Goal: Task Accomplishment & Management: Complete application form

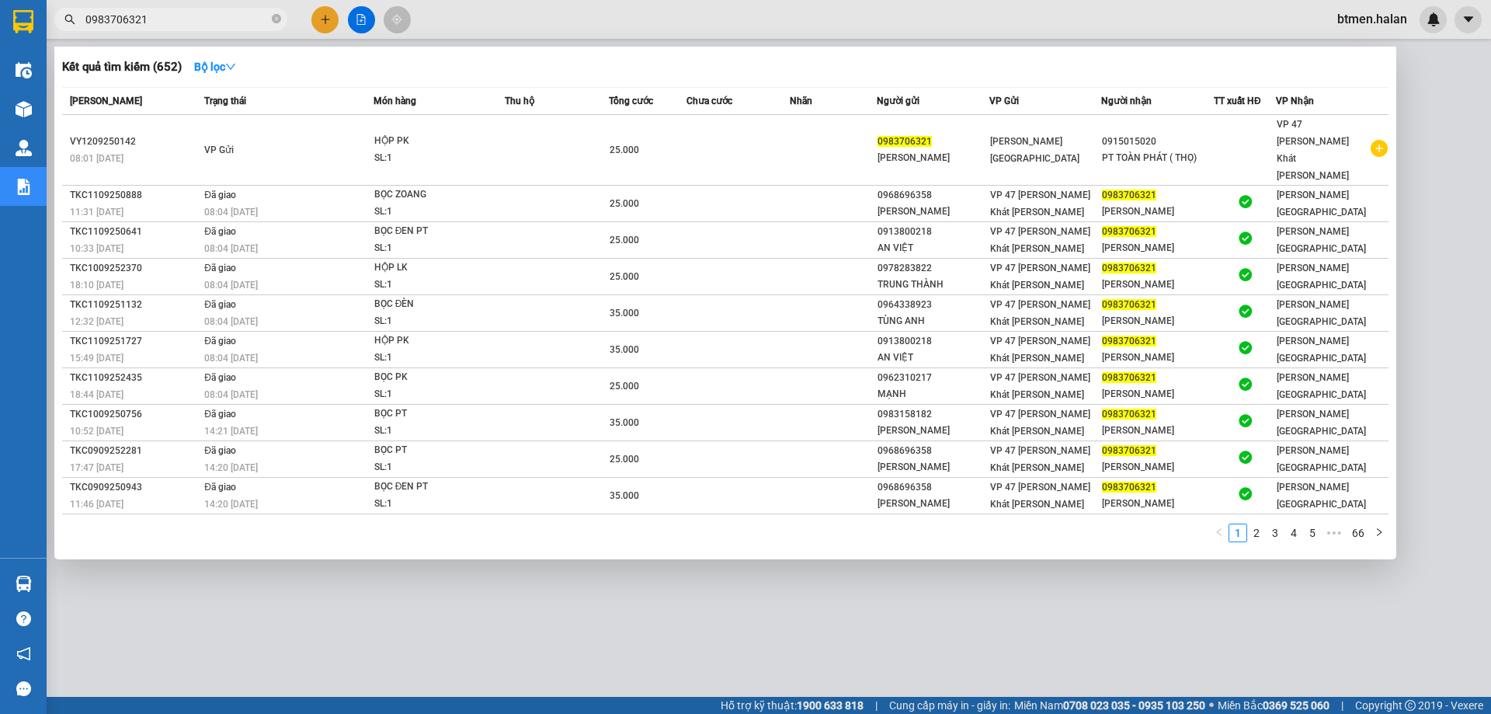
click at [162, 19] on input "0983706321" at bounding box center [176, 19] width 183 height 17
paste input "62591043"
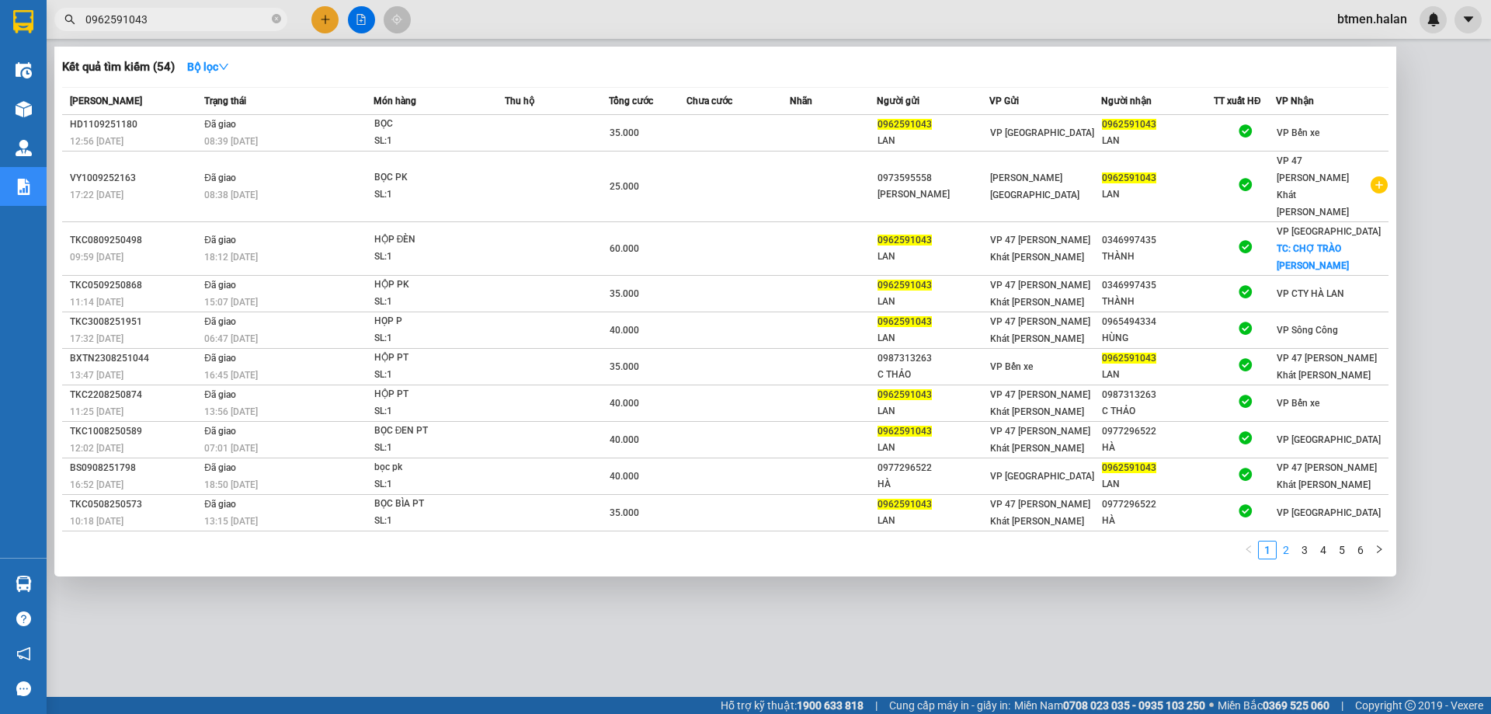
type input "0962591043"
click at [1285, 541] on link "2" at bounding box center [1285, 549] width 17 height 17
click at [1301, 541] on link "3" at bounding box center [1304, 549] width 17 height 17
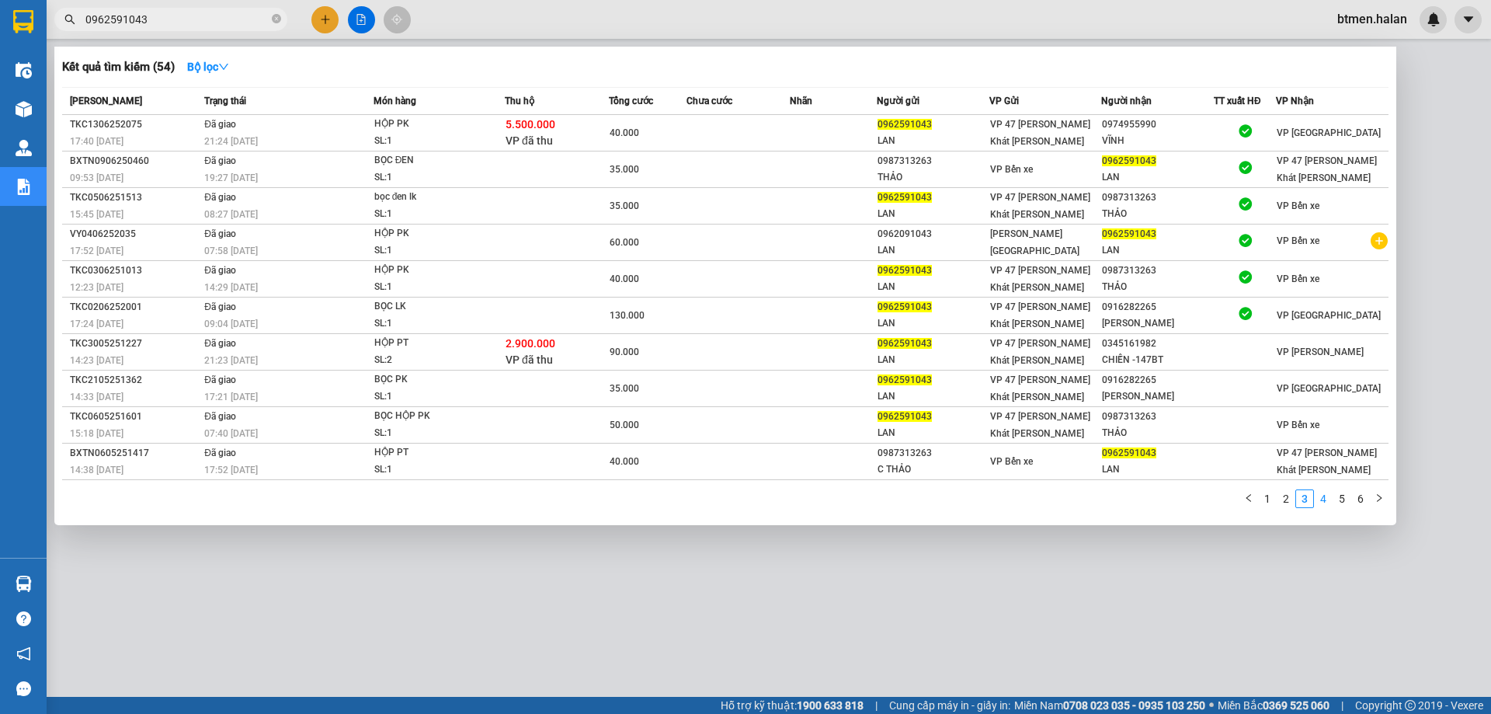
click at [1323, 505] on link "4" at bounding box center [1323, 498] width 17 height 17
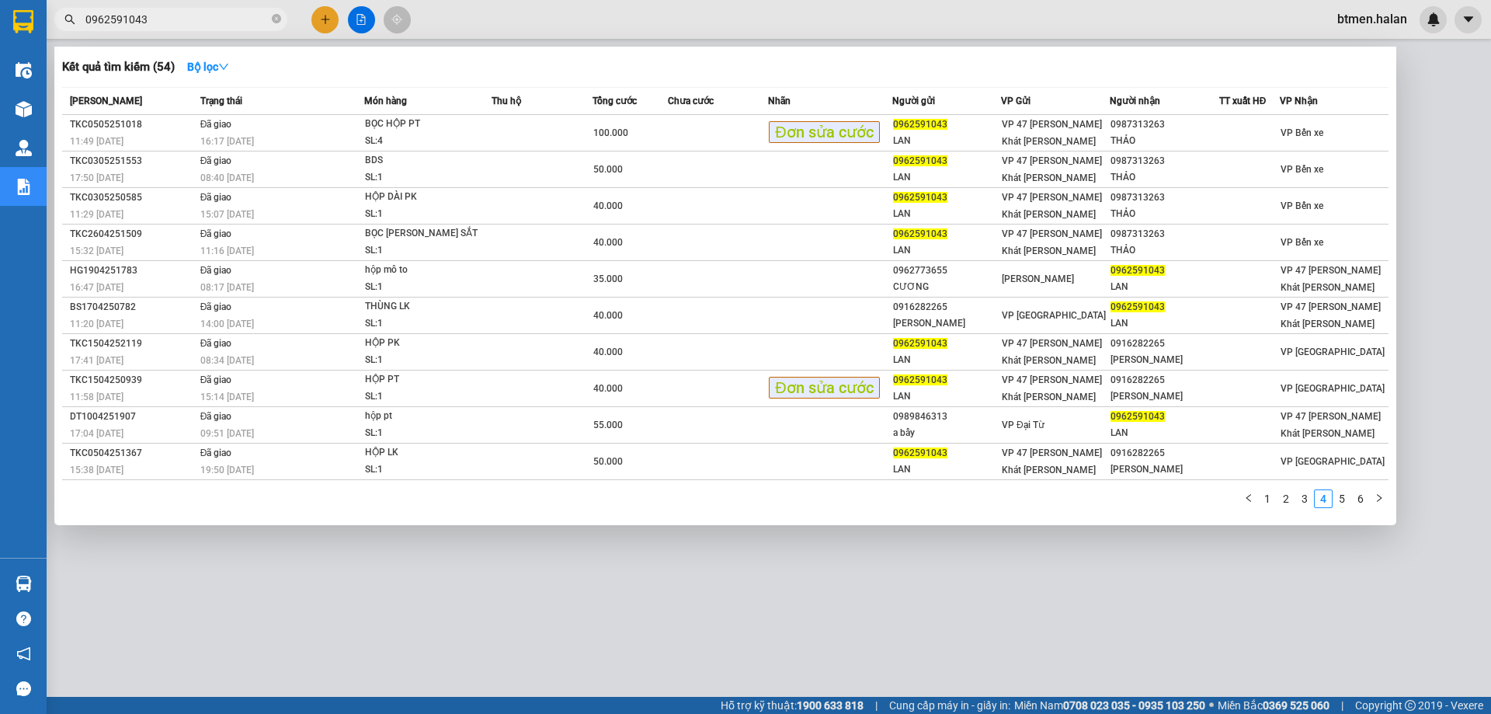
click at [306, 612] on div at bounding box center [745, 357] width 1491 height 714
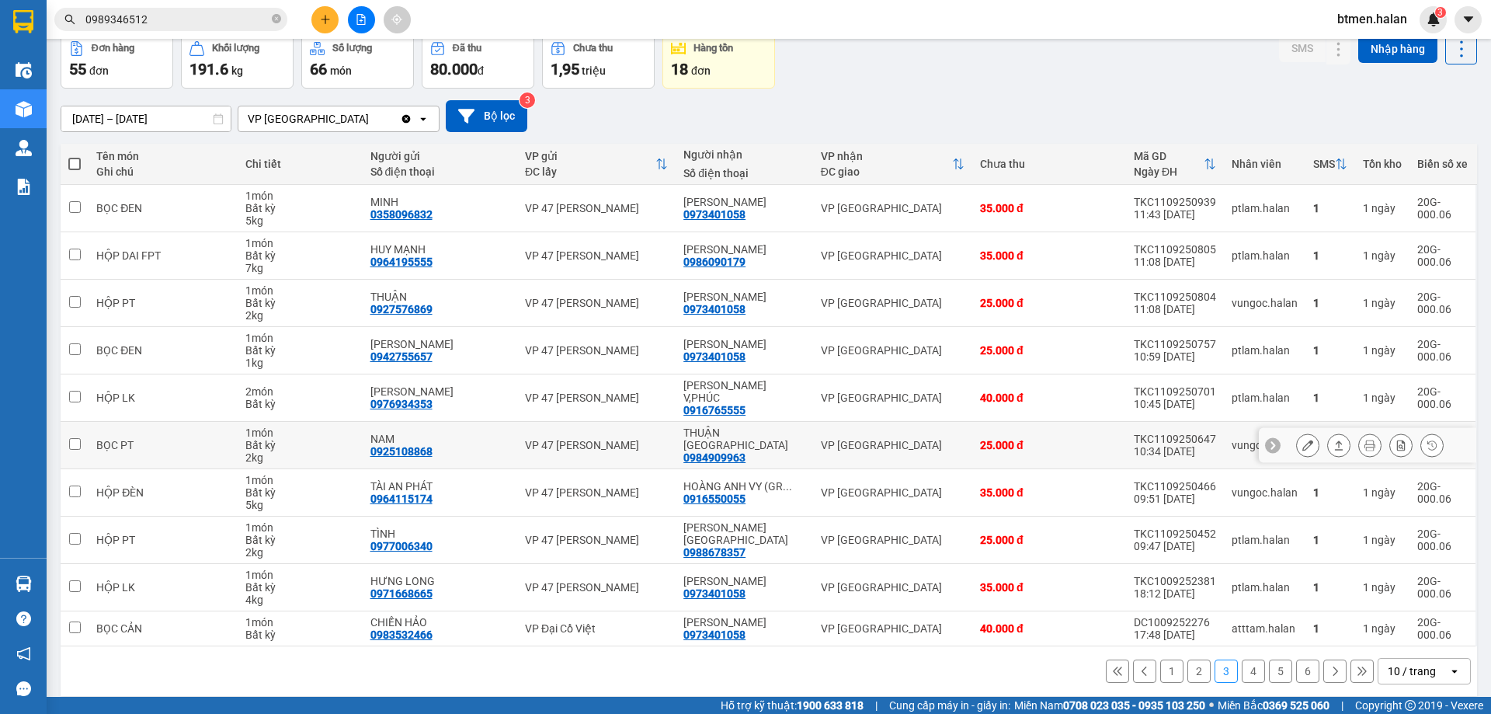
scroll to position [76, 0]
click at [1162, 658] on button "1" at bounding box center [1171, 669] width 23 height 23
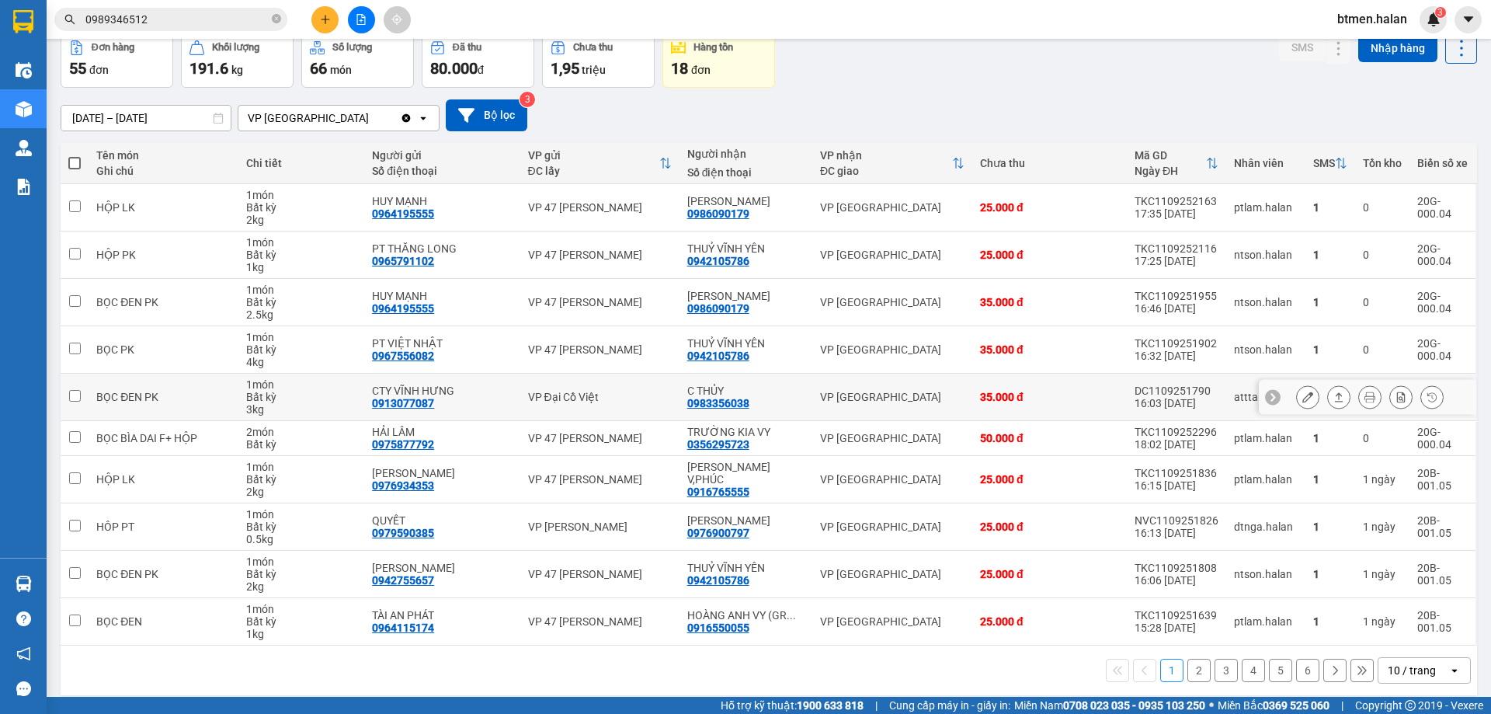
click at [1364, 400] on icon at bounding box center [1369, 396] width 11 height 11
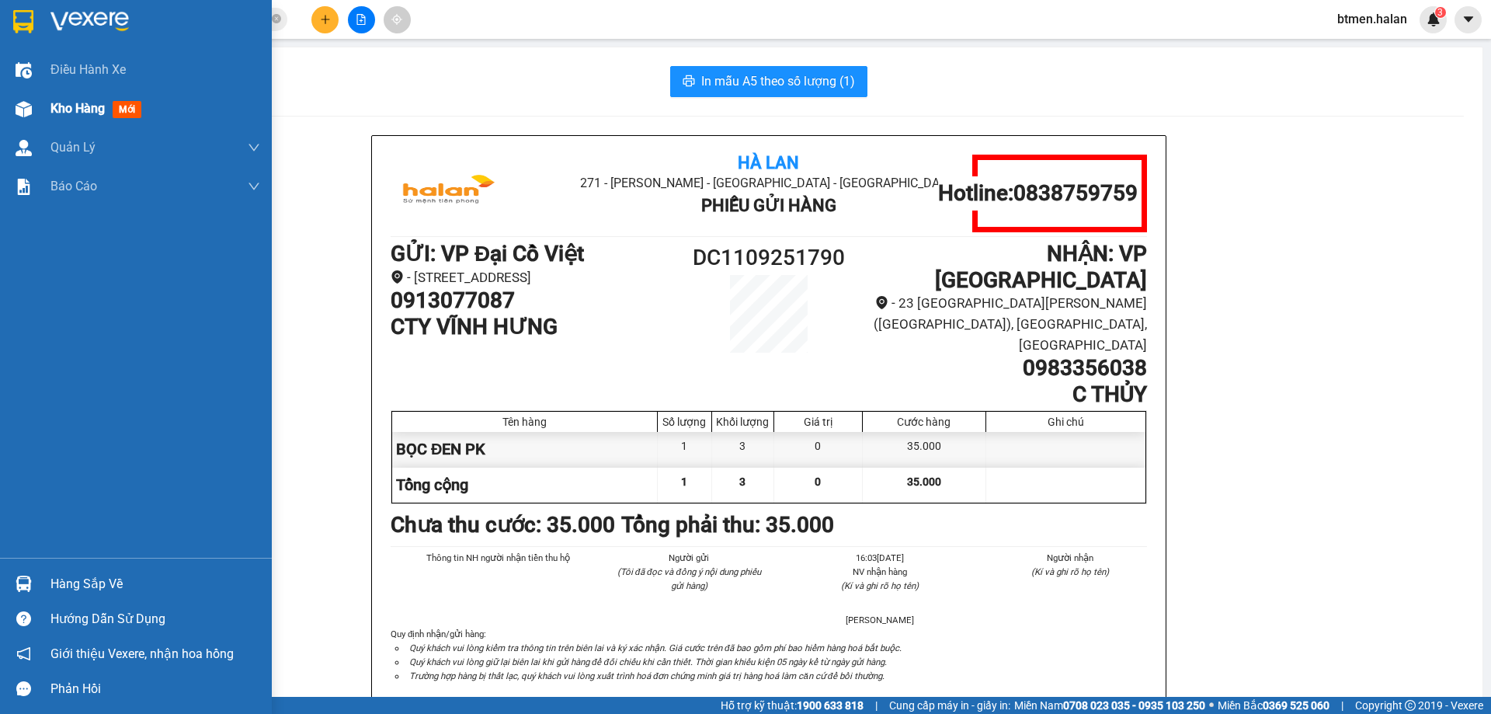
click at [80, 109] on span "Kho hàng" at bounding box center [77, 108] width 54 height 15
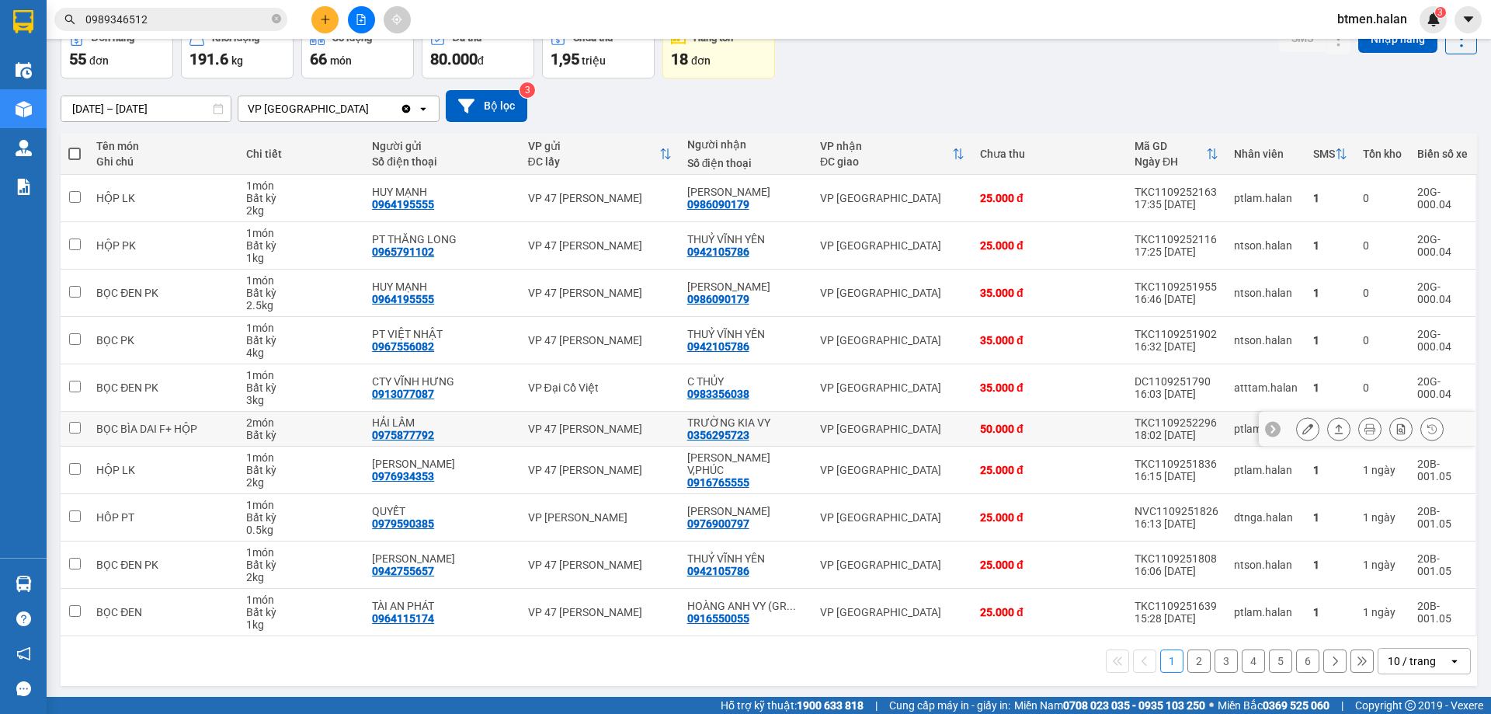
scroll to position [89, 0]
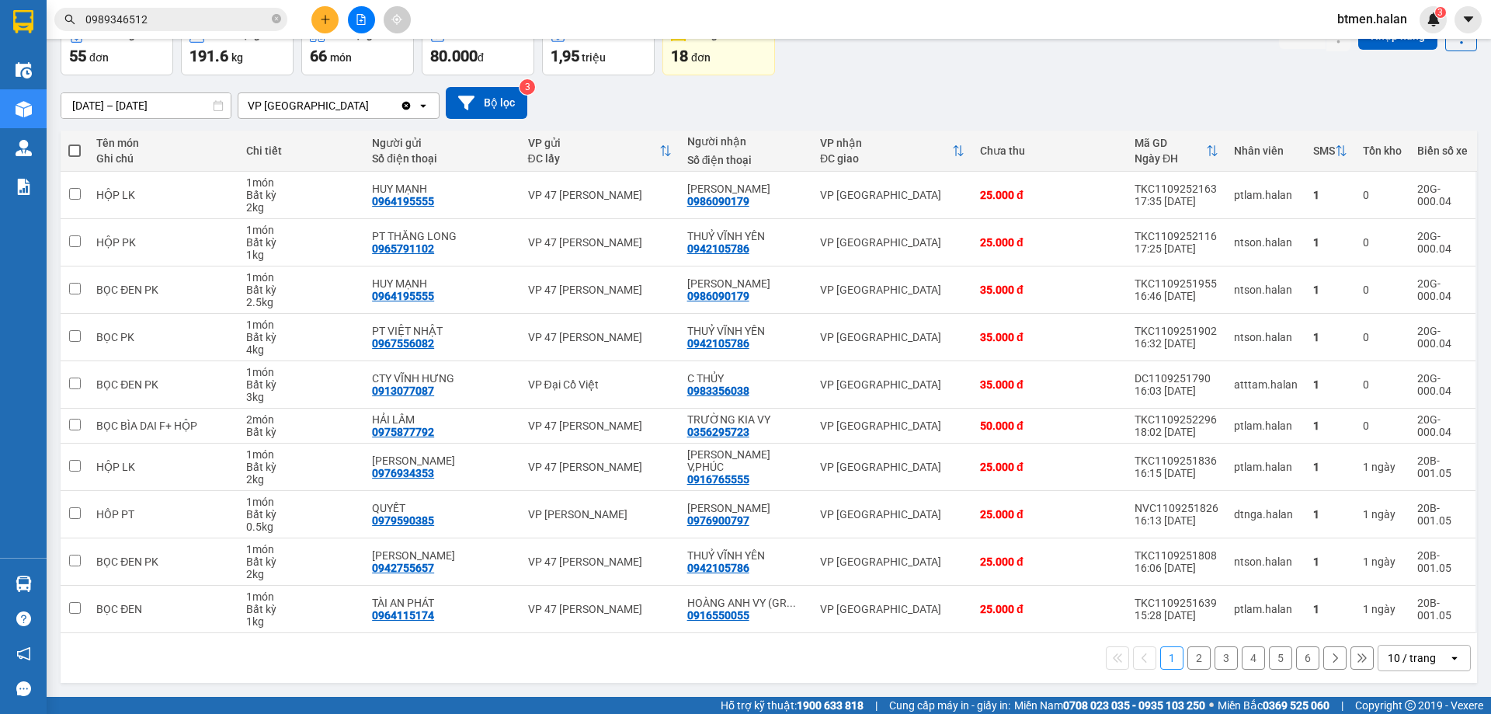
click at [1190, 658] on button "2" at bounding box center [1198, 657] width 23 height 23
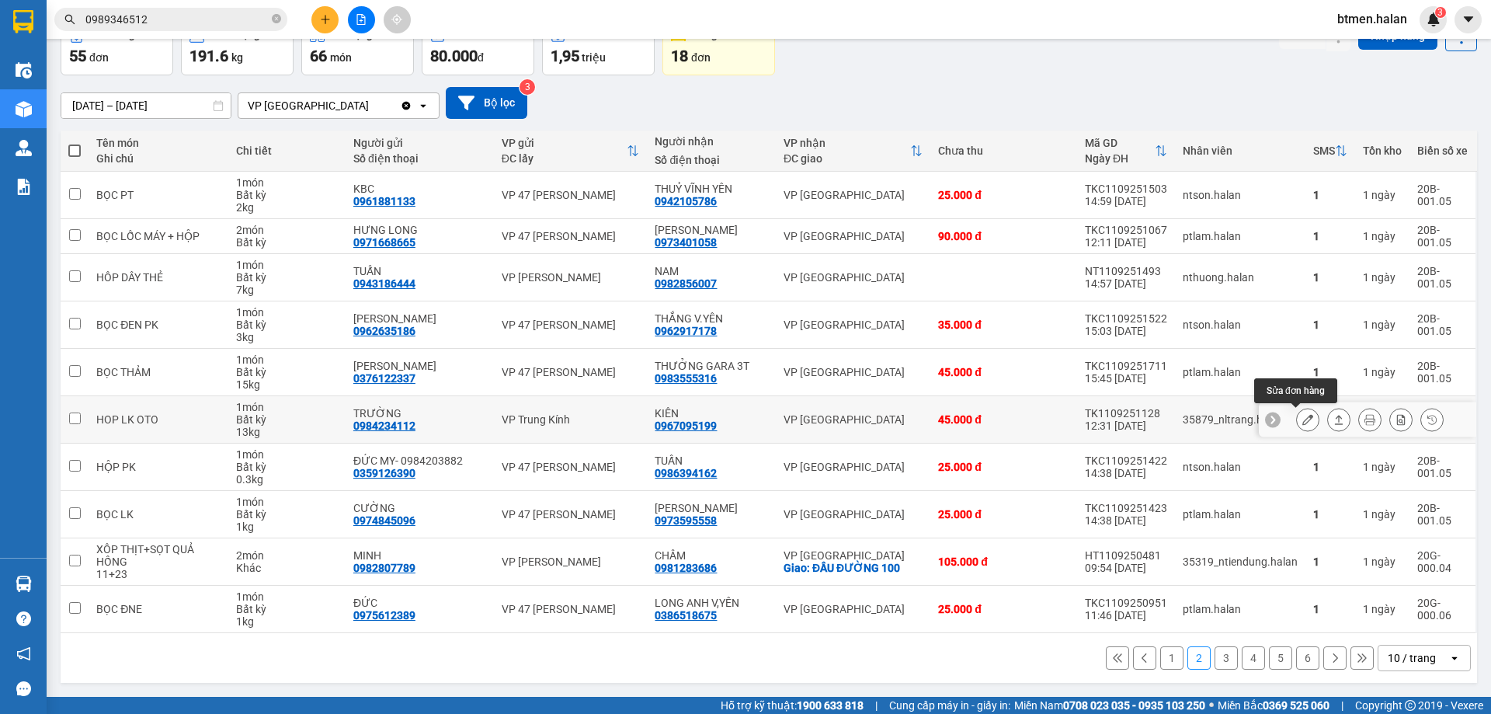
click at [1297, 422] on button at bounding box center [1308, 419] width 22 height 27
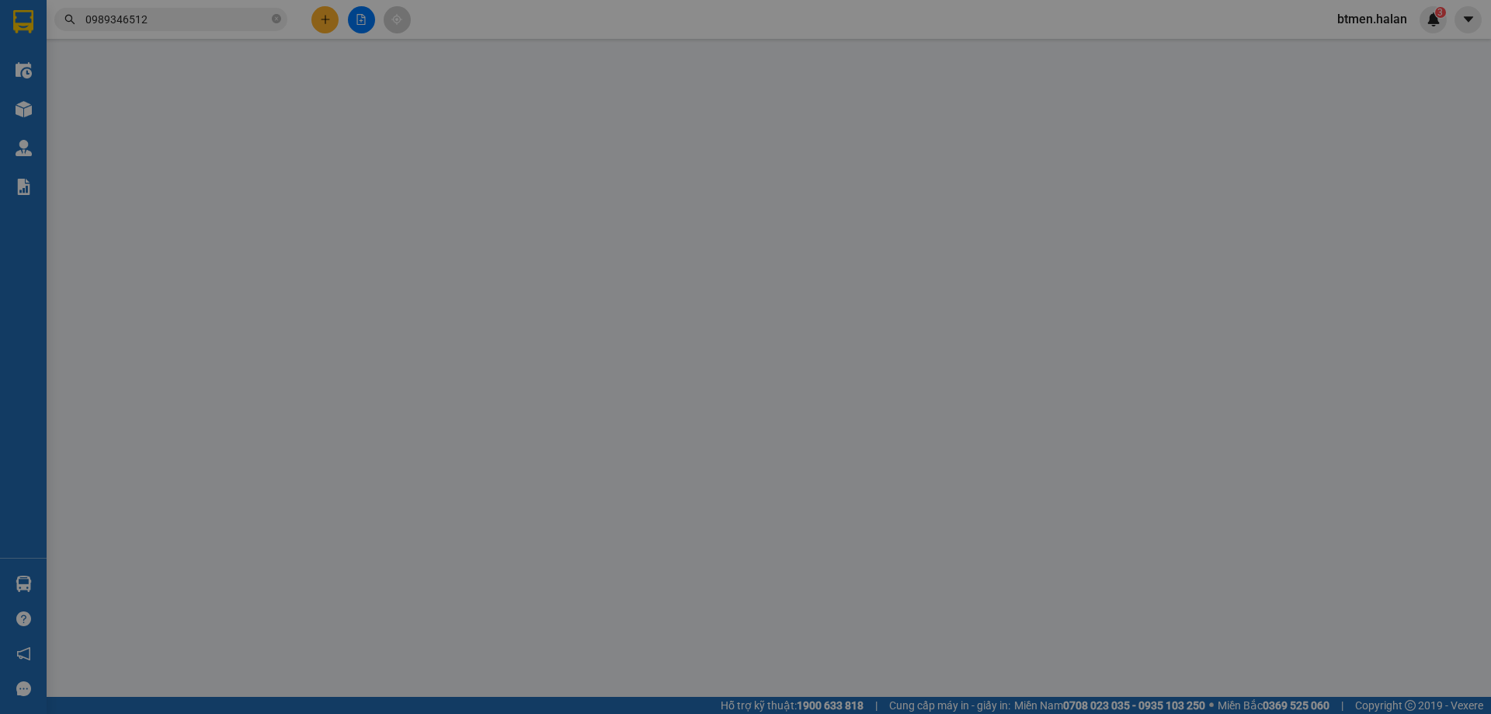
type input "0984234112"
type input "TRƯỜNG"
type input "0967095199"
type input "KIÊN"
type input "45.000"
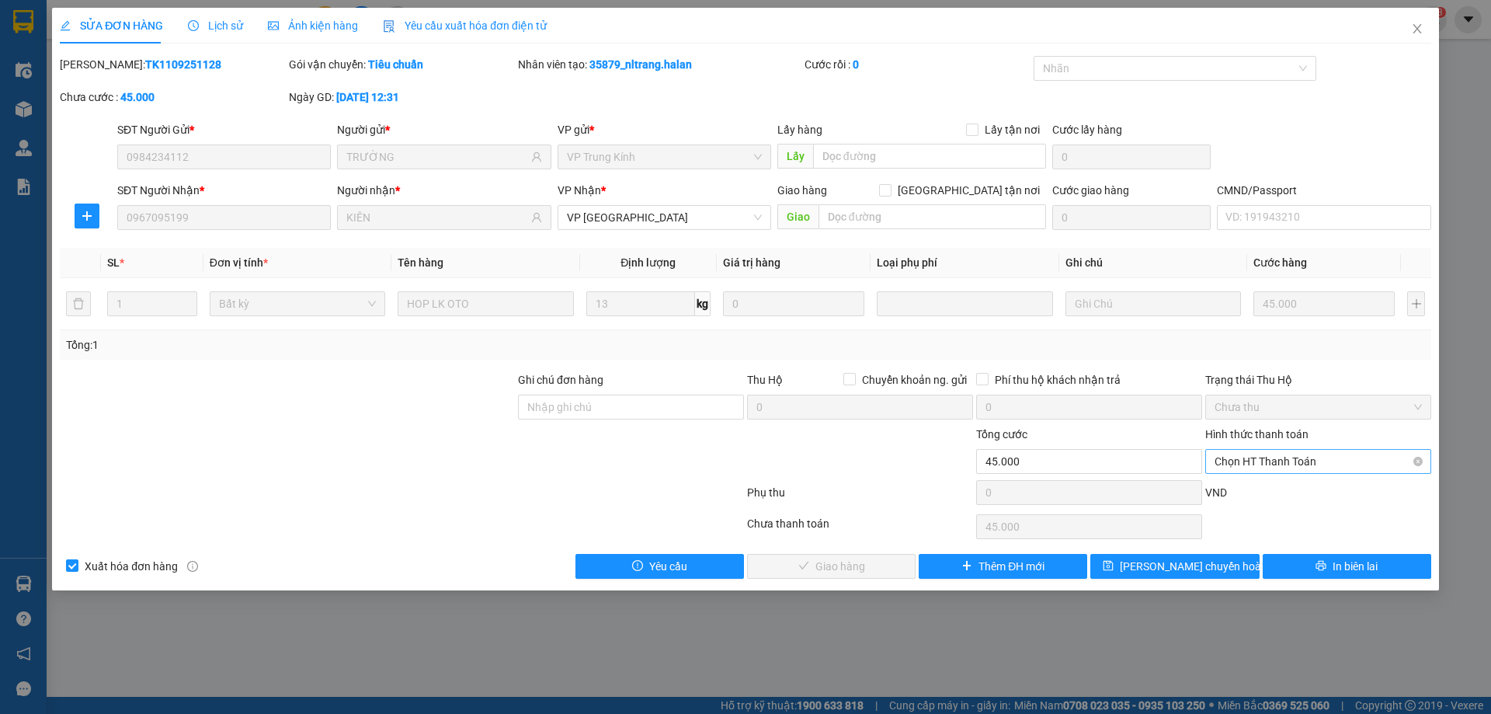
click at [1295, 457] on span "Chọn HT Thanh Toán" at bounding box center [1317, 461] width 207 height 23
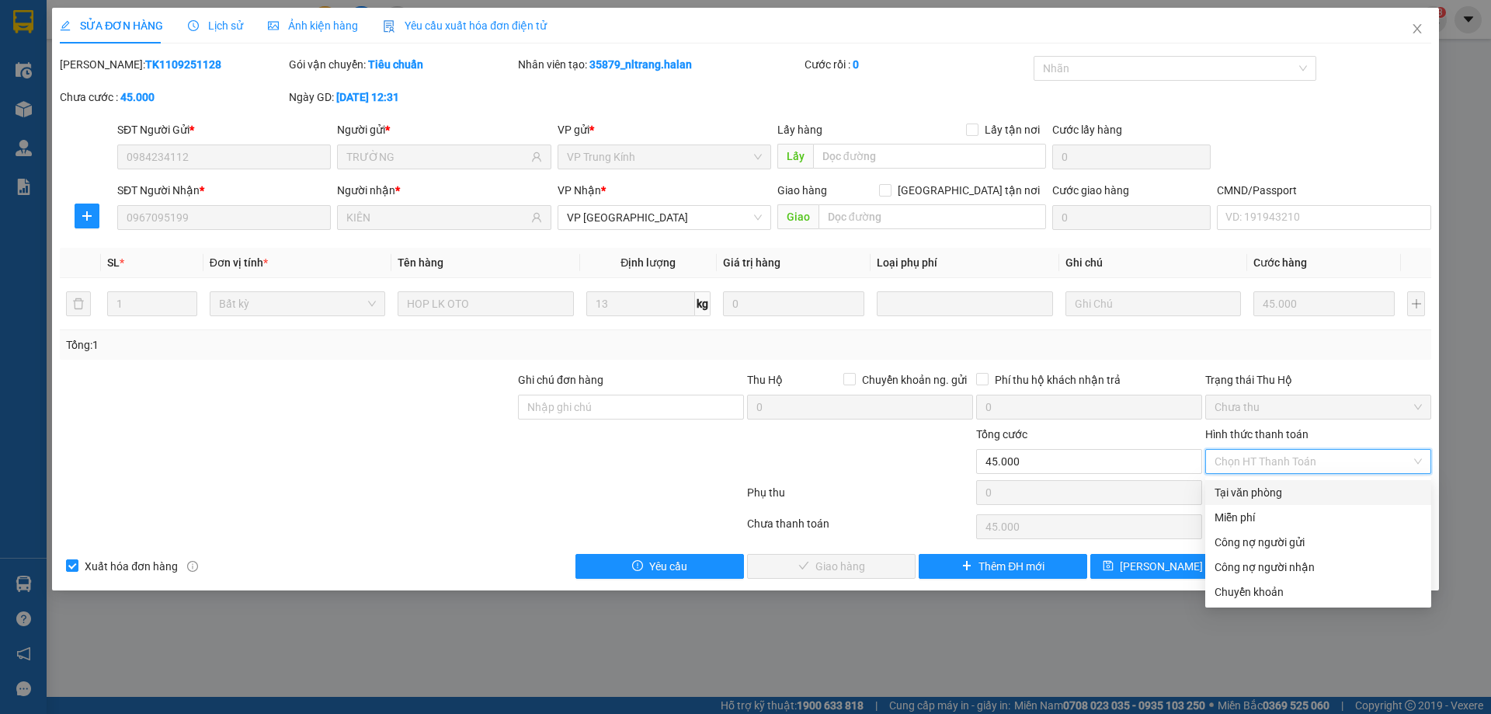
drag, startPoint x: 1286, startPoint y: 491, endPoint x: 1049, endPoint y: 537, distance: 241.2
click at [1282, 493] on div "Tại văn phòng" at bounding box center [1317, 492] width 207 height 17
type input "0"
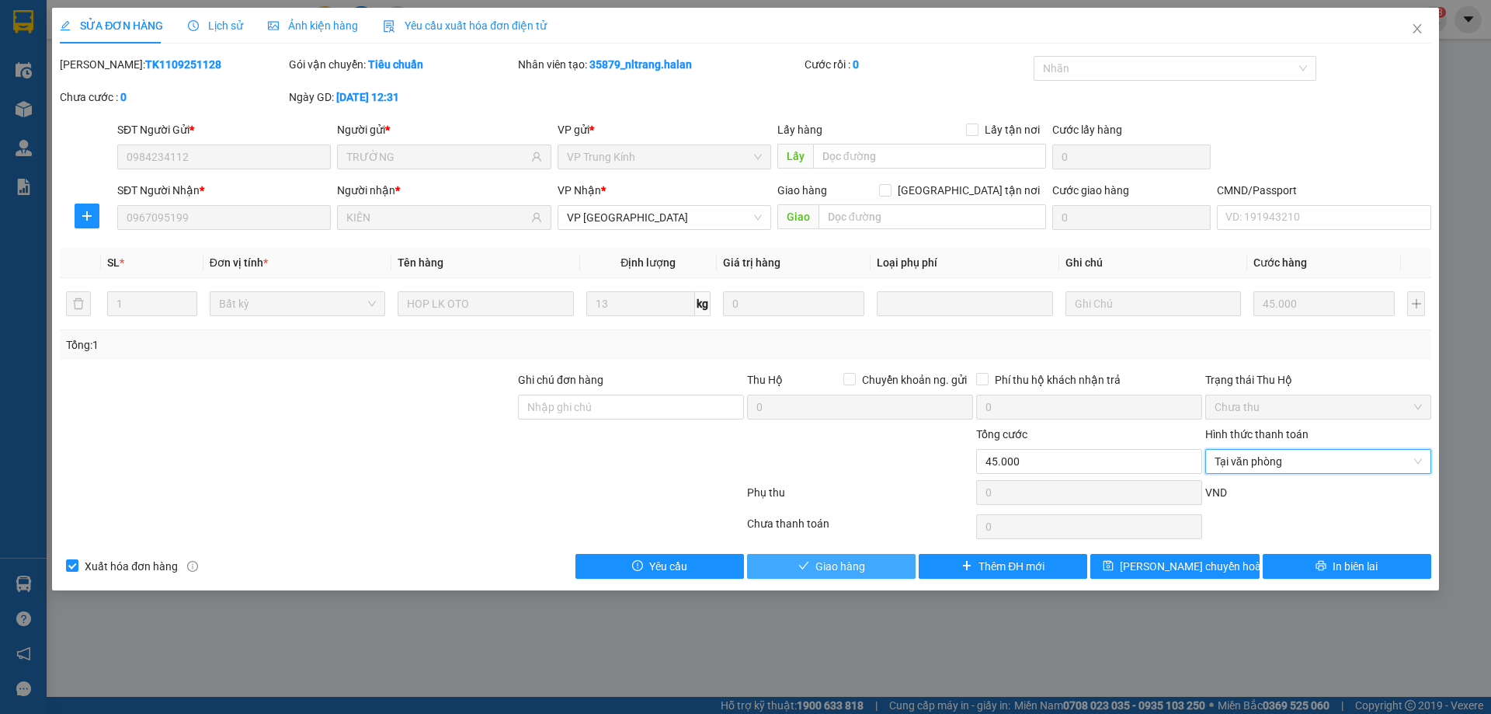
click at [893, 576] on button "Giao hàng" at bounding box center [831, 566] width 168 height 25
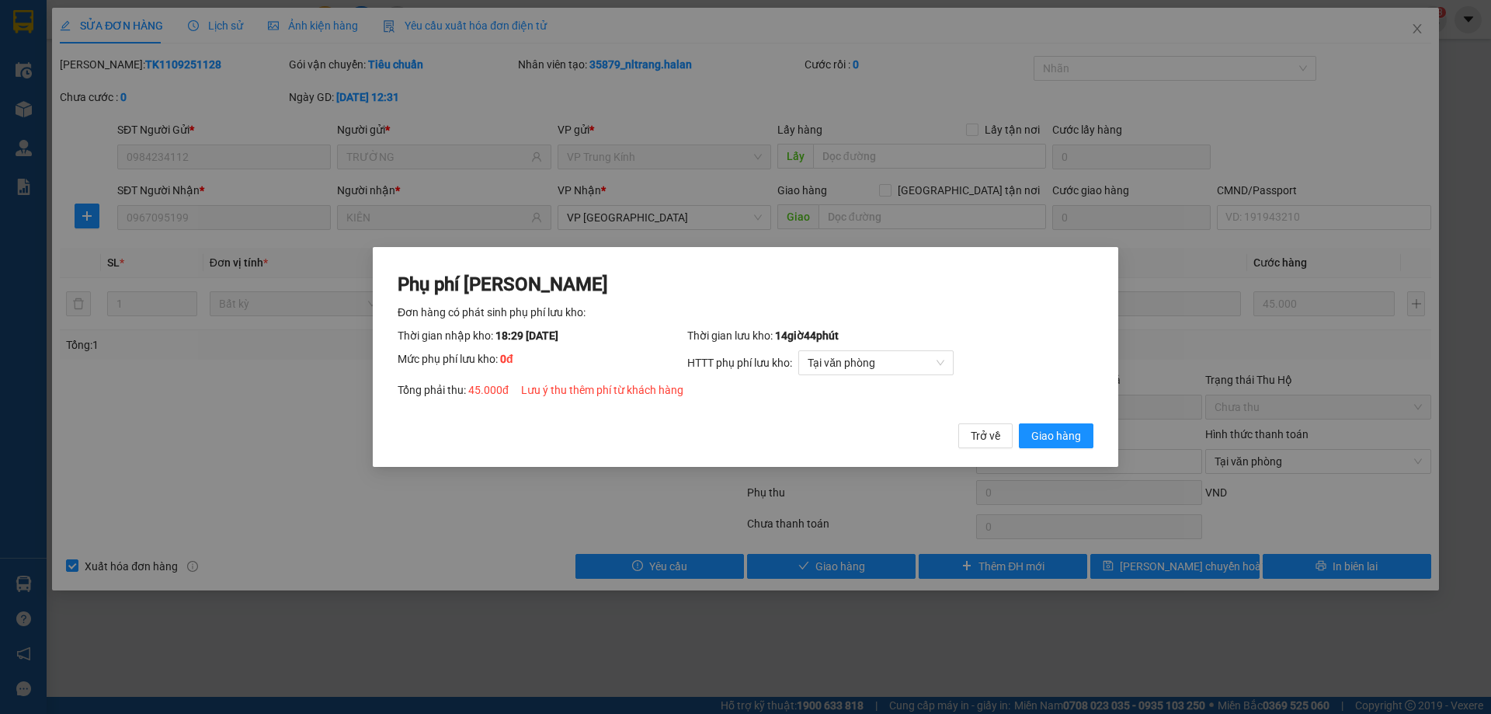
drag, startPoint x: 1059, startPoint y: 444, endPoint x: 1210, endPoint y: 372, distance: 167.7
click at [1062, 443] on span "Giao hàng" at bounding box center [1056, 435] width 50 height 17
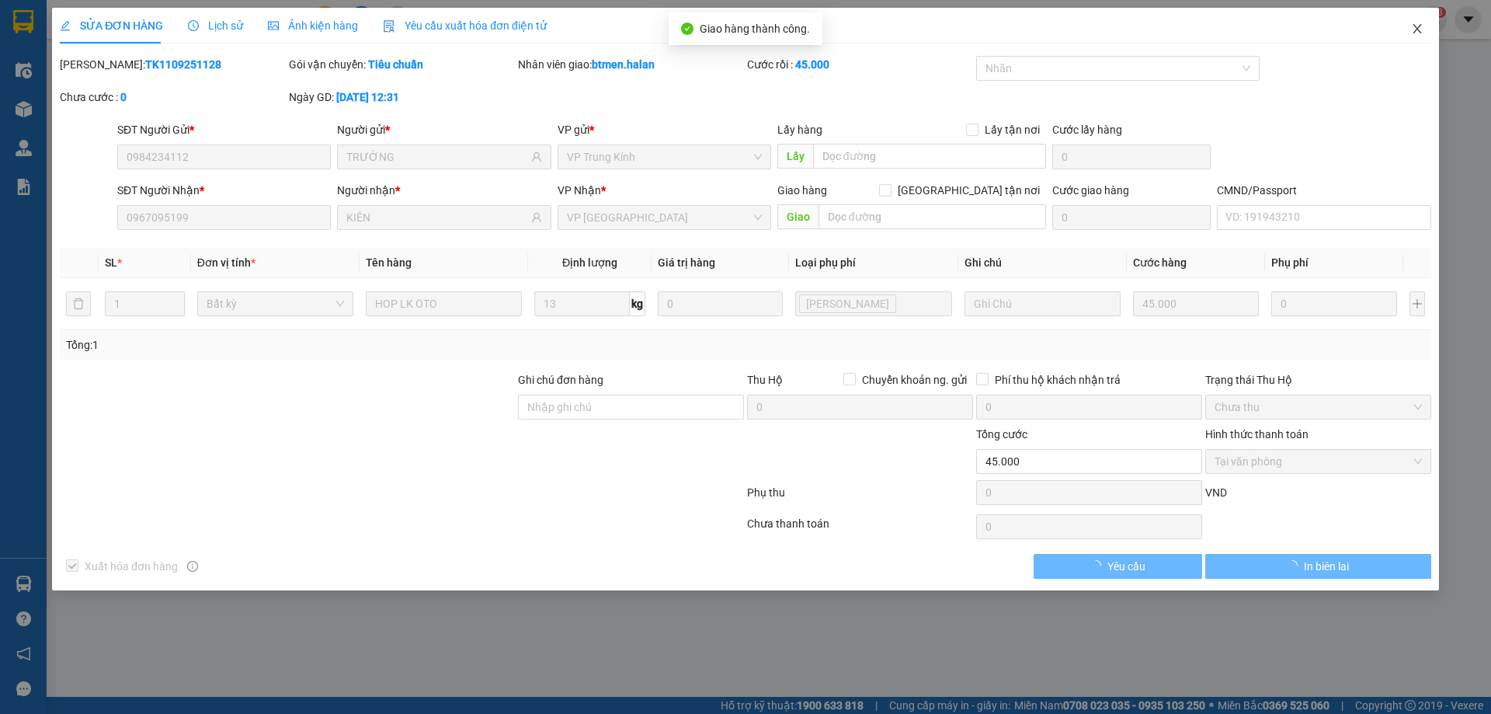
click at [1431, 20] on span "Close" at bounding box center [1416, 29] width 43 height 43
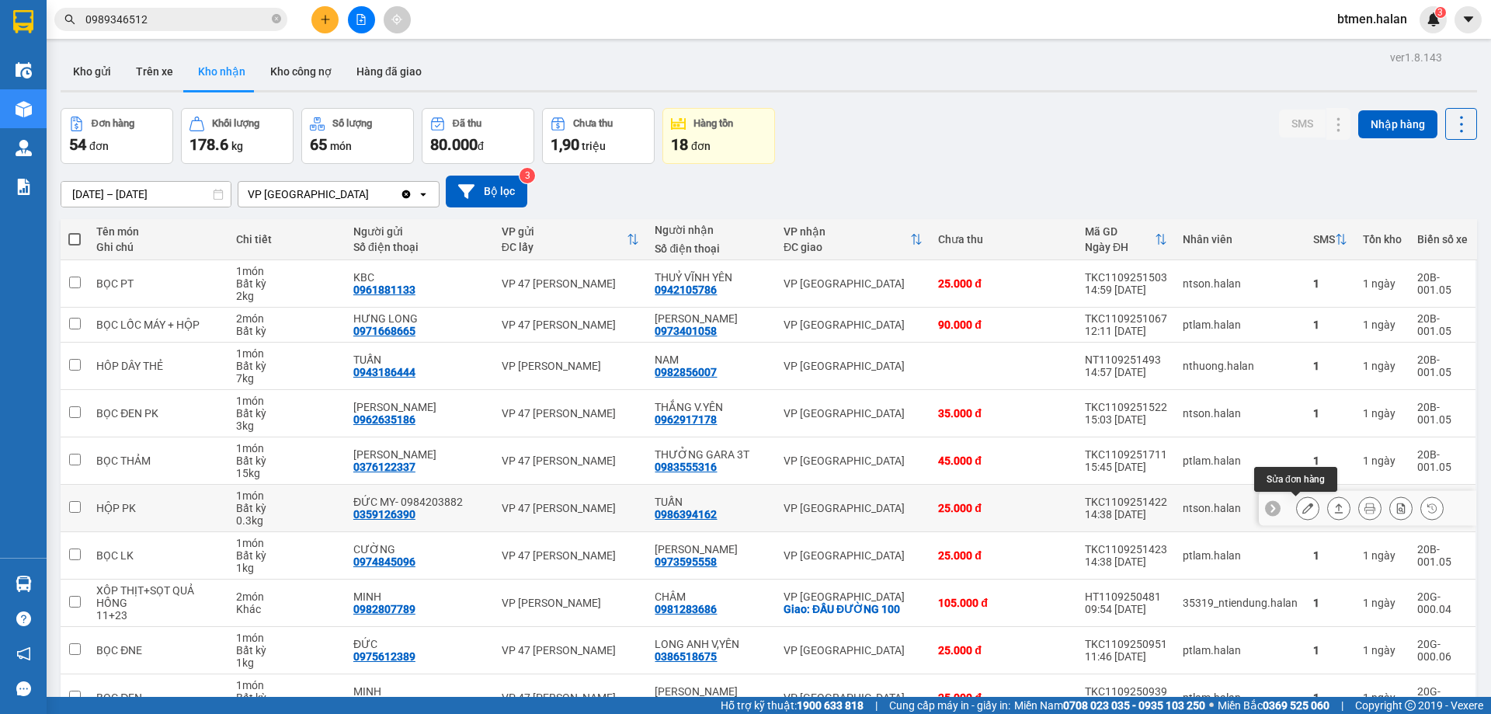
click at [1302, 506] on icon at bounding box center [1307, 507] width 11 height 11
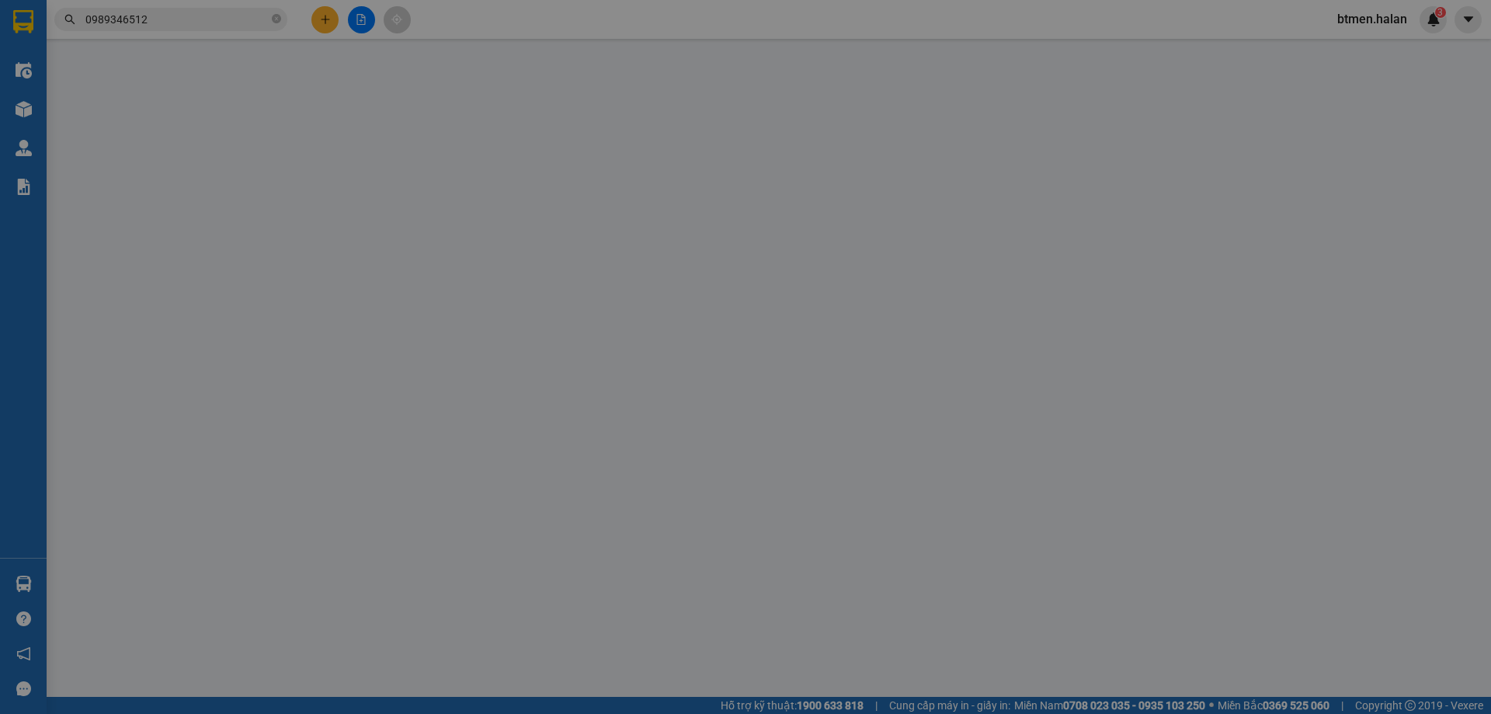
type input "0359126390"
type input "ĐỨC MY- 0984203882"
type input "0986394162"
type input "TUẤN"
type input "25.000"
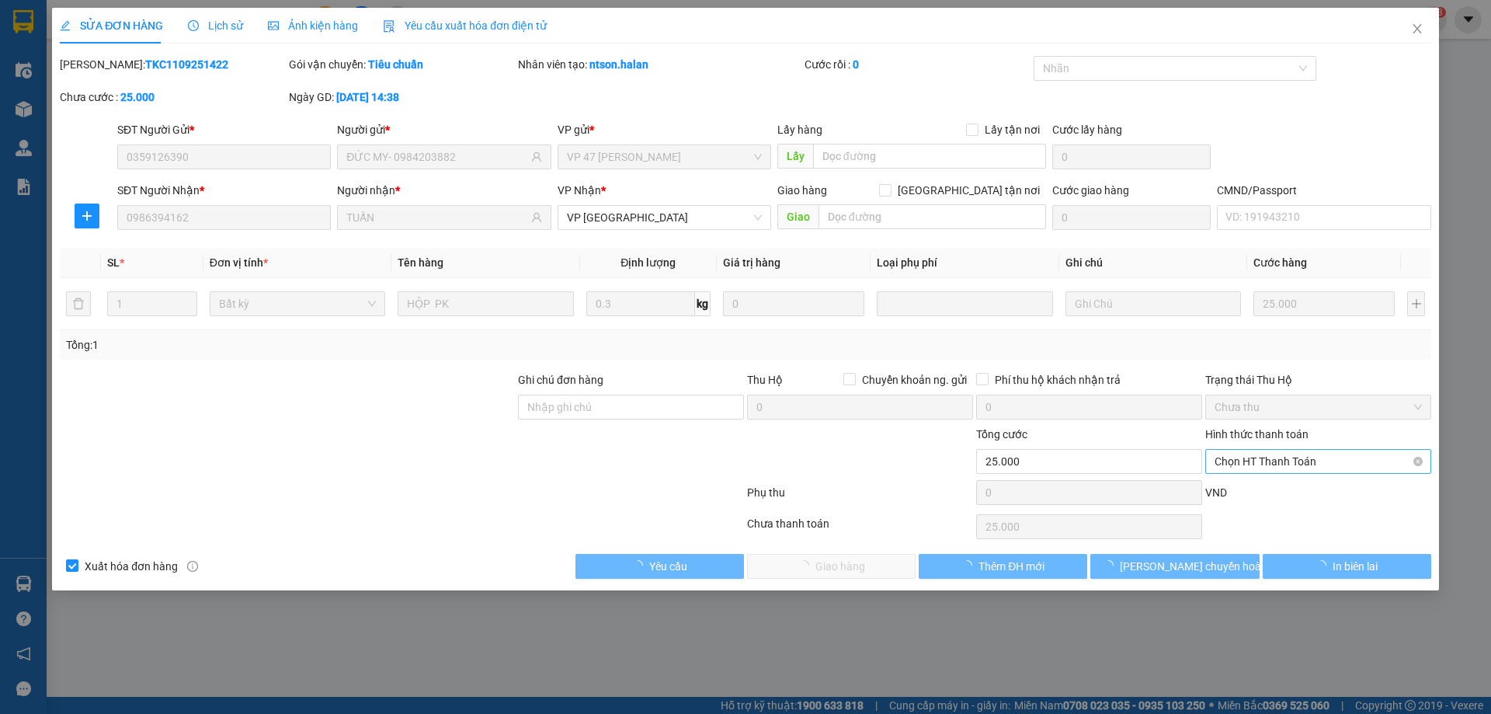
click at [1321, 462] on span "Chọn HT Thanh Toán" at bounding box center [1317, 461] width 207 height 23
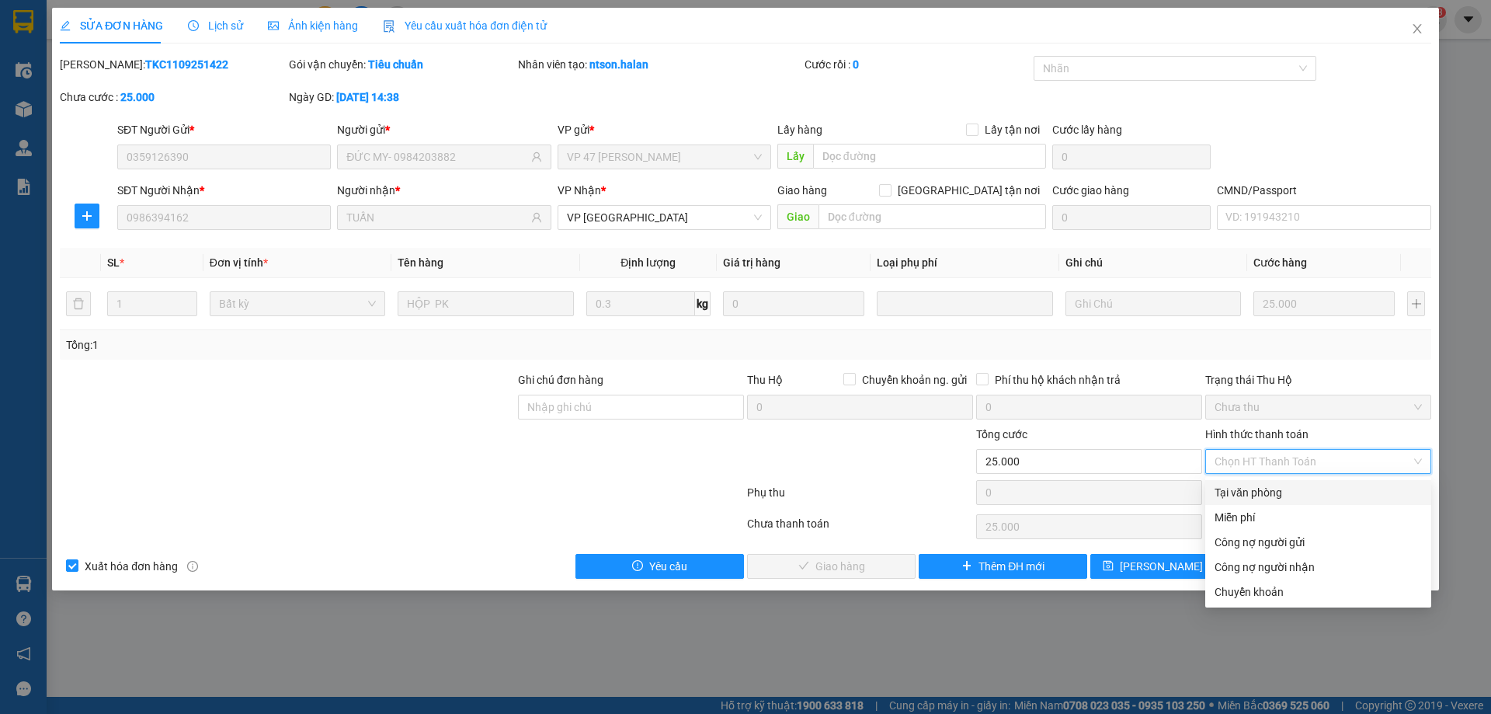
click at [1291, 502] on div "Tại văn phòng" at bounding box center [1318, 492] width 226 height 25
type input "0"
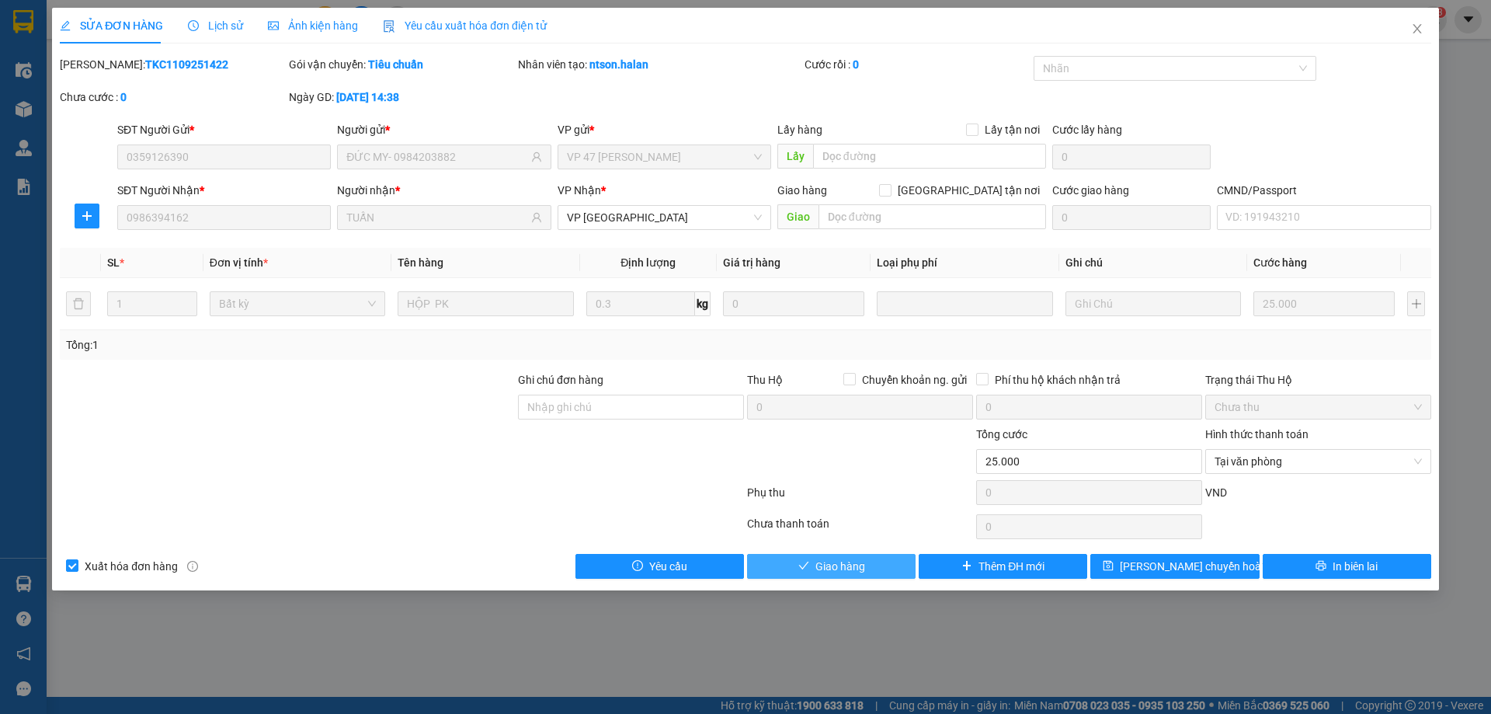
click at [795, 563] on button "Giao hàng" at bounding box center [831, 566] width 168 height 25
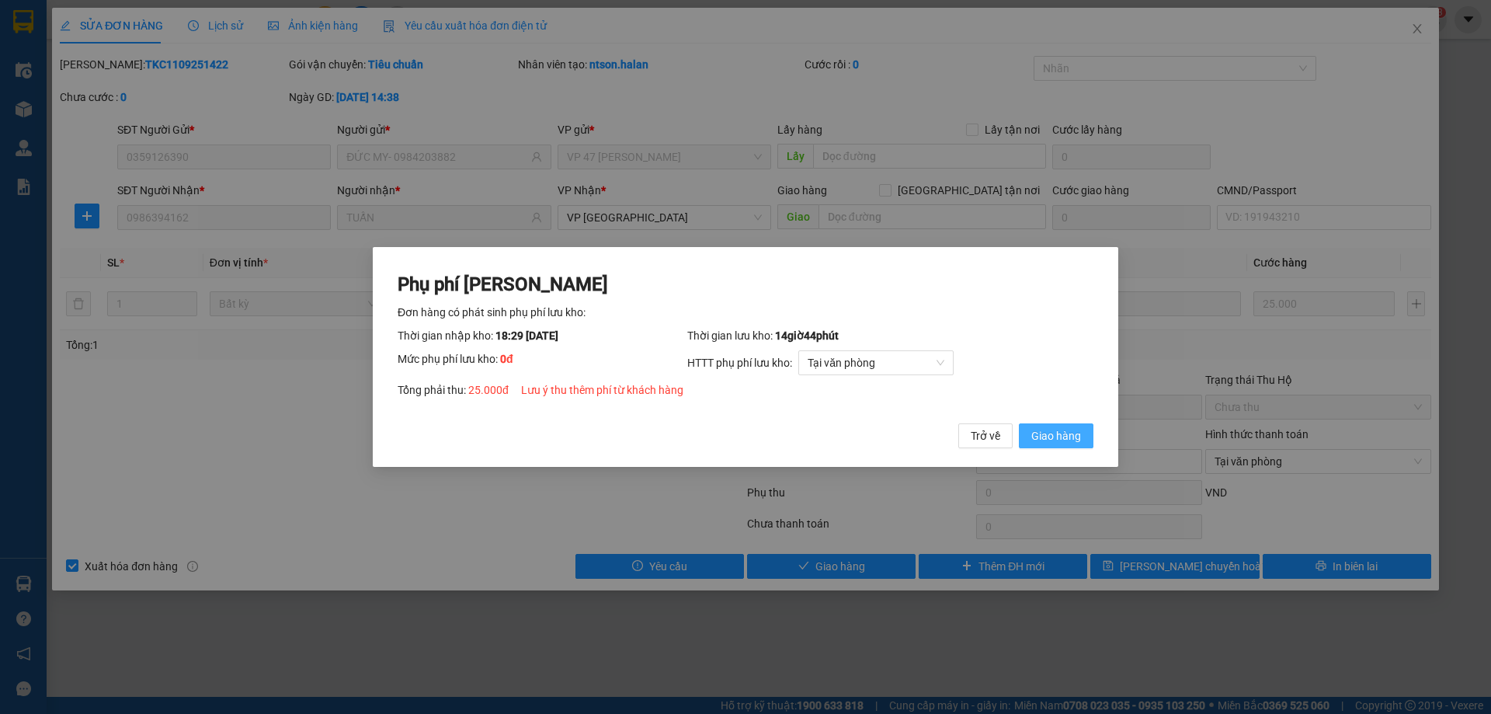
click at [1078, 428] on span "Giao hàng" at bounding box center [1056, 435] width 50 height 17
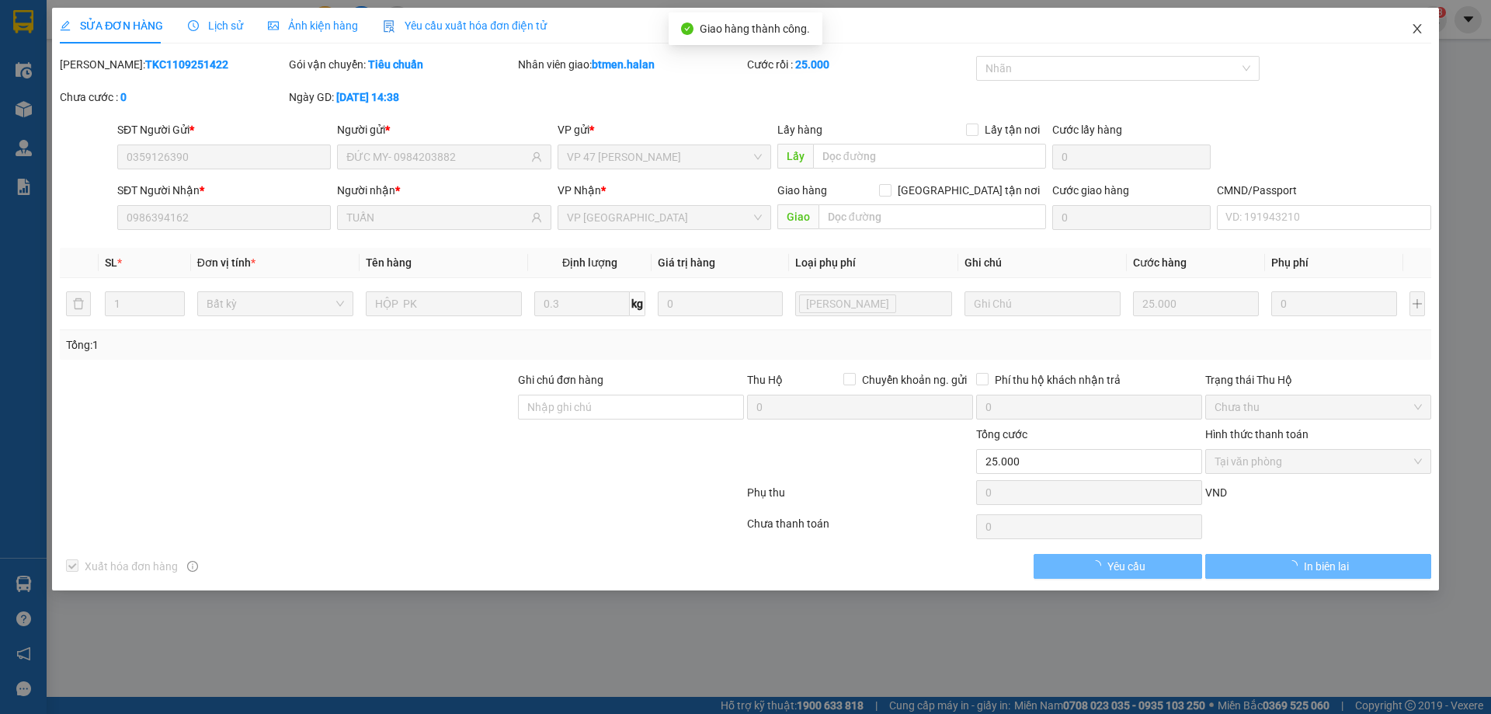
click at [1409, 30] on span "Close" at bounding box center [1416, 29] width 43 height 43
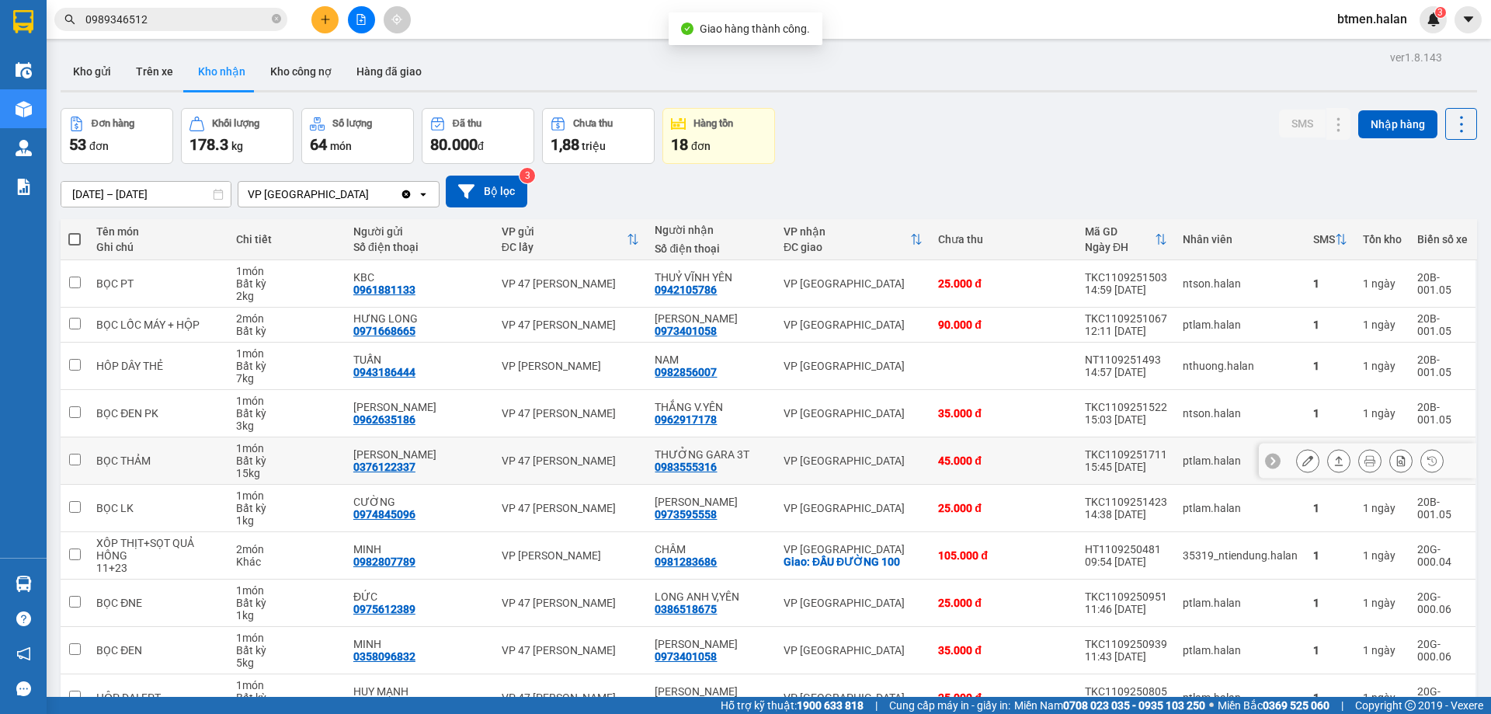
scroll to position [78, 0]
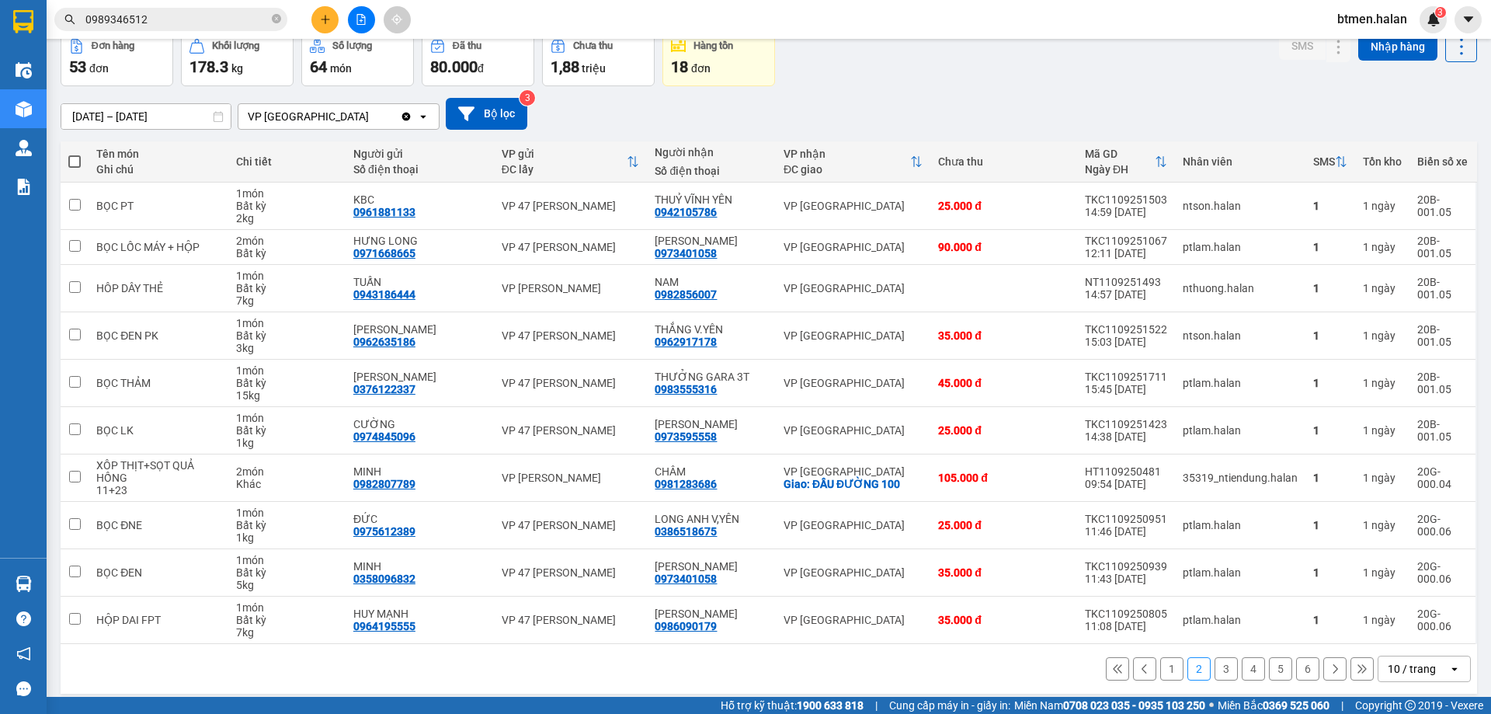
click at [1215, 672] on button "3" at bounding box center [1225, 668] width 23 height 23
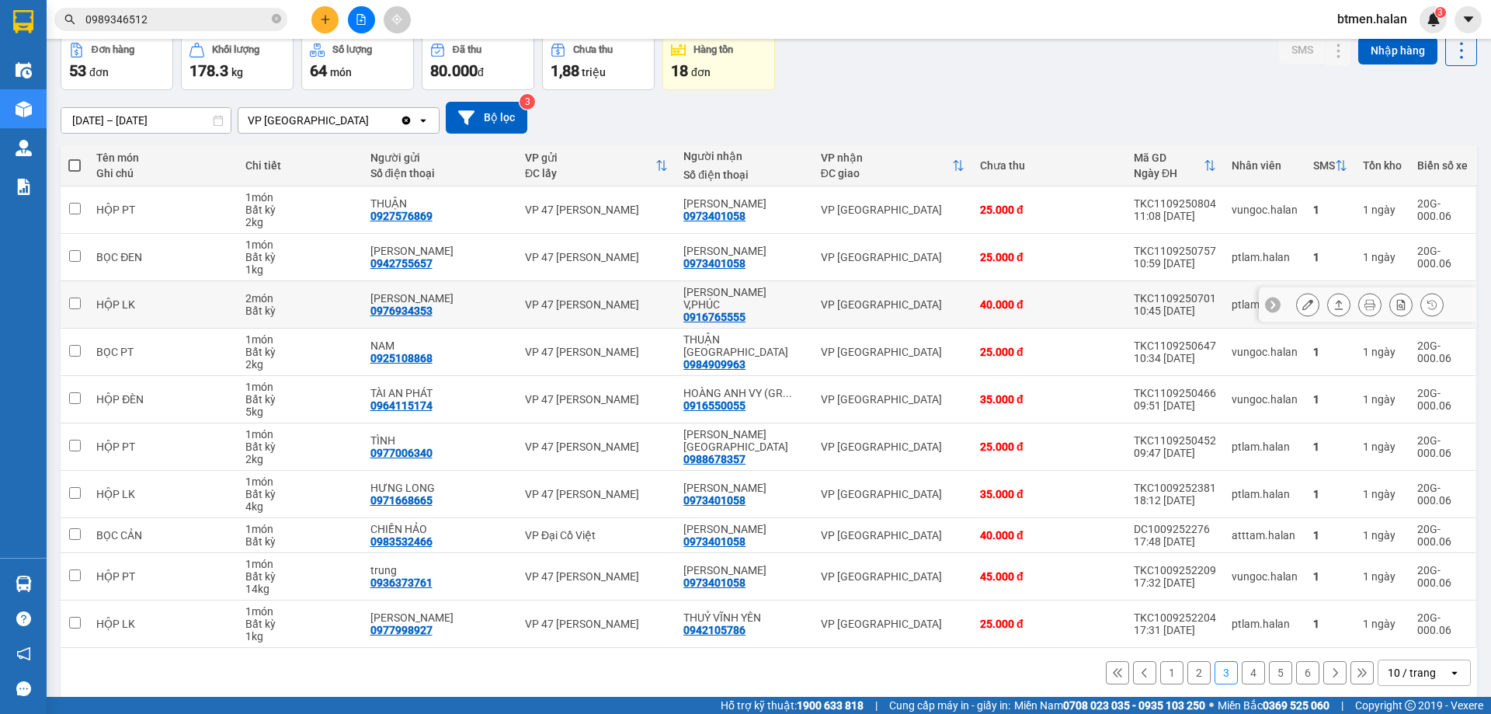
scroll to position [76, 0]
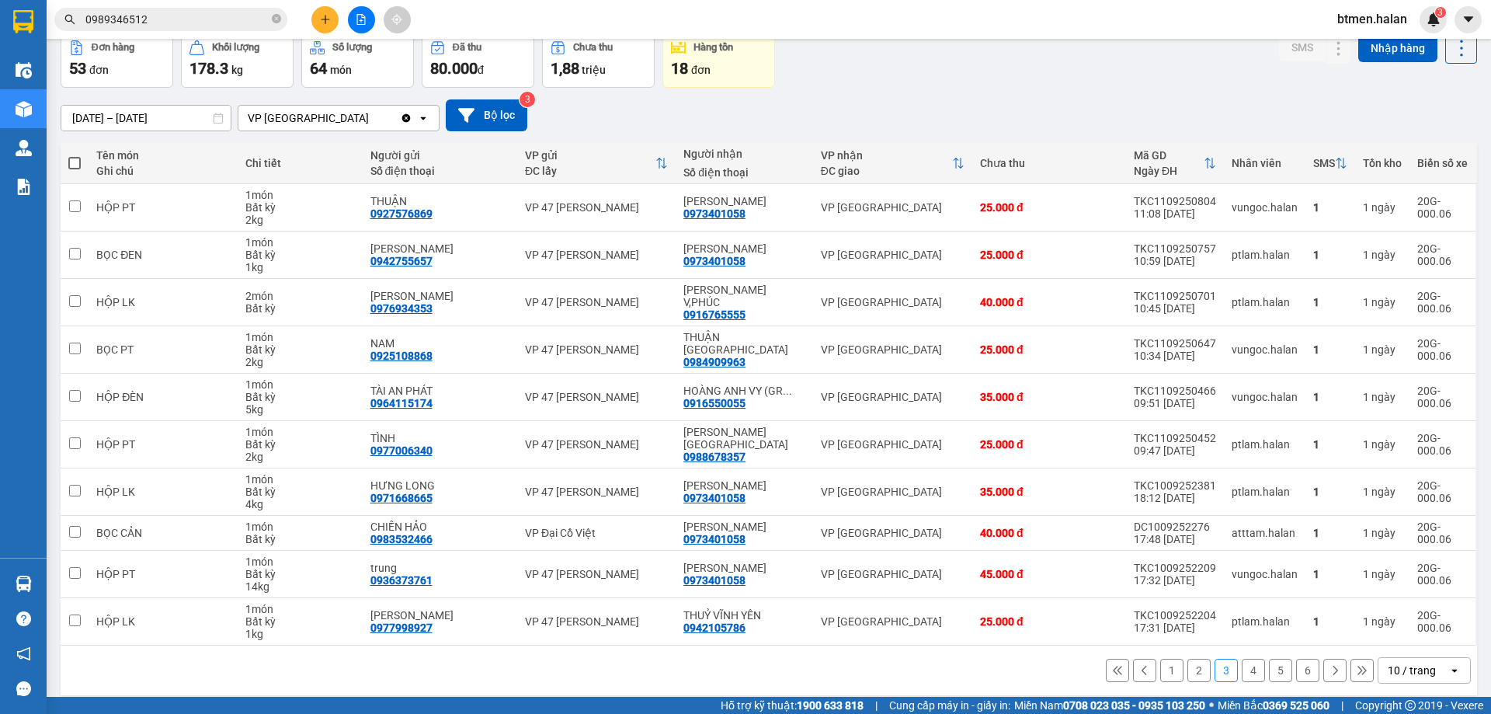
click at [1171, 663] on button "1" at bounding box center [1171, 669] width 23 height 23
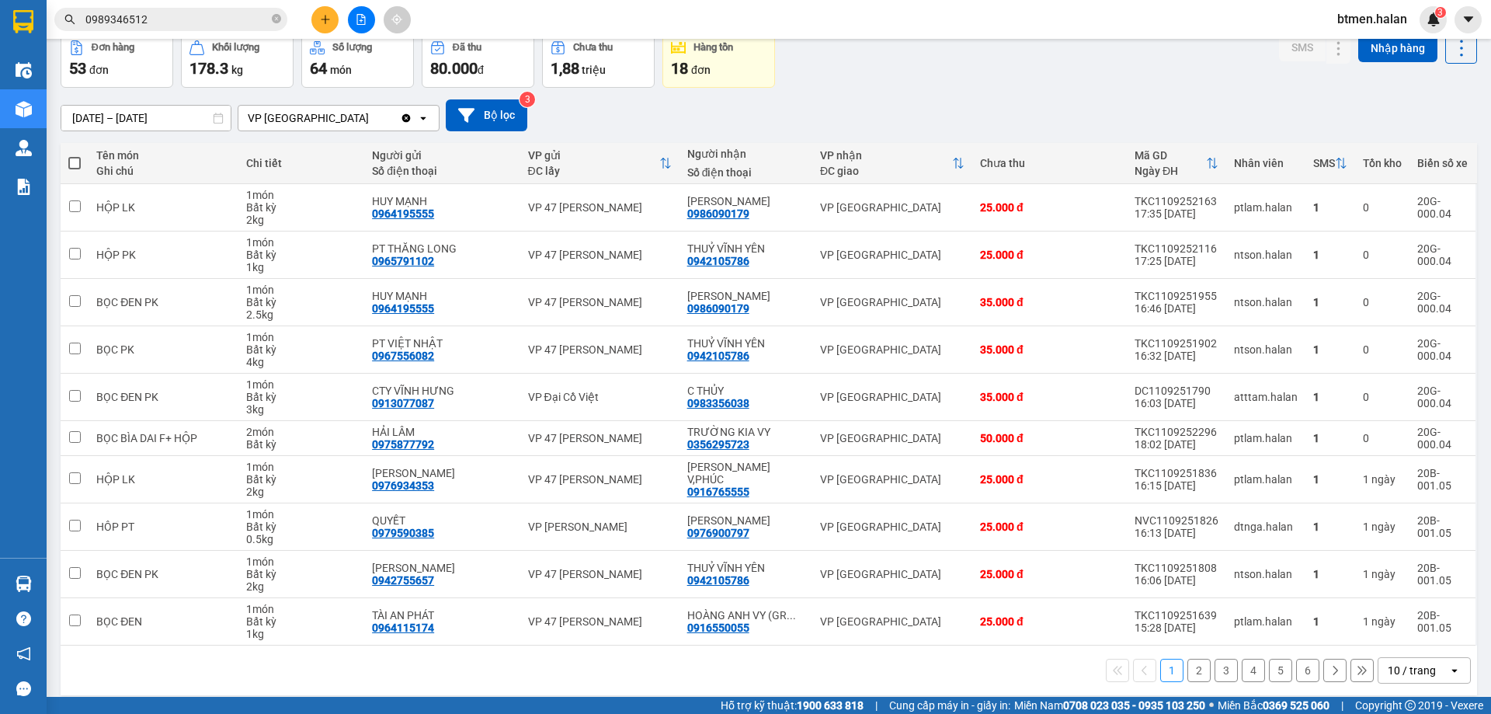
click at [1187, 674] on button "2" at bounding box center [1198, 669] width 23 height 23
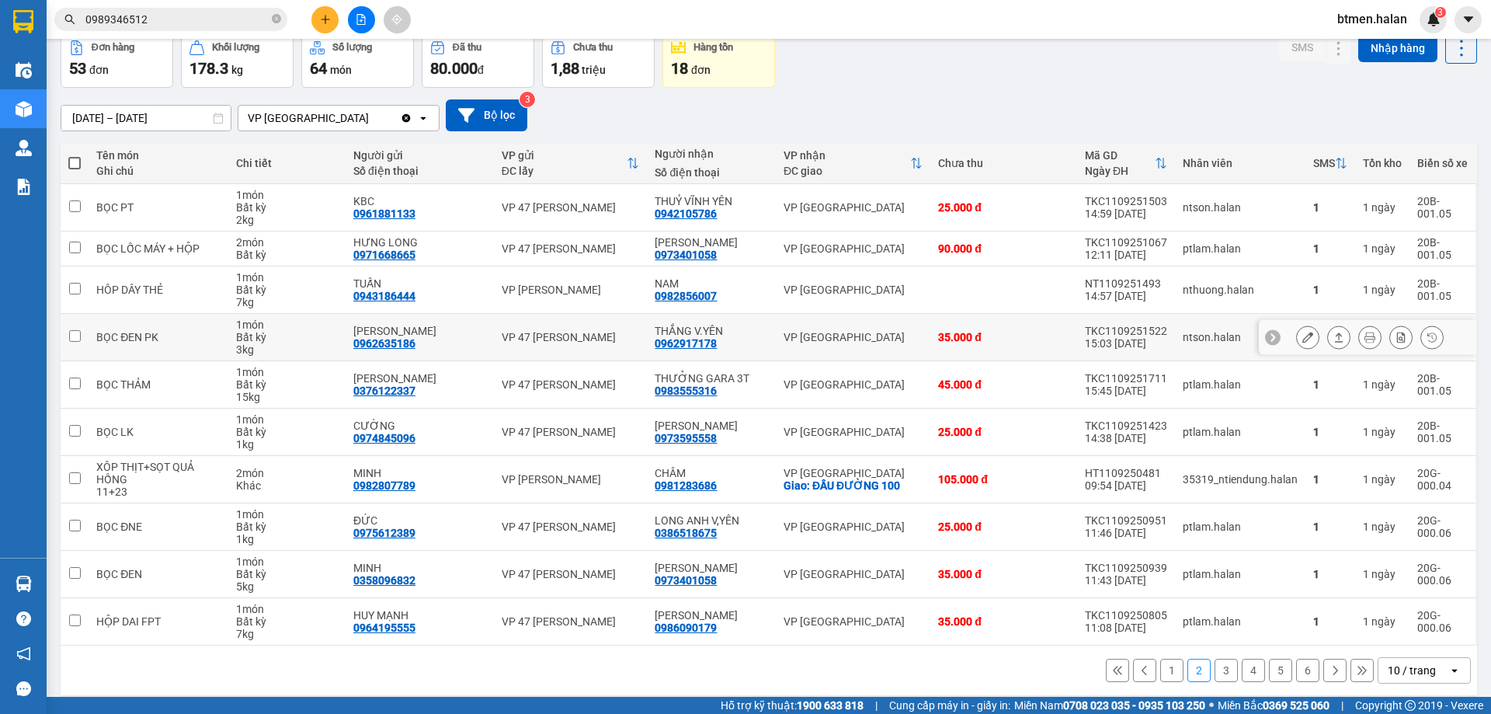
click at [1366, 335] on button at bounding box center [1370, 337] width 22 height 27
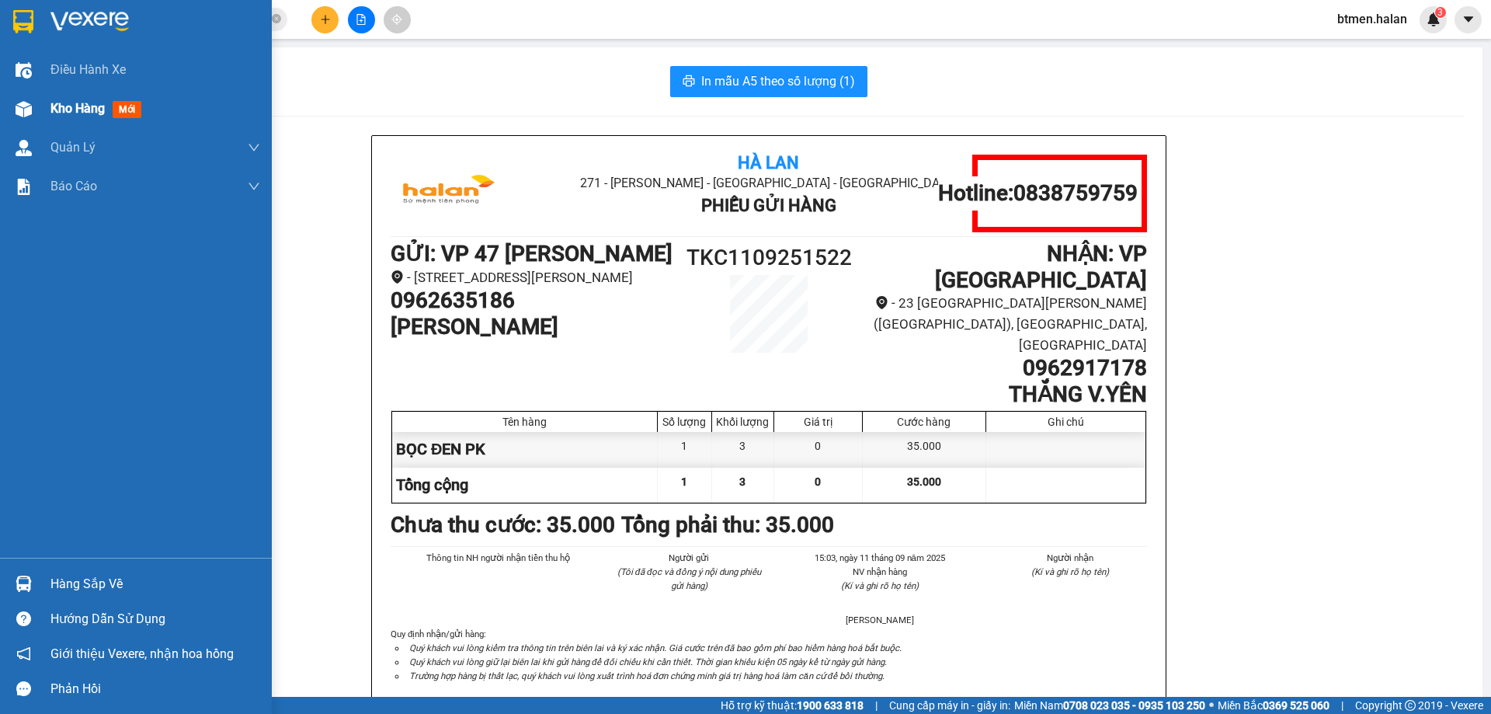
click at [45, 121] on div "Kho hàng mới" at bounding box center [136, 108] width 272 height 39
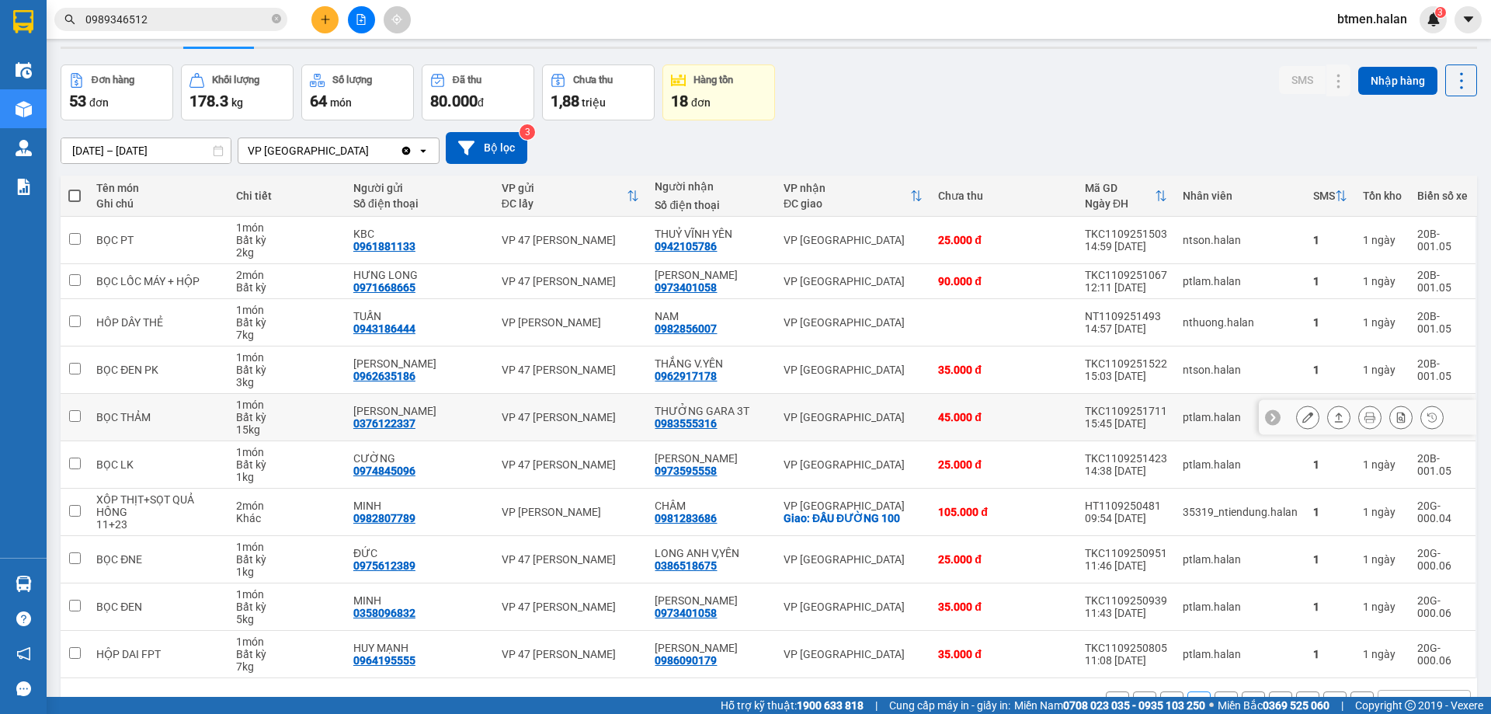
scroll to position [89, 0]
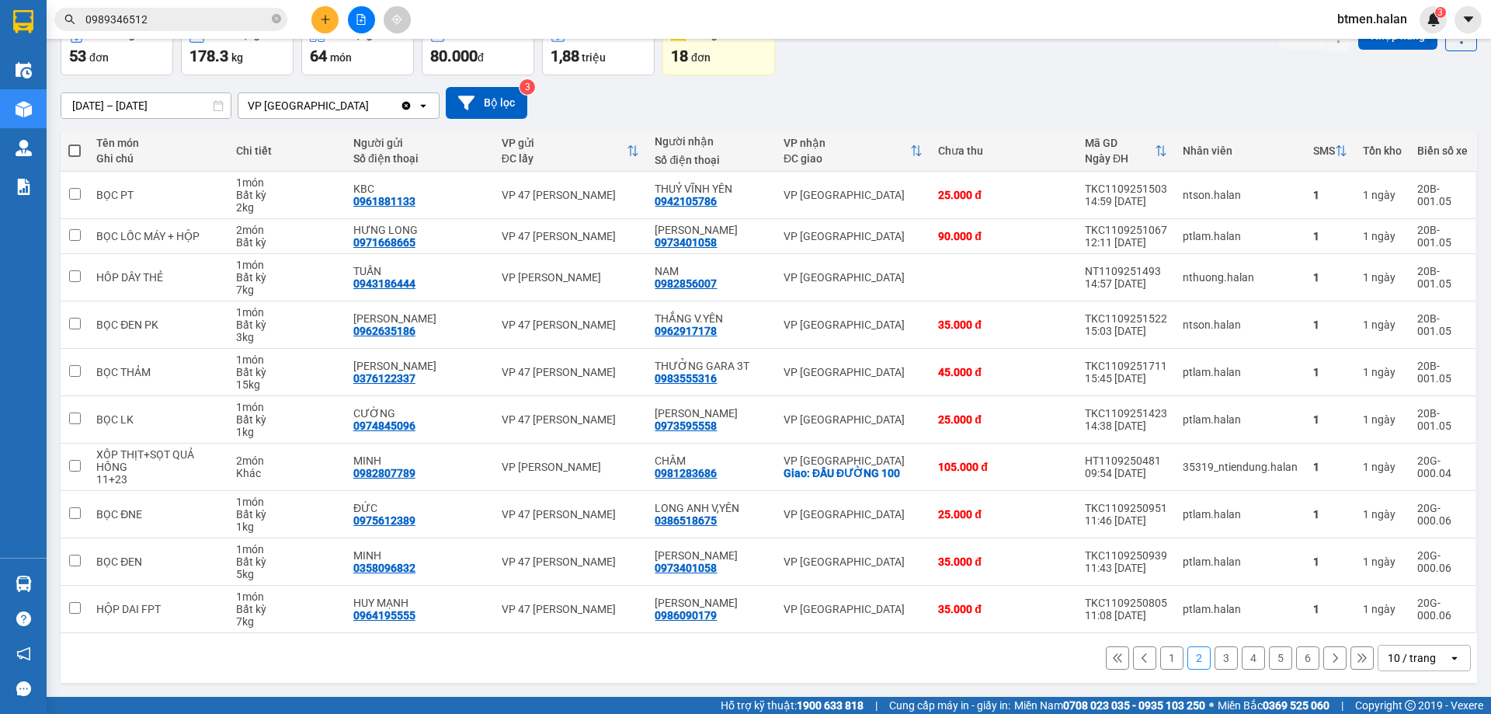
click at [1214, 668] on button "3" at bounding box center [1225, 657] width 23 height 23
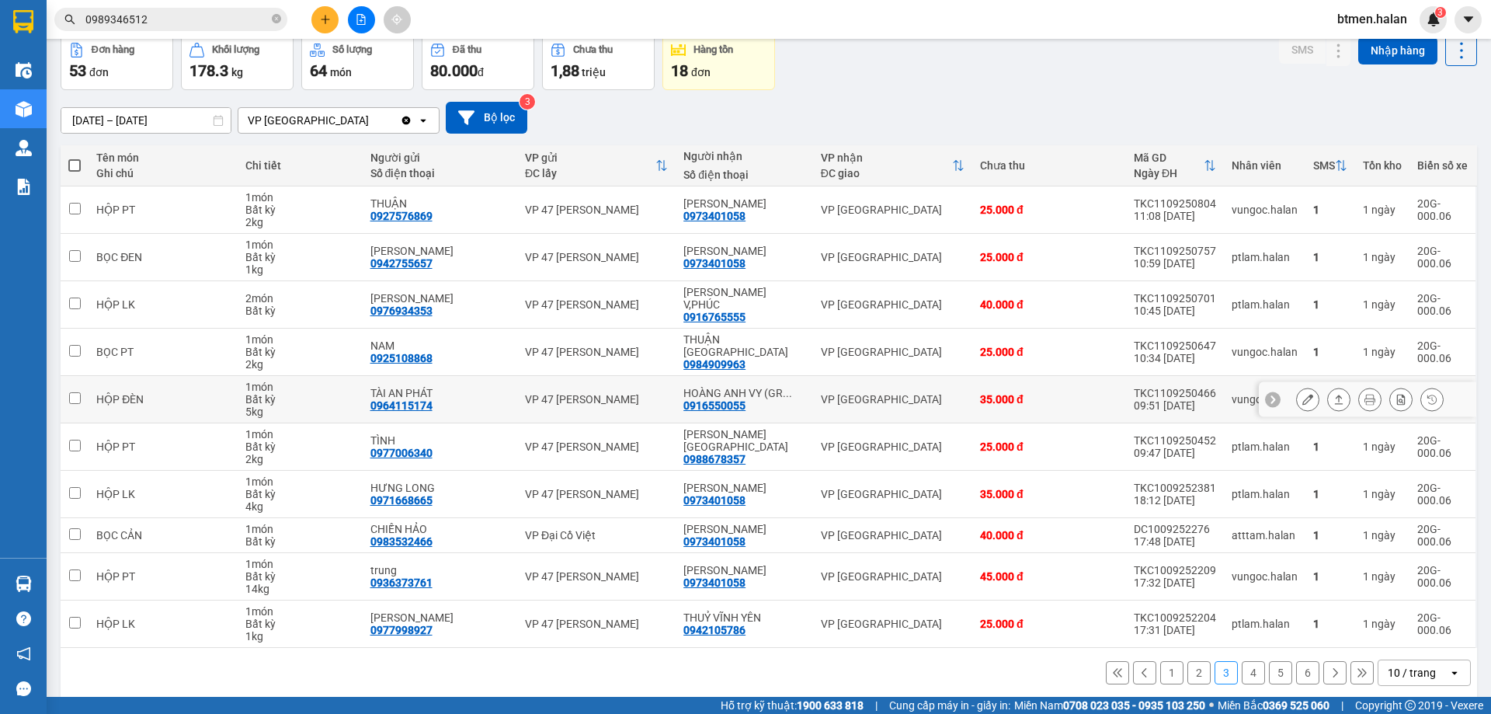
scroll to position [76, 0]
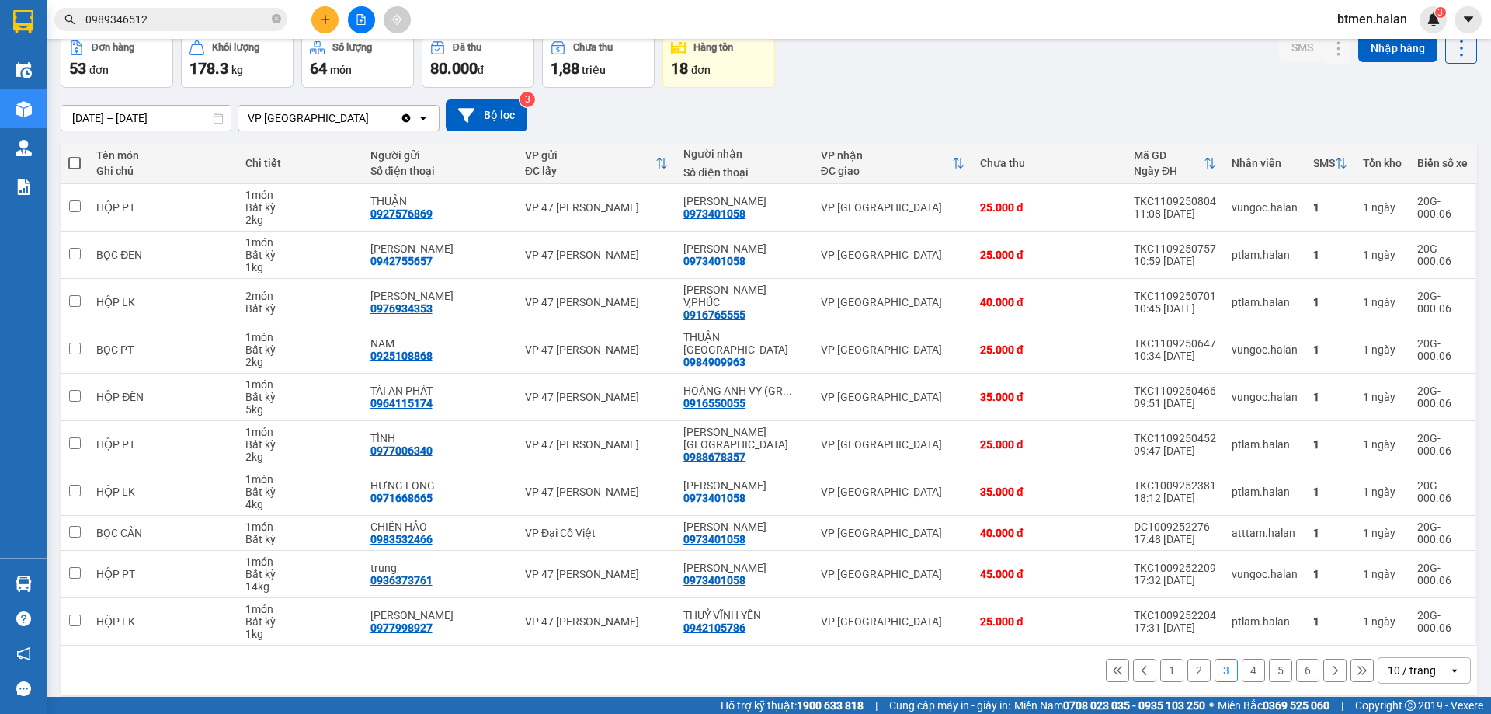
click at [1296, 658] on button "6" at bounding box center [1307, 669] width 23 height 23
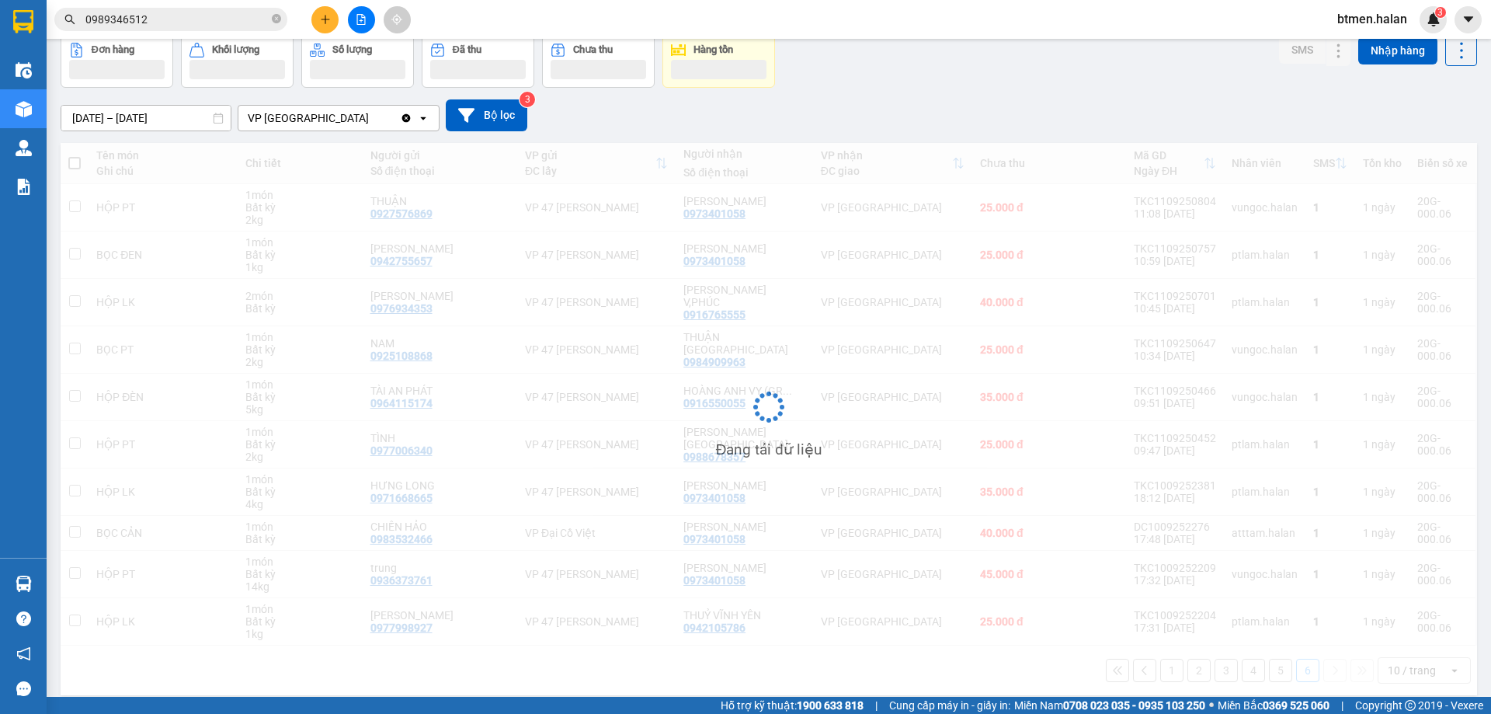
scroll to position [71, 0]
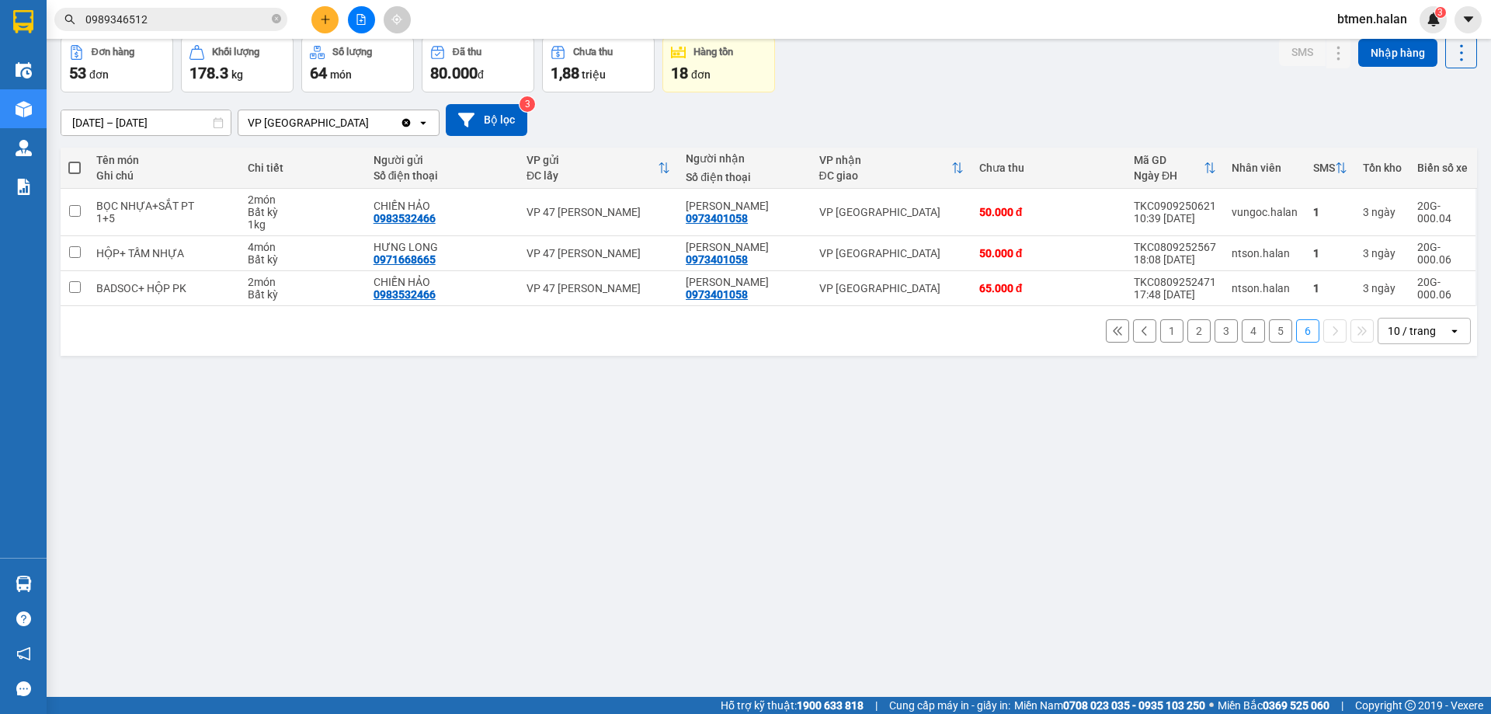
click at [1269, 331] on button "5" at bounding box center [1280, 330] width 23 height 23
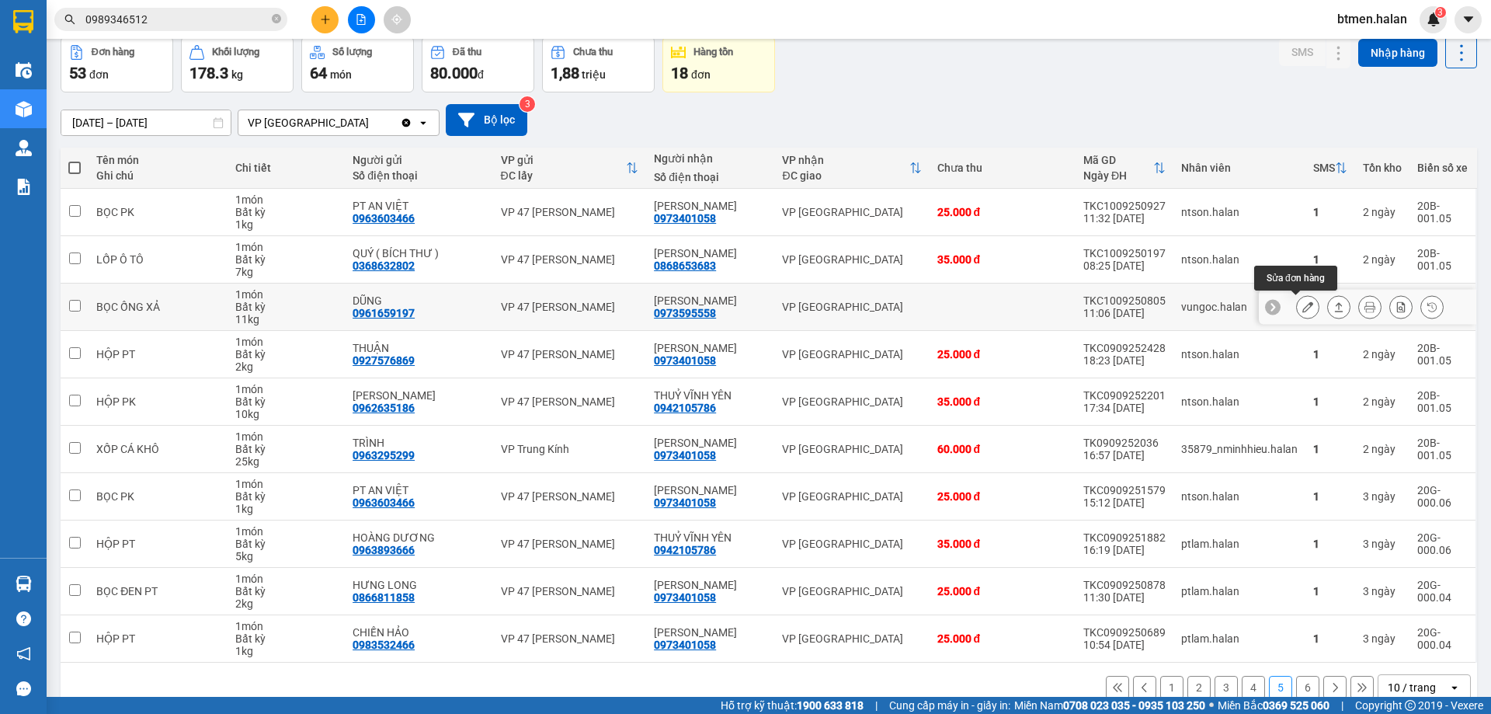
click at [1302, 310] on icon at bounding box center [1307, 306] width 11 height 11
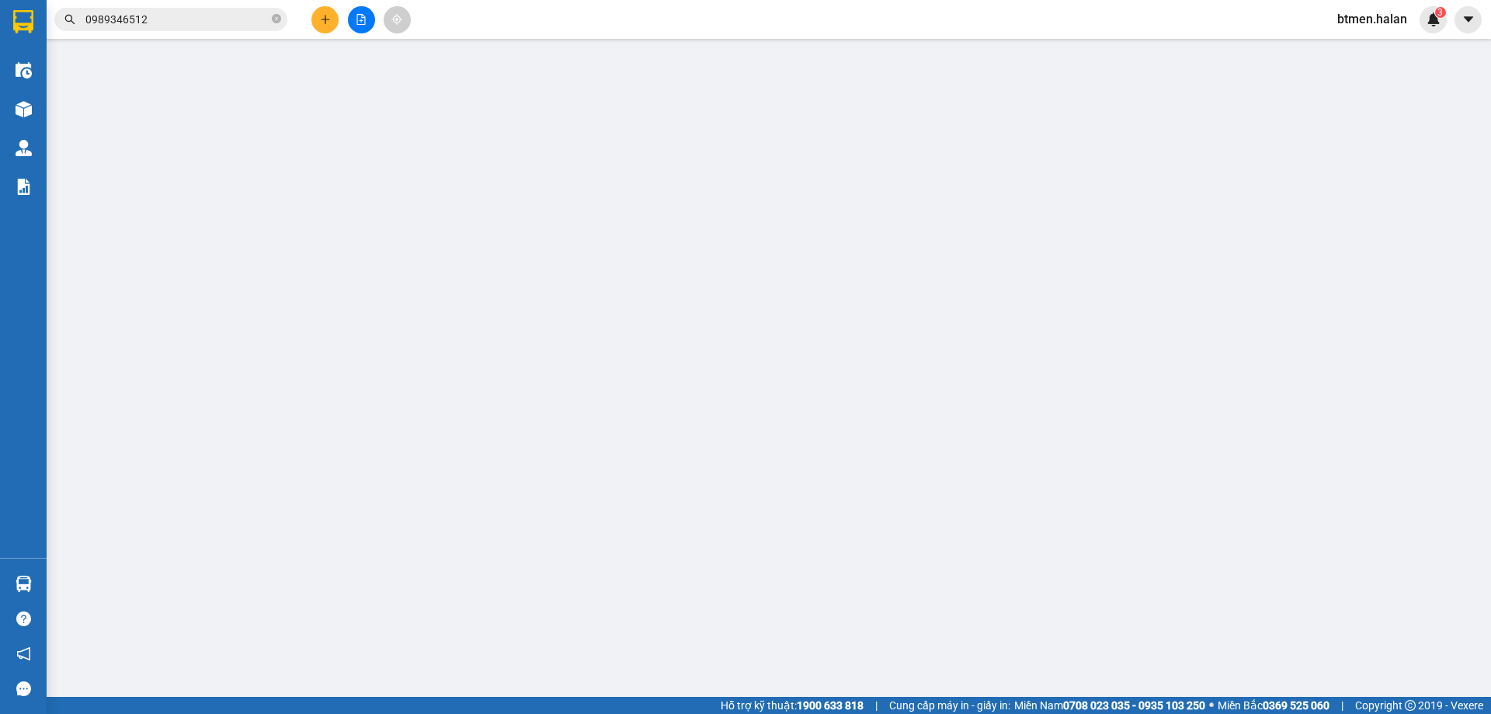
type input "0961659197"
type input "DŨNG"
type input "0973595558"
type input "[PERSON_NAME]"
type input "45.000"
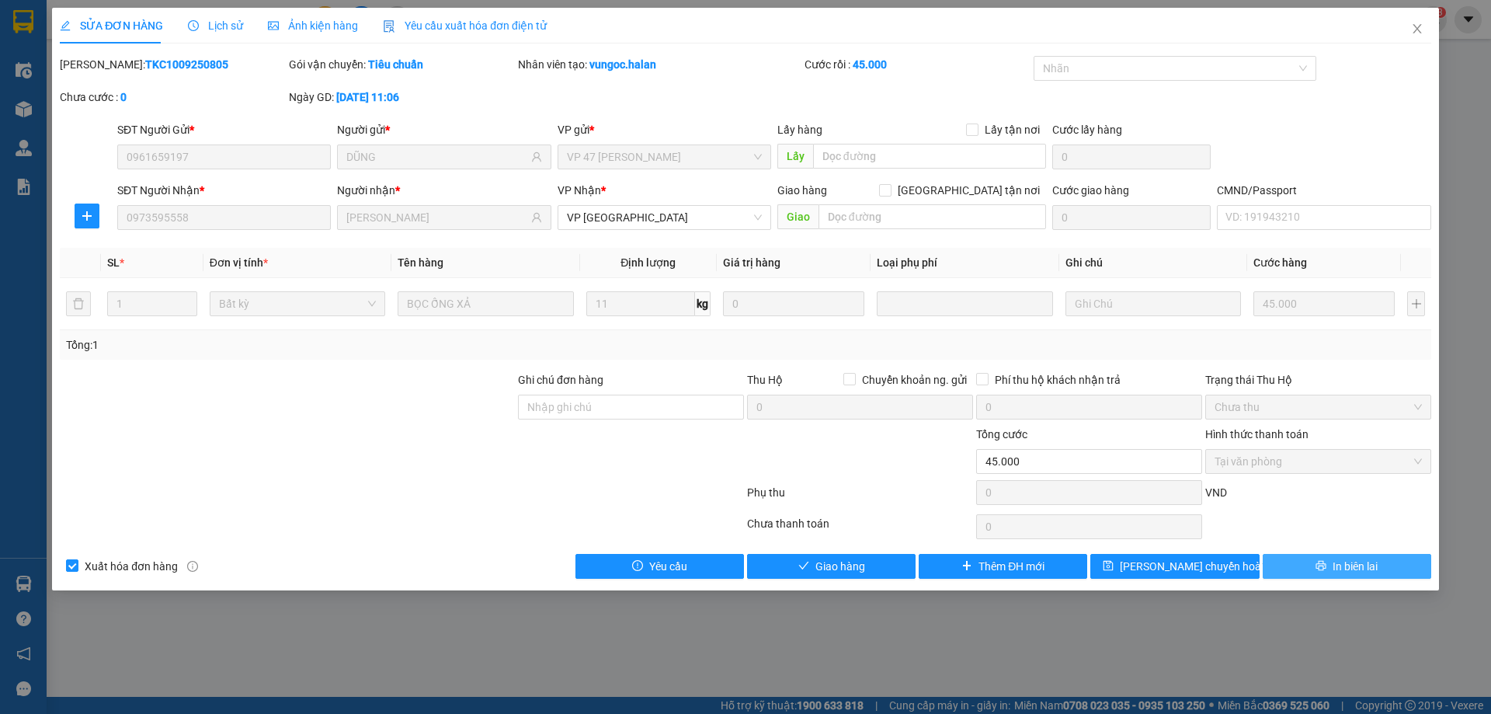
click at [1304, 567] on button "In biên lai" at bounding box center [1347, 566] width 168 height 25
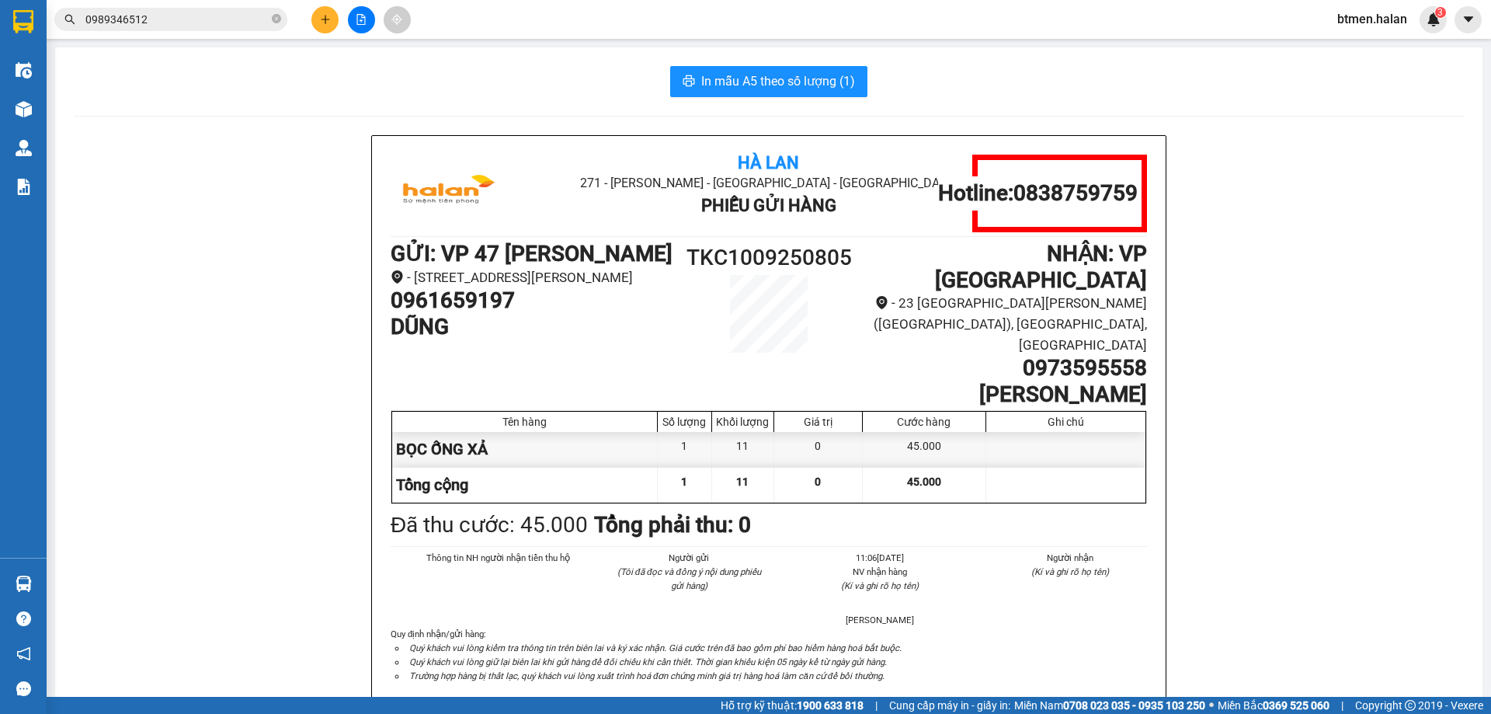
click at [217, 282] on div "Hà Lan 271 - [GEOGRAPHIC_DATA] - [GEOGRAPHIC_DATA] Long - [GEOGRAPHIC_DATA] Phi…" at bounding box center [769, 441] width 1390 height 613
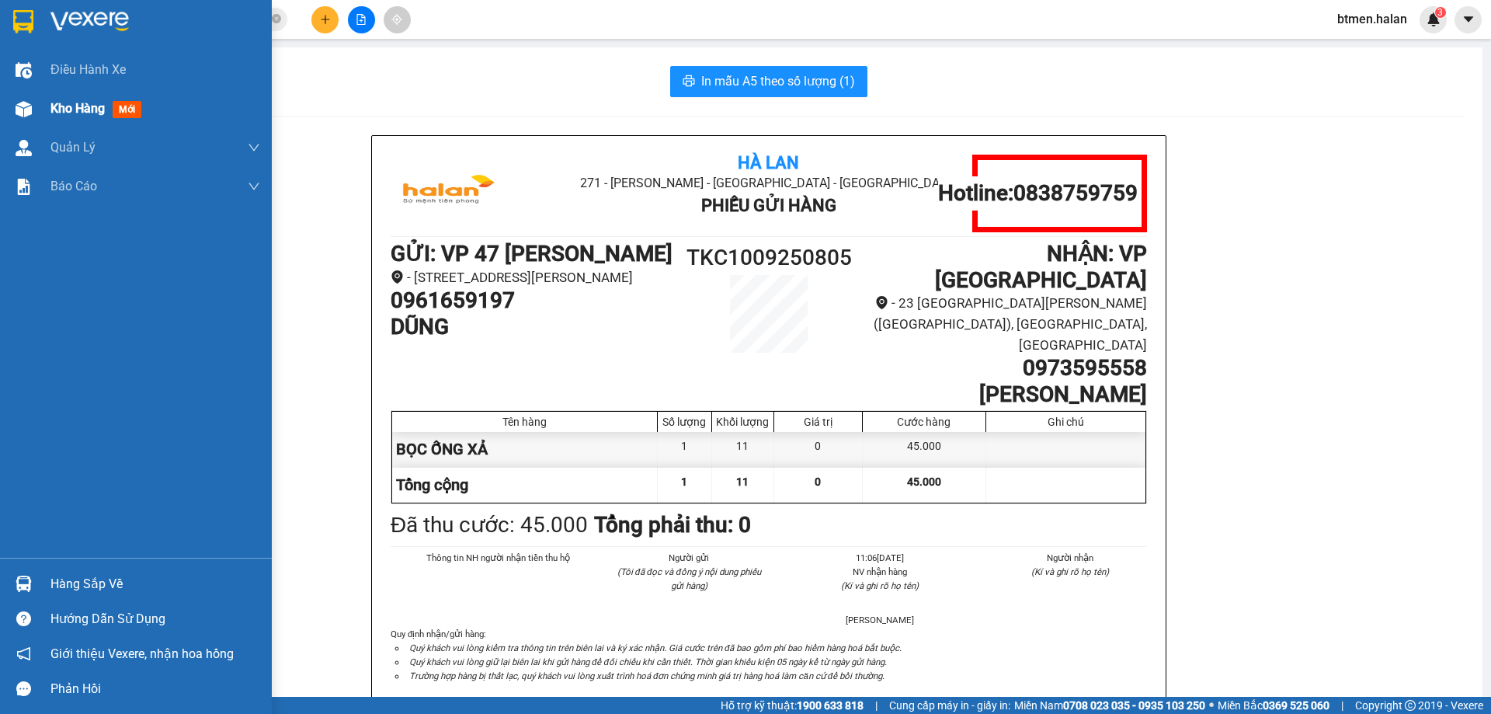
click at [64, 106] on span "Kho hàng" at bounding box center [77, 108] width 54 height 15
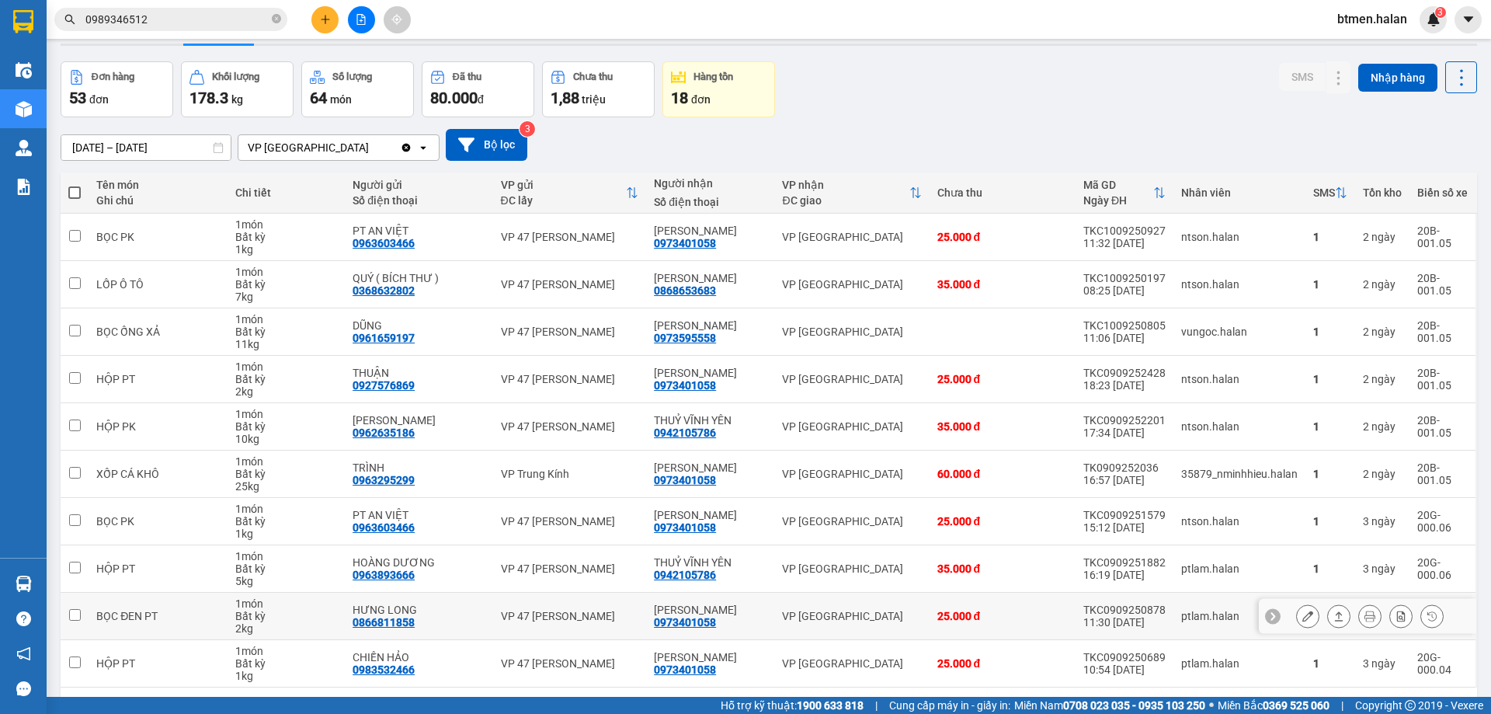
scroll to position [101, 0]
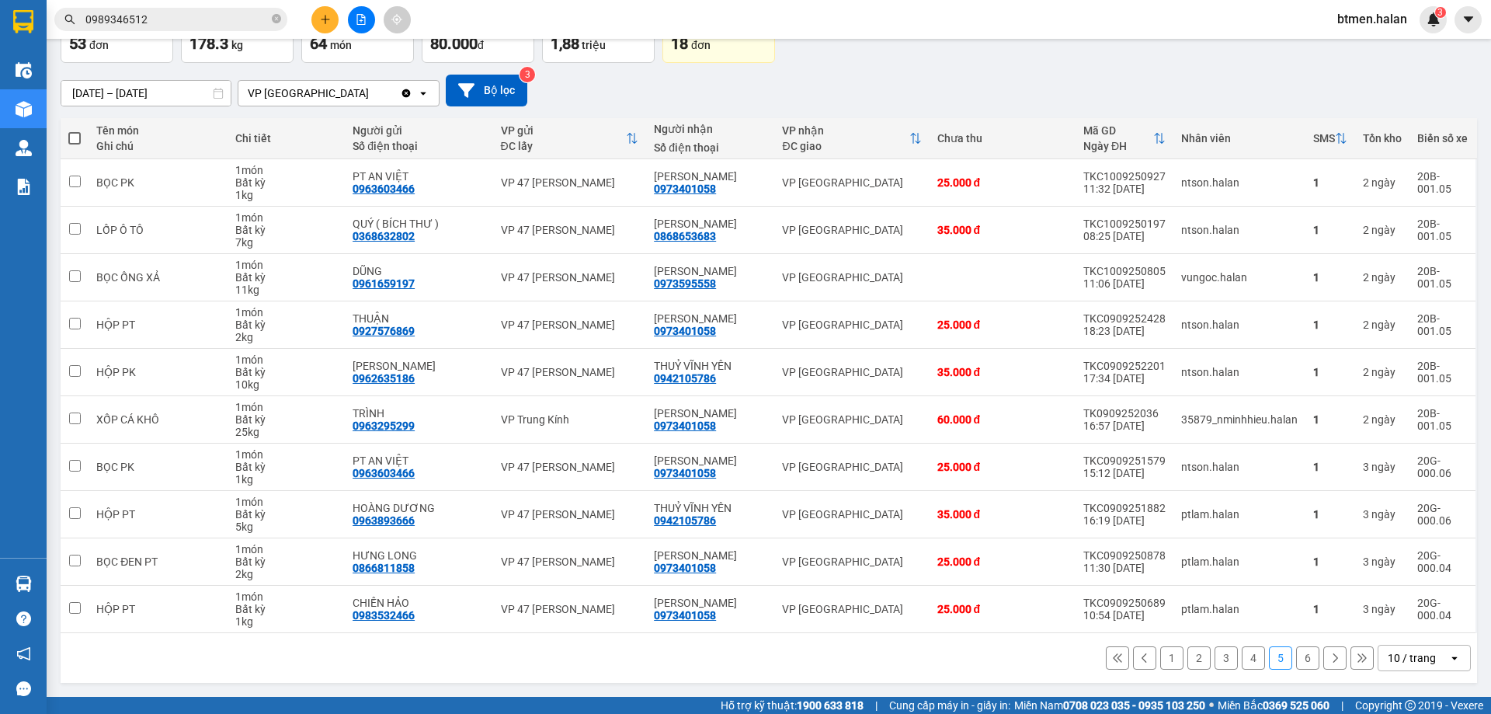
click at [1242, 660] on button "4" at bounding box center [1253, 657] width 23 height 23
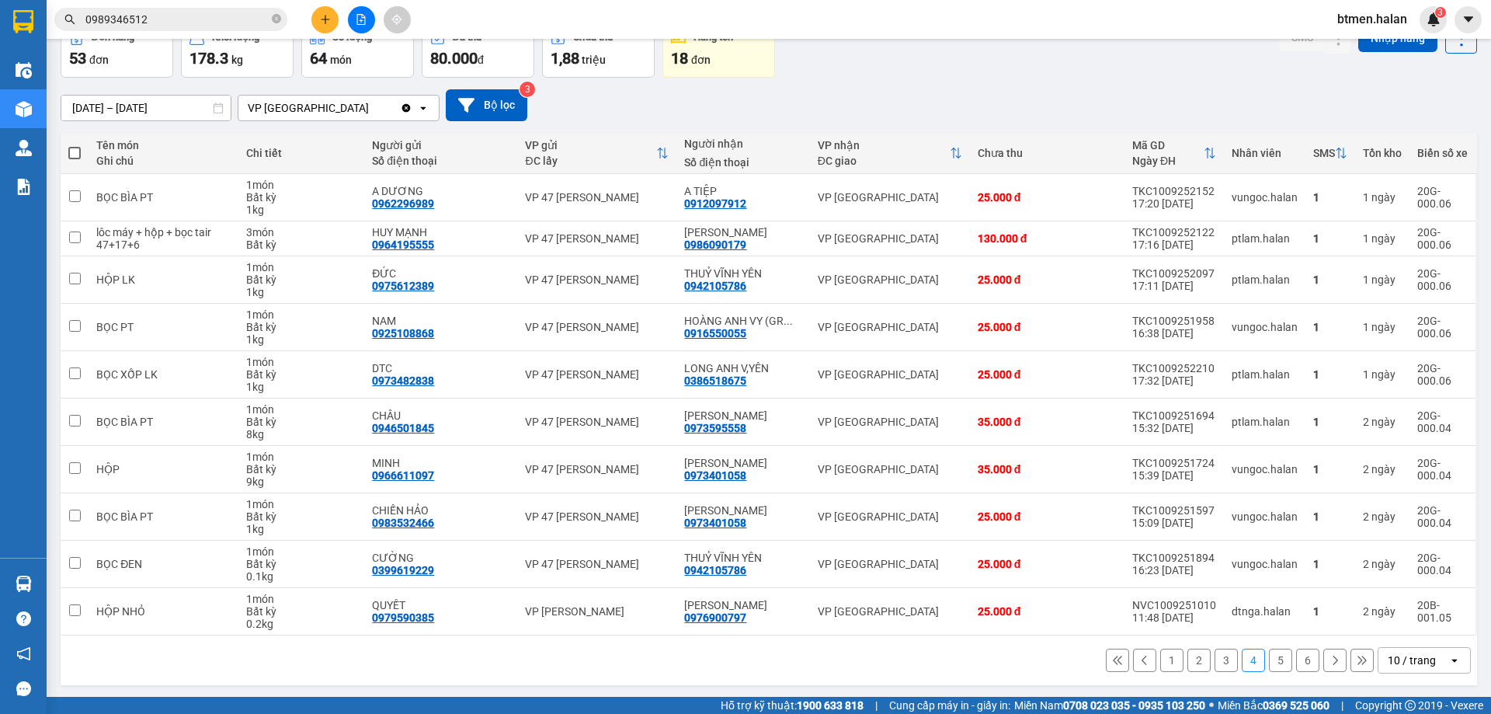
scroll to position [89, 0]
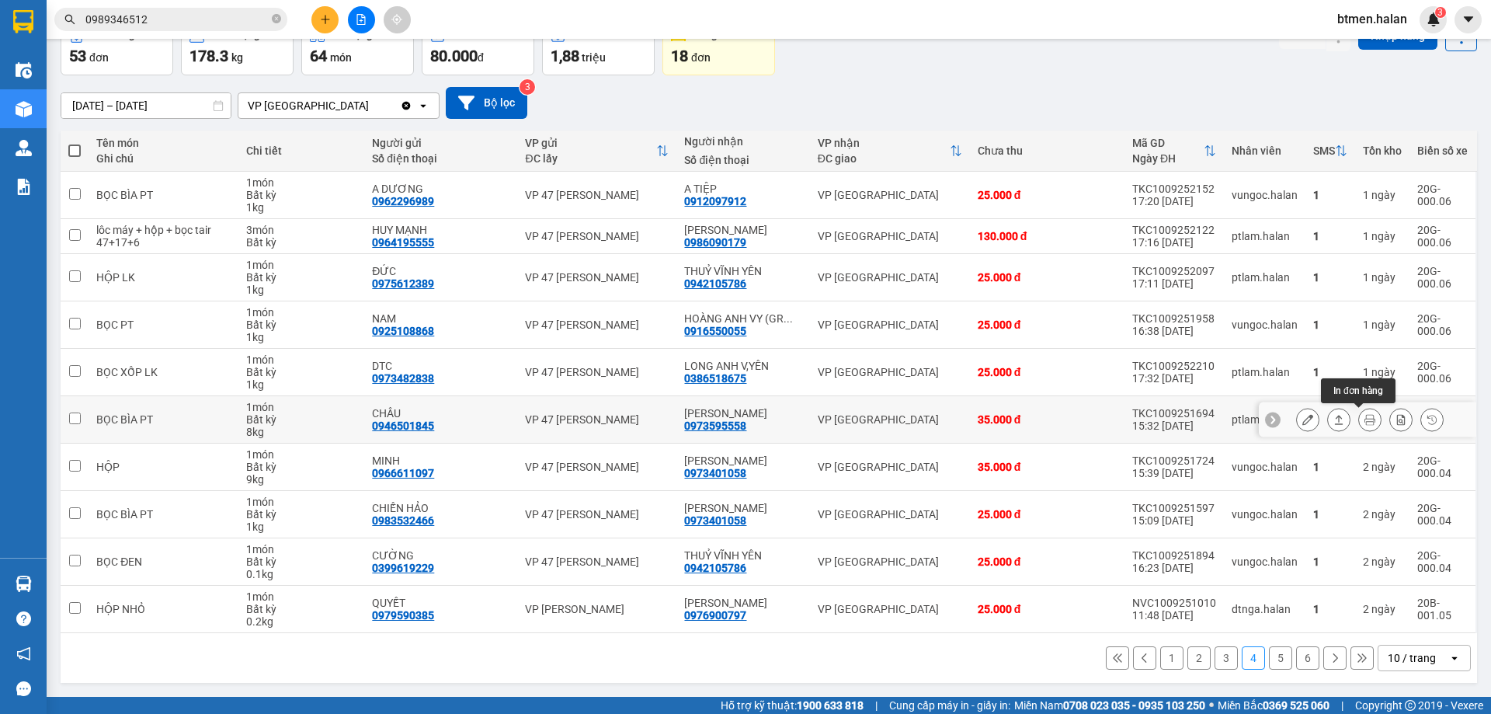
click at [1359, 417] on button at bounding box center [1370, 419] width 22 height 27
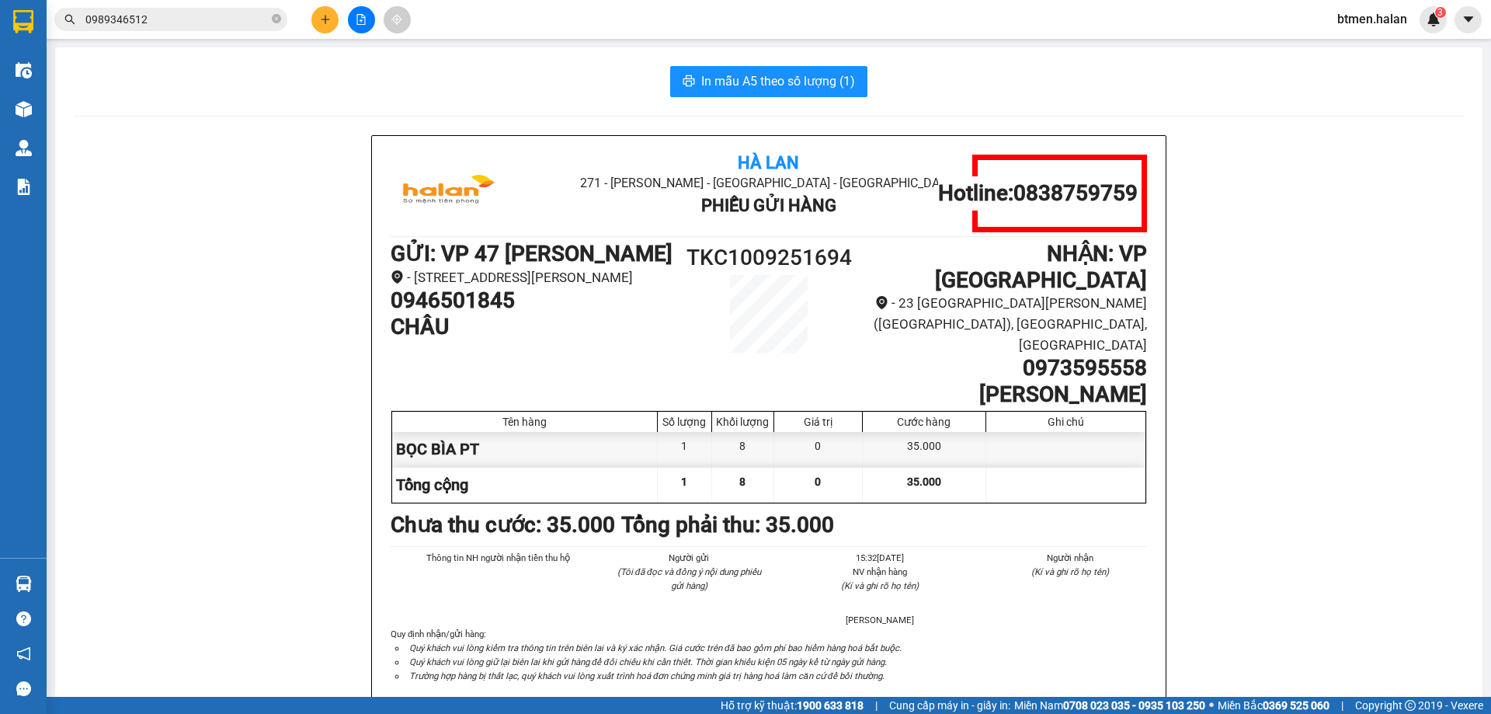
click at [570, 339] on h1 "CHÂU" at bounding box center [532, 327] width 283 height 26
click at [1074, 355] on h1 "0973595558" at bounding box center [1004, 368] width 283 height 26
copy h1 "0973595558"
click at [324, 23] on icon "plus" at bounding box center [325, 19] width 11 height 11
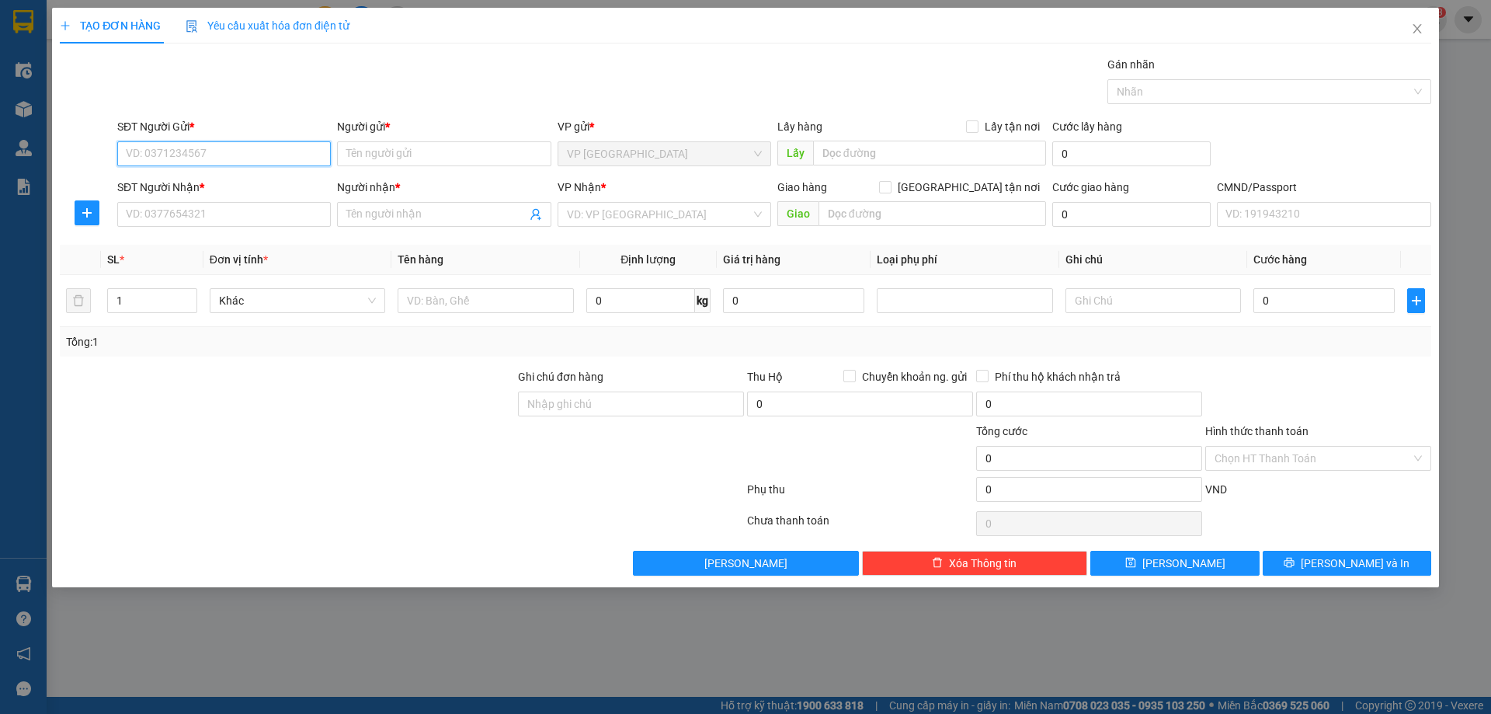
click at [191, 149] on input "SĐT Người Gửi *" at bounding box center [224, 153] width 214 height 25
paste input "0973595558"
type input "0973595558"
click at [272, 193] on div "0973595558 - [PERSON_NAME]" at bounding box center [224, 184] width 195 height 17
type input "[PERSON_NAME]"
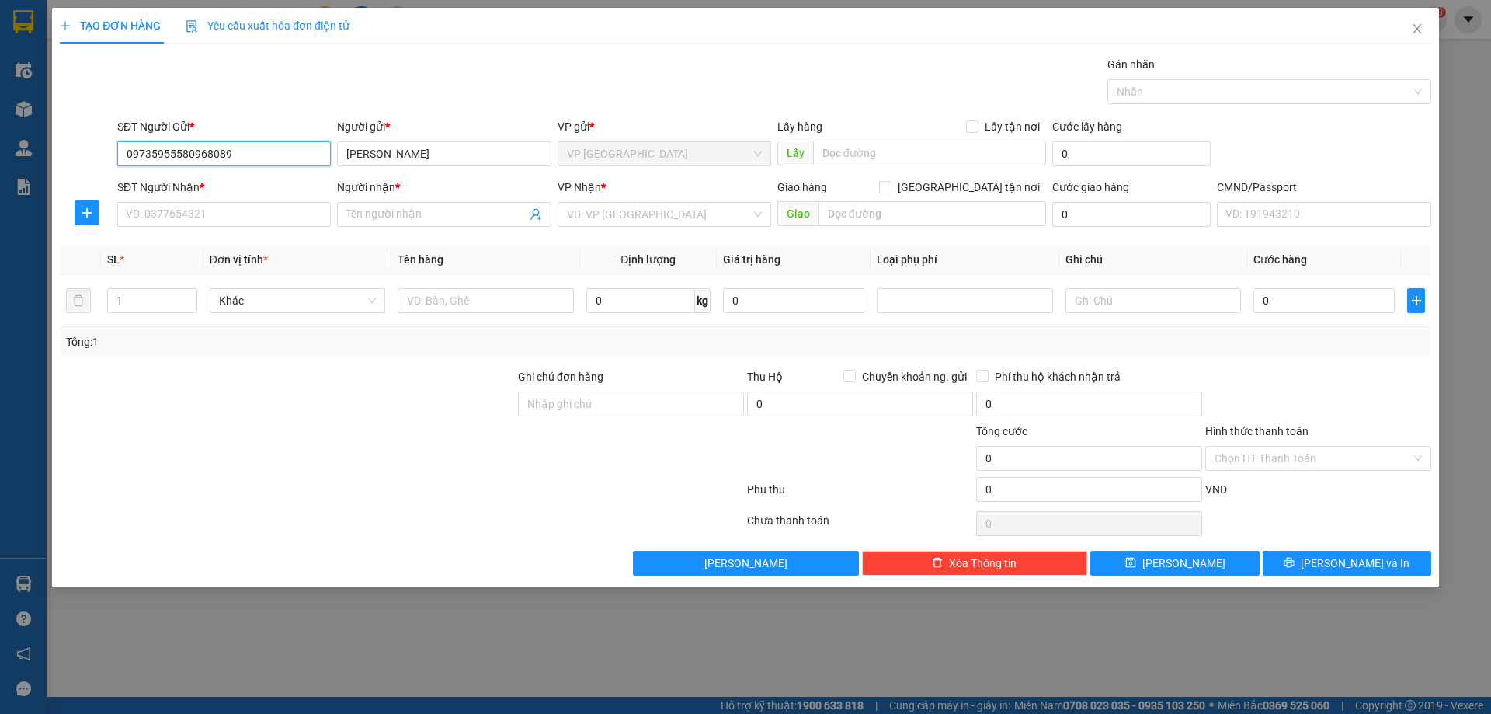
drag, startPoint x: 245, startPoint y: 153, endPoint x: 185, endPoint y: 162, distance: 60.4
click at [185, 162] on input "09735955580968089" at bounding box center [224, 153] width 214 height 25
type input "0973595558"
click at [221, 214] on input "SĐT Người Nhận *" at bounding box center [224, 214] width 214 height 25
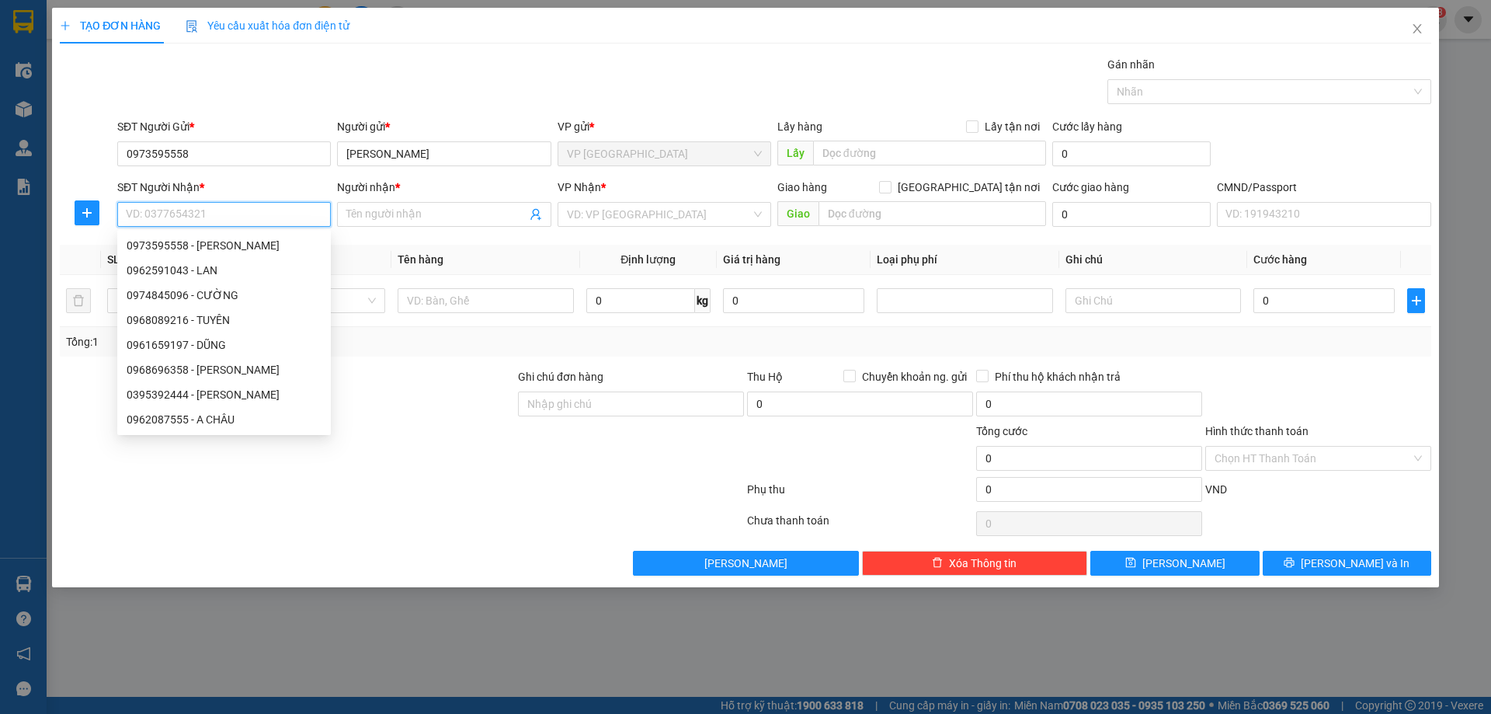
paste input "0968089"
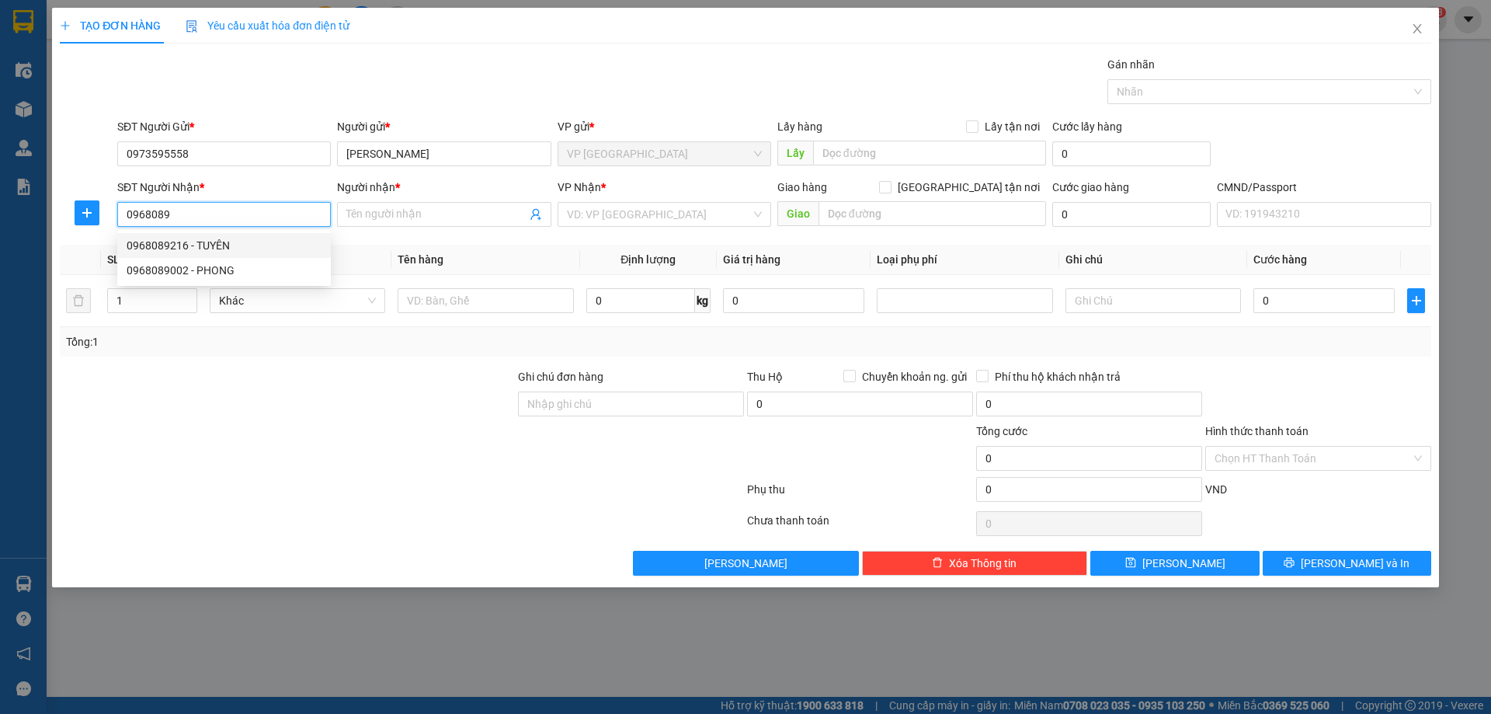
click at [245, 245] on div "0968089216 - TUYÊN" at bounding box center [224, 245] width 195 height 17
type input "0968089216"
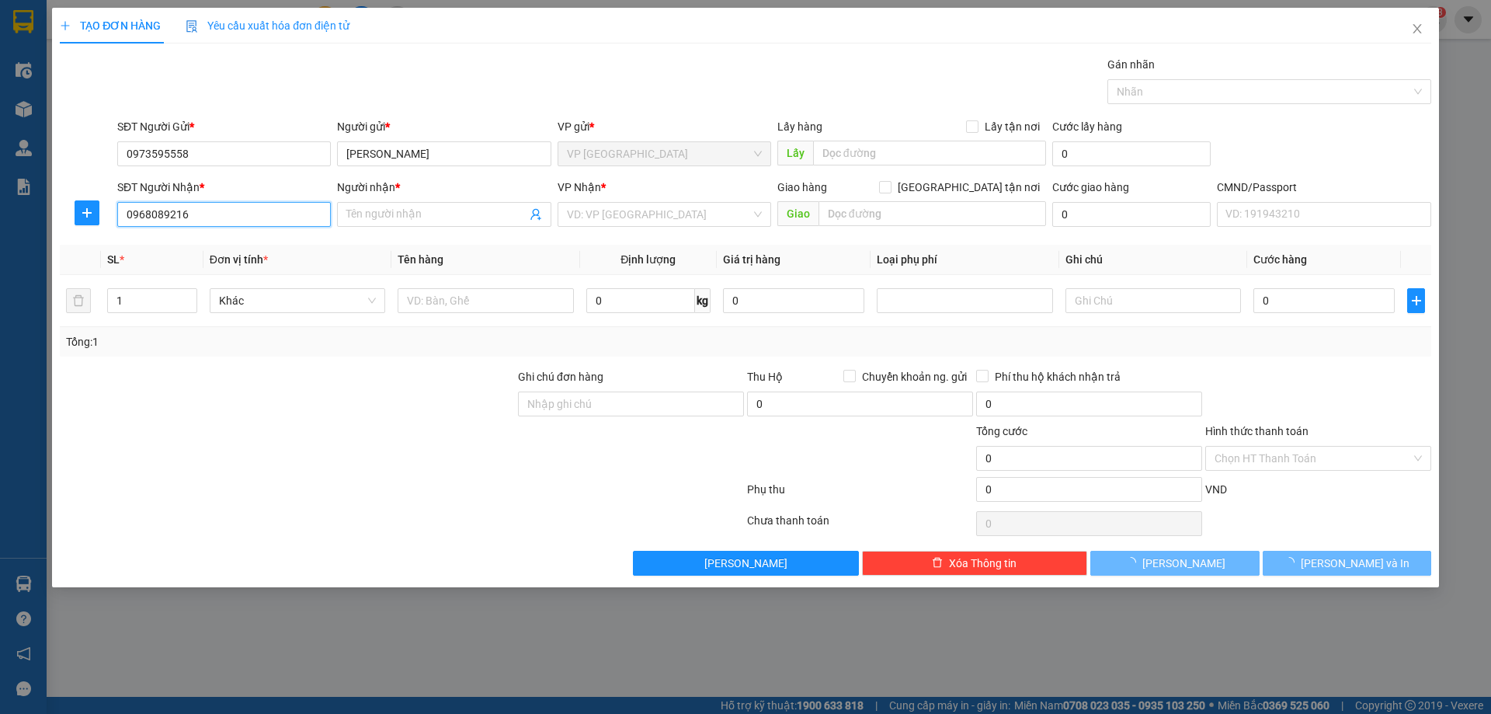
type input "TUYÊN"
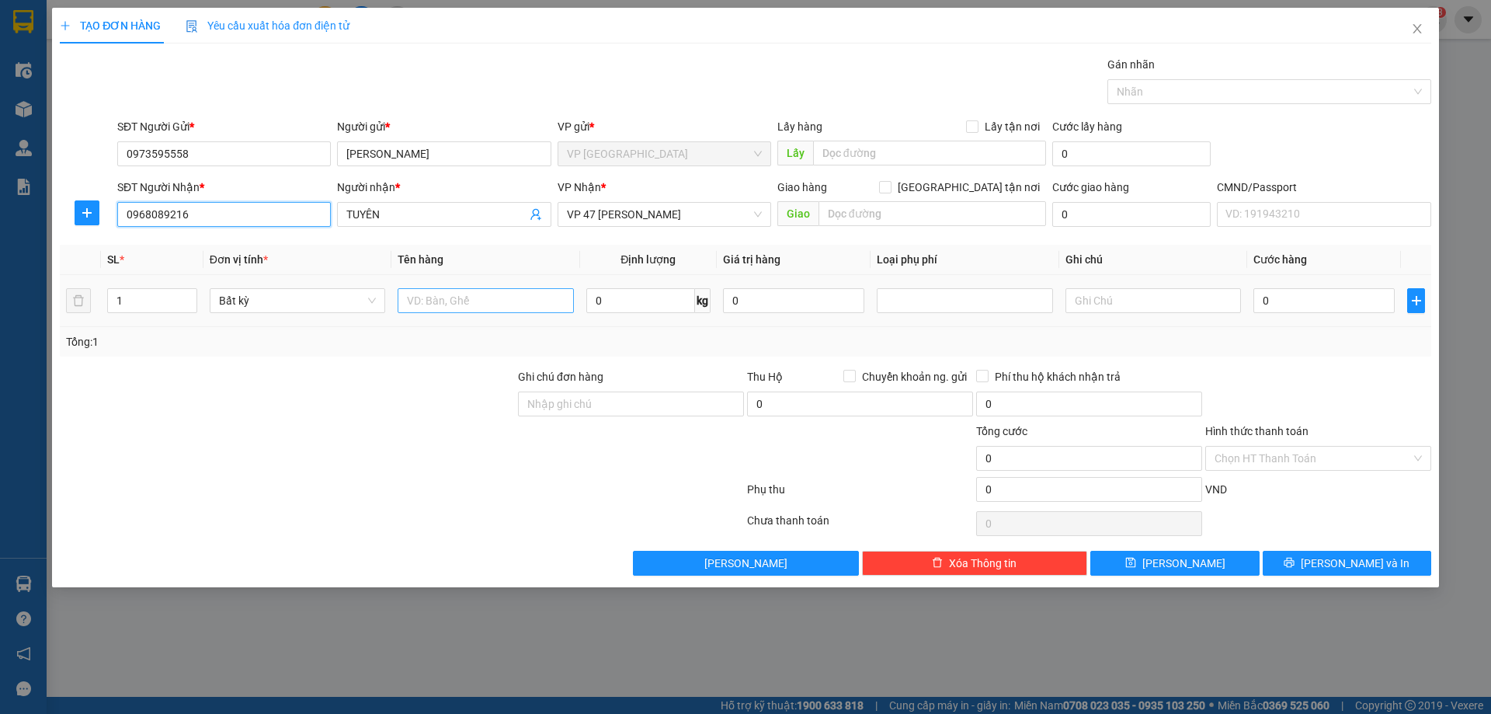
type input "0968089216"
click at [417, 293] on input "text" at bounding box center [485, 300] width 175 height 25
type input "BỌC PK"
click at [656, 304] on input "0" at bounding box center [640, 300] width 109 height 25
type input "0.2"
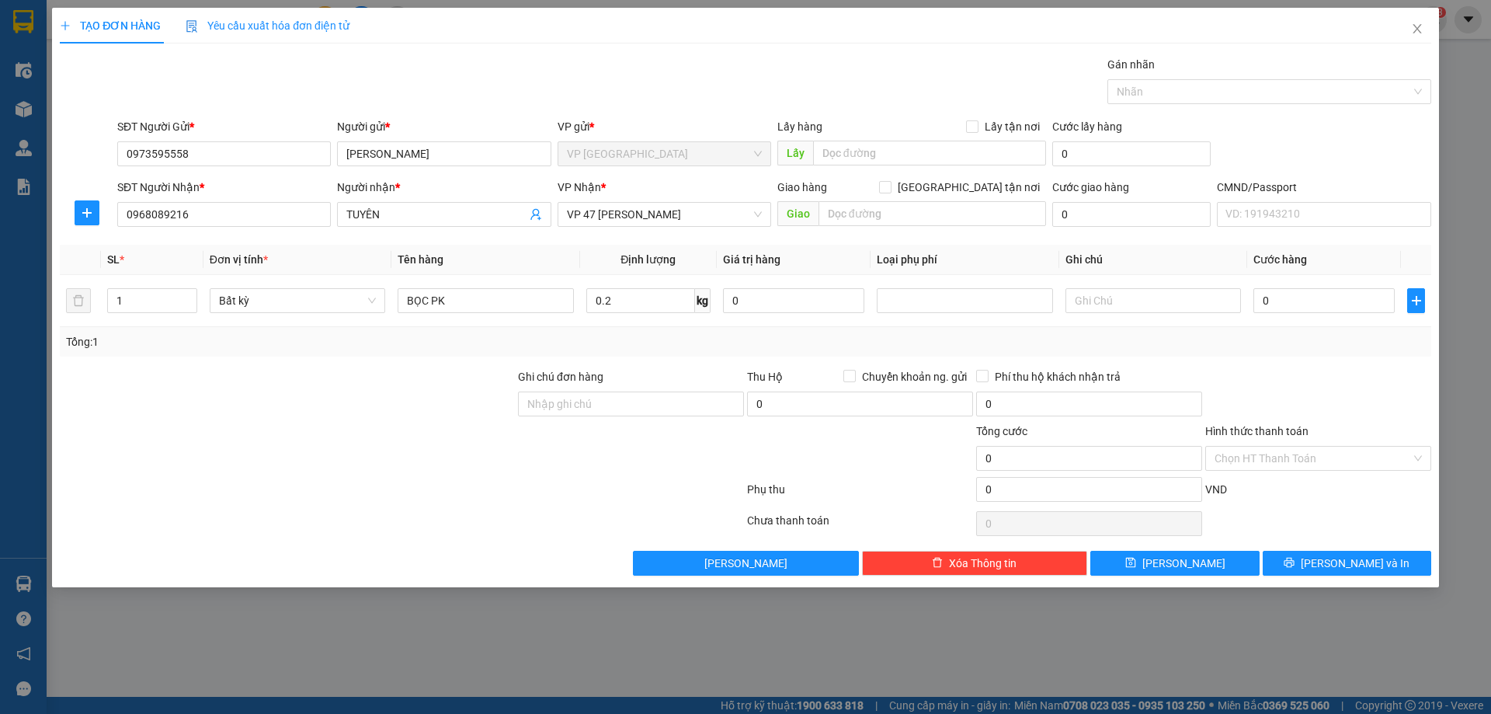
click at [1334, 377] on div at bounding box center [1318, 395] width 229 height 54
type input "25.000"
click at [1333, 564] on span "[PERSON_NAME] và In" at bounding box center [1355, 562] width 109 height 17
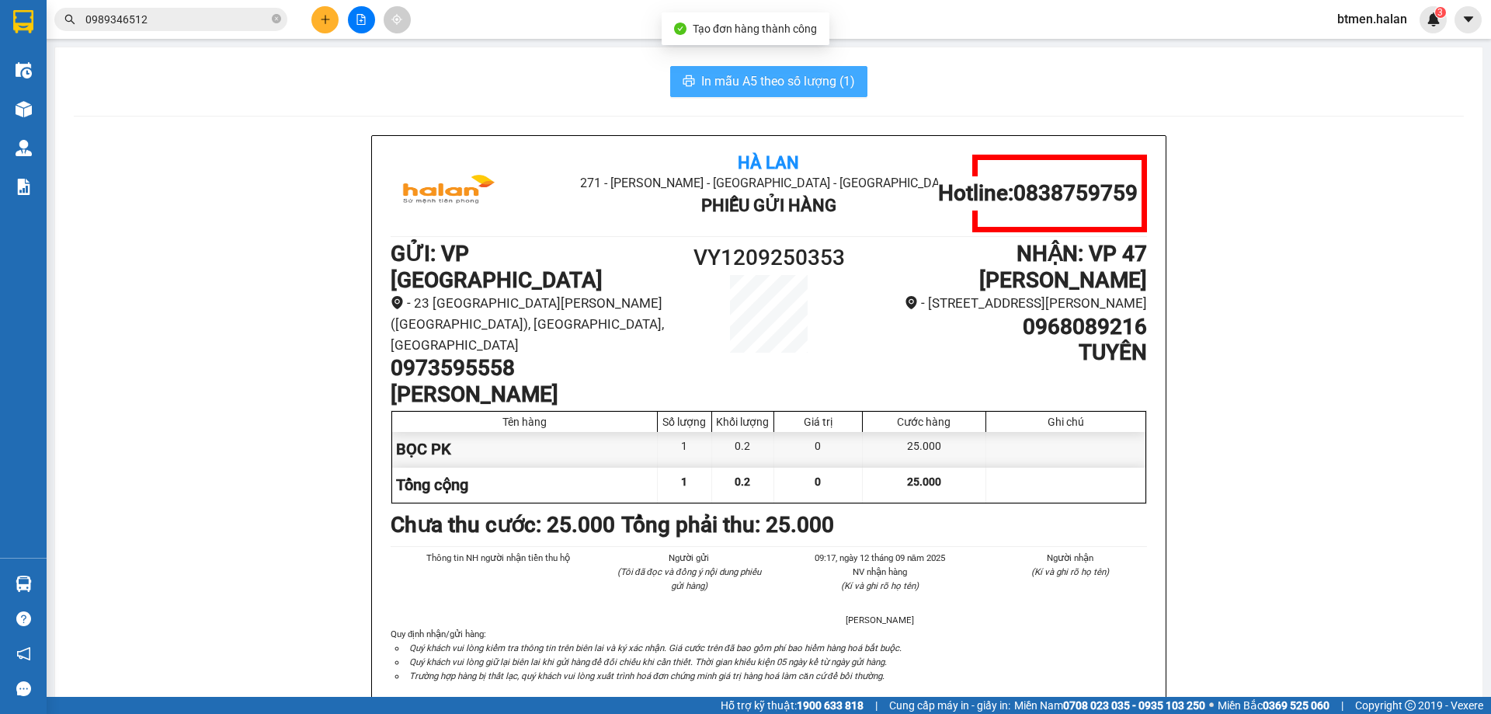
click at [822, 88] on span "In mẫu A5 theo số lượng (1)" at bounding box center [778, 80] width 154 height 19
drag, startPoint x: 522, startPoint y: 235, endPoint x: 476, endPoint y: 289, distance: 70.5
click at [522, 235] on div "Hà Lan 271 - [PERSON_NAME] - [GEOGRAPHIC_DATA] Long - [GEOGRAPHIC_DATA] Phiếu G…" at bounding box center [769, 423] width 794 height 574
click at [466, 355] on h1 "0973595558" at bounding box center [532, 368] width 283 height 26
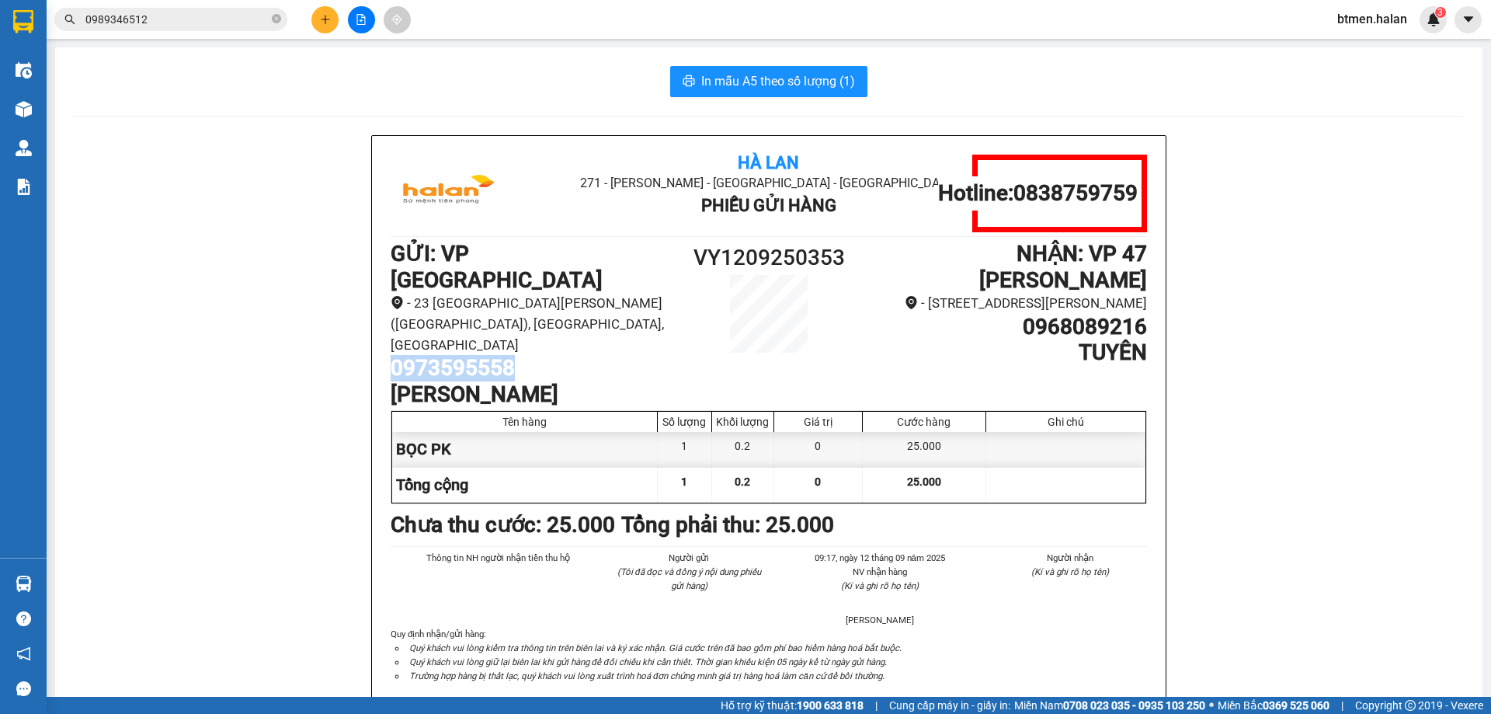
click at [466, 355] on h1 "0973595558" at bounding box center [532, 368] width 283 height 26
copy h1 "0973595558"
click at [325, 19] on icon "plus" at bounding box center [325, 19] width 1 height 9
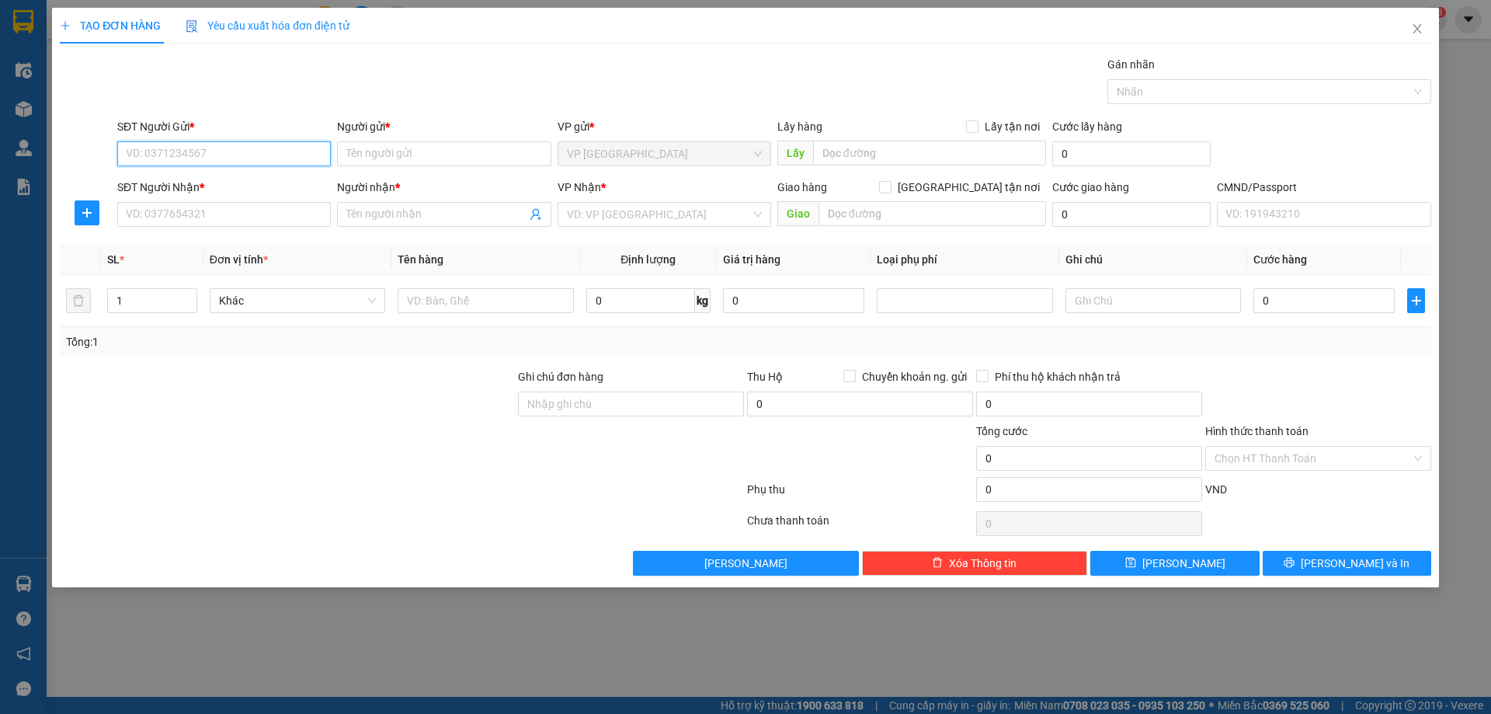
click at [286, 148] on input "SĐT Người Gửi *" at bounding box center [224, 153] width 214 height 25
paste input "0973595558"
type input "0973595558"
click at [280, 187] on div "0973595558 - [PERSON_NAME]" at bounding box center [224, 184] width 195 height 17
type input "[PERSON_NAME]"
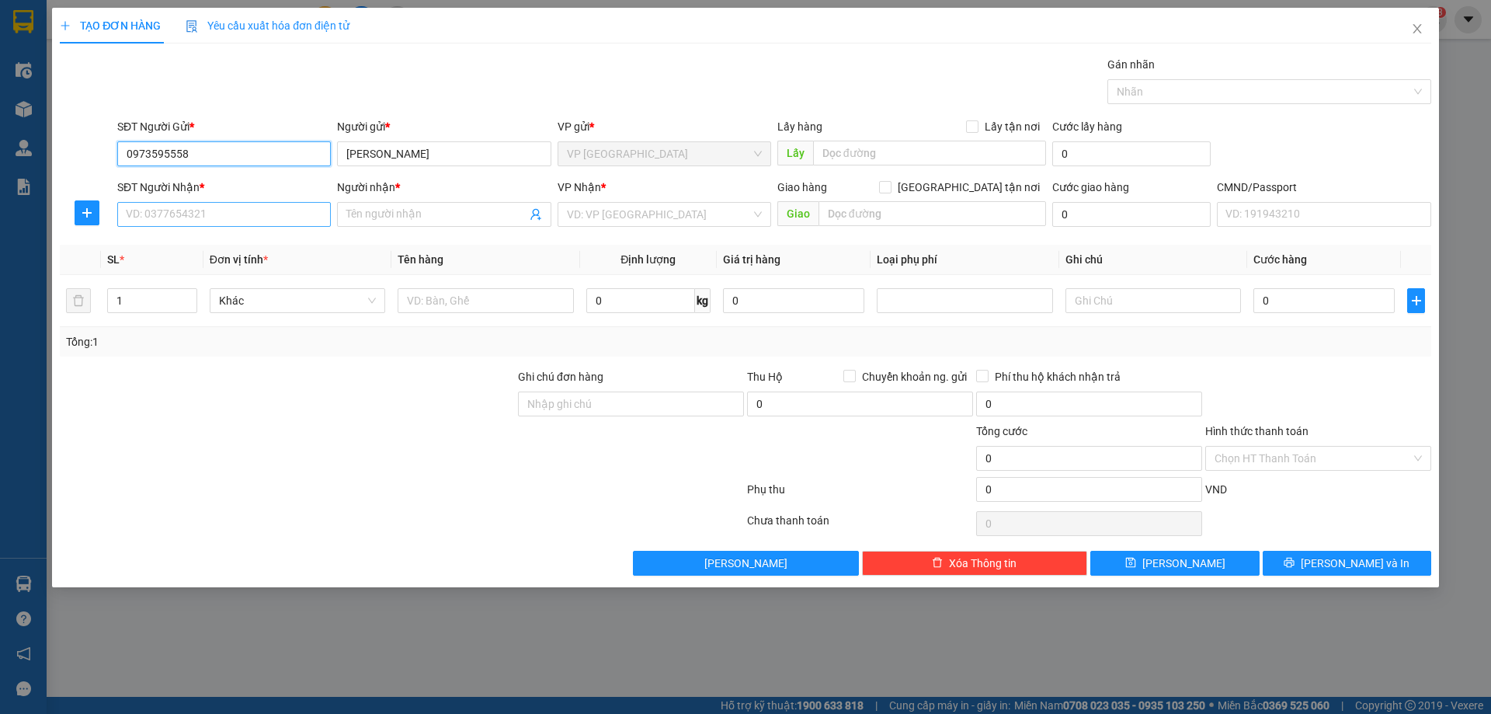
type input "0973595558"
click at [291, 223] on input "SĐT Người Nhận *" at bounding box center [224, 214] width 214 height 25
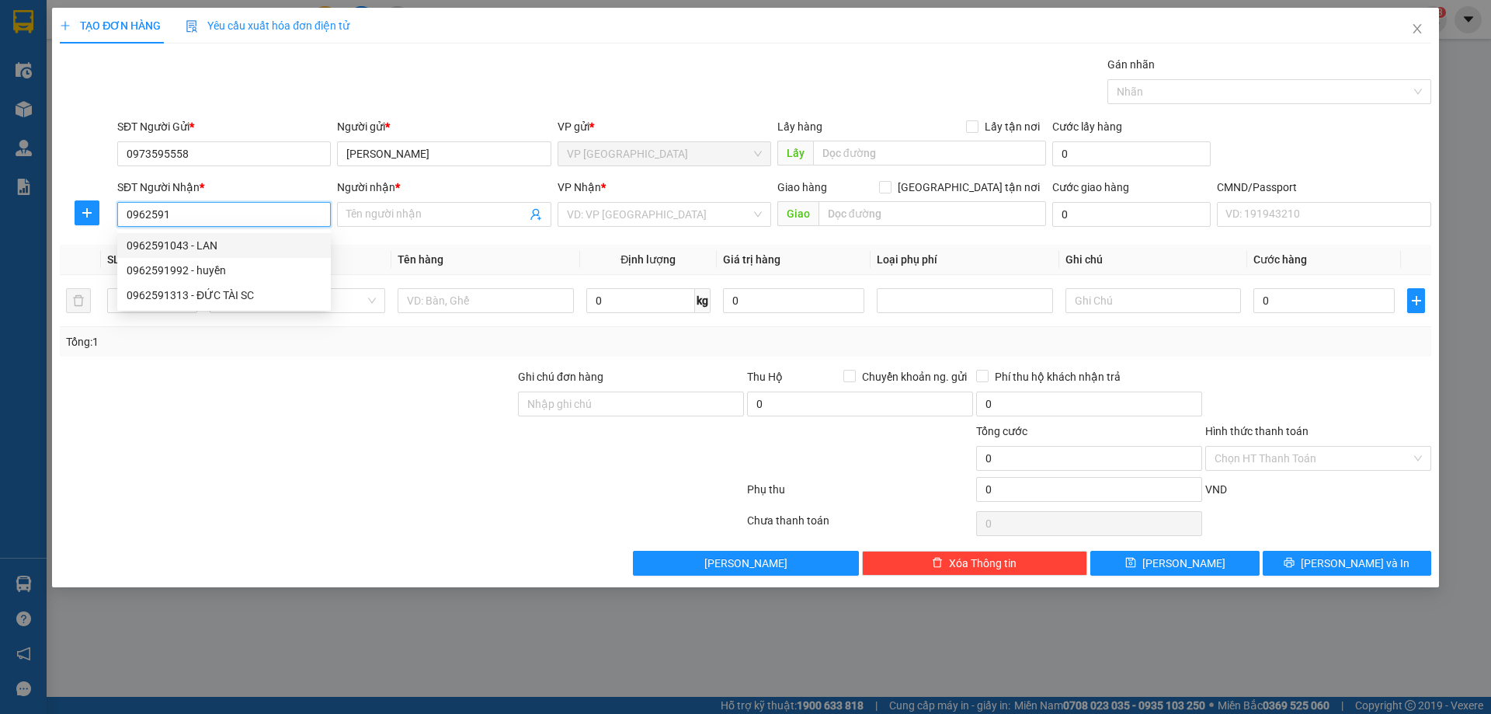
click at [260, 239] on div "0962591043 - LAN" at bounding box center [224, 245] width 195 height 17
type input "0962591043"
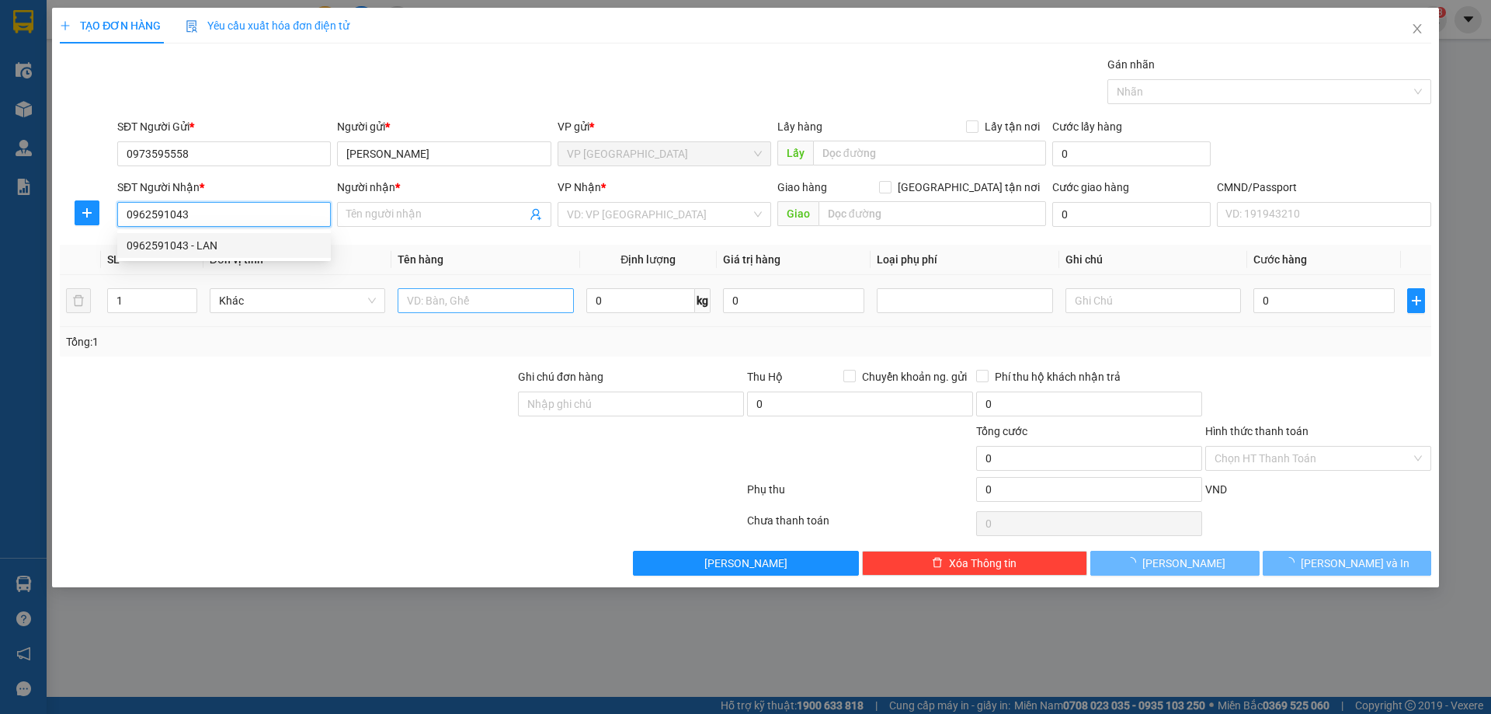
type input "LAN"
type input "0962591043"
click at [489, 308] on input "text" at bounding box center [485, 300] width 175 height 25
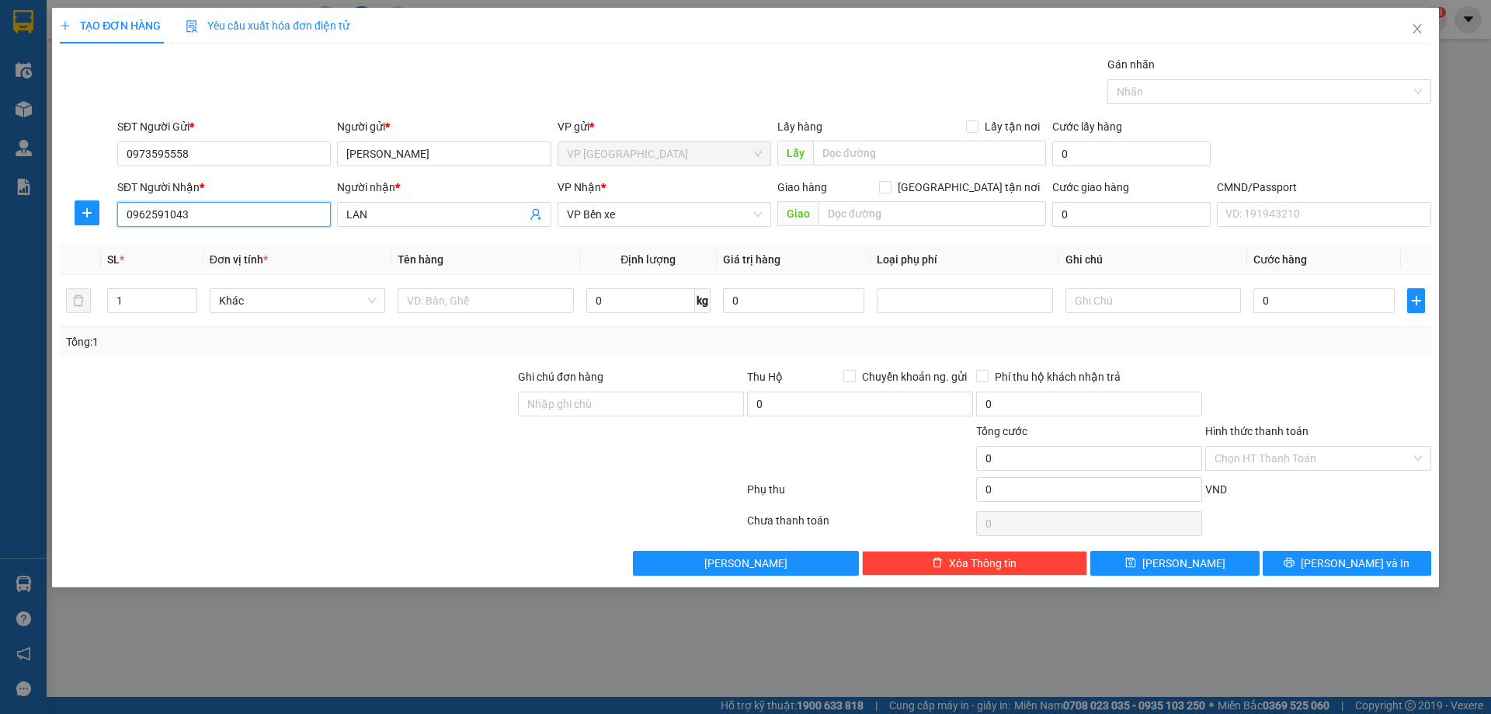
click at [200, 209] on input "0962591043" at bounding box center [224, 214] width 214 height 25
click at [588, 203] on span "VP Bến xe" at bounding box center [664, 214] width 195 height 23
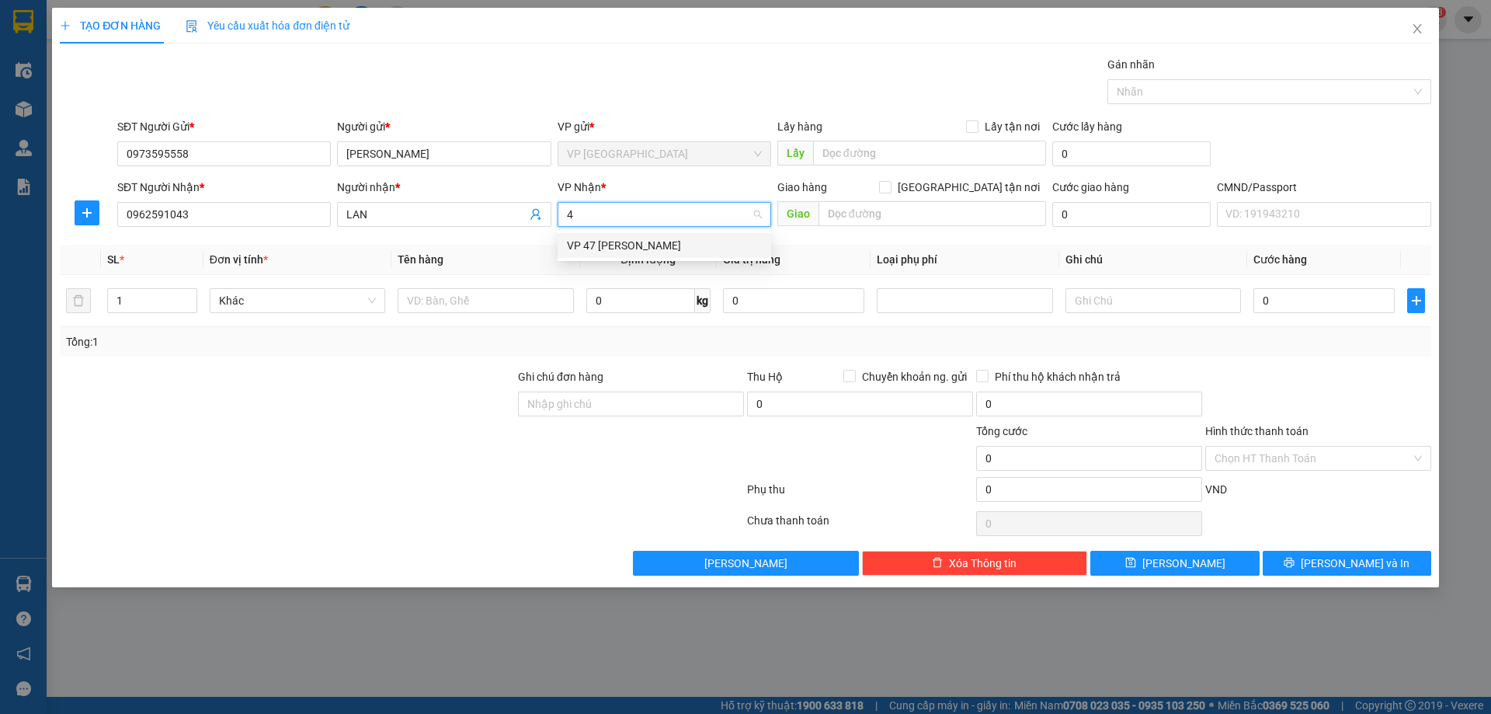
type input "47"
click at [612, 237] on div "VP 47 [PERSON_NAME]" at bounding box center [664, 245] width 195 height 17
click at [501, 305] on input "text" at bounding box center [485, 300] width 175 height 25
type input "BỌC PK"
click at [623, 304] on input "0" at bounding box center [640, 300] width 109 height 25
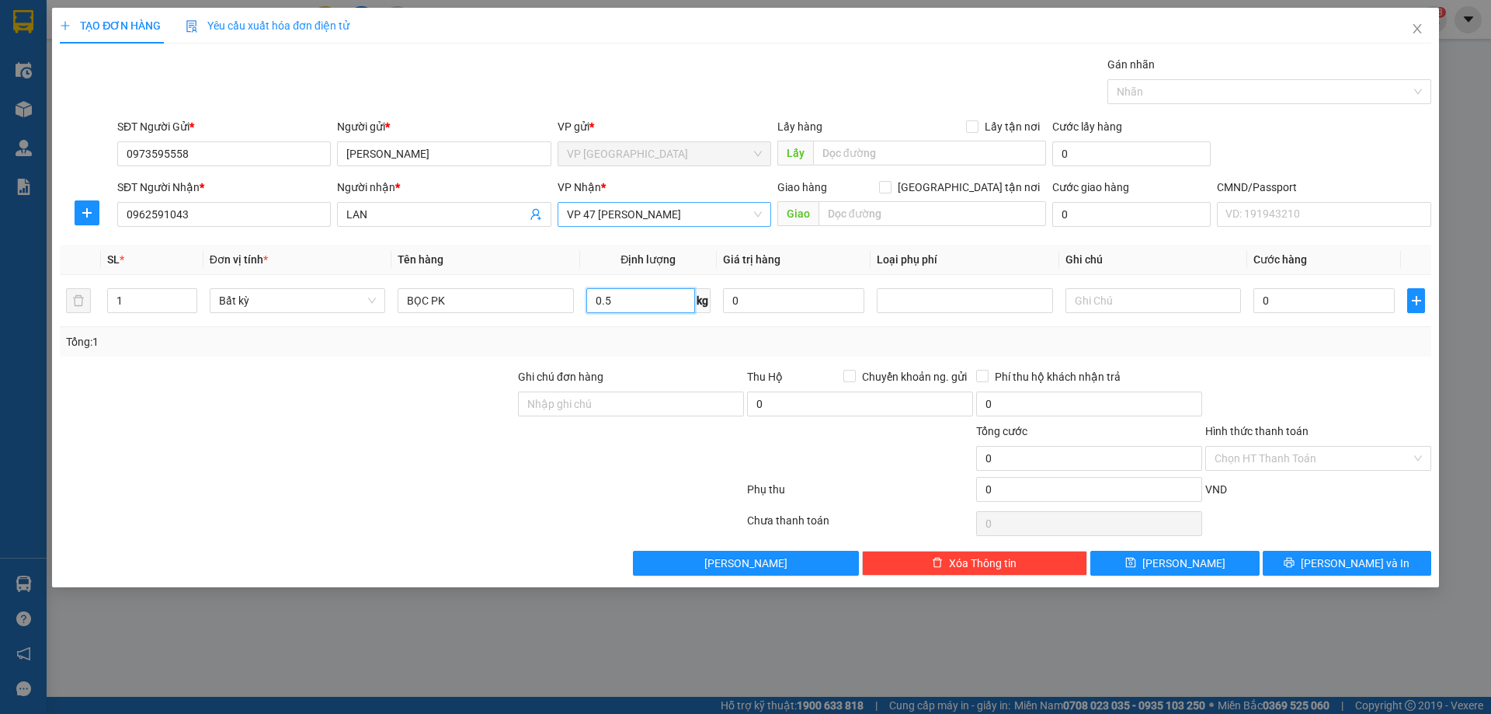
type input "0.5"
click at [1281, 333] on div "Tổng: 1" at bounding box center [745, 341] width 1359 height 17
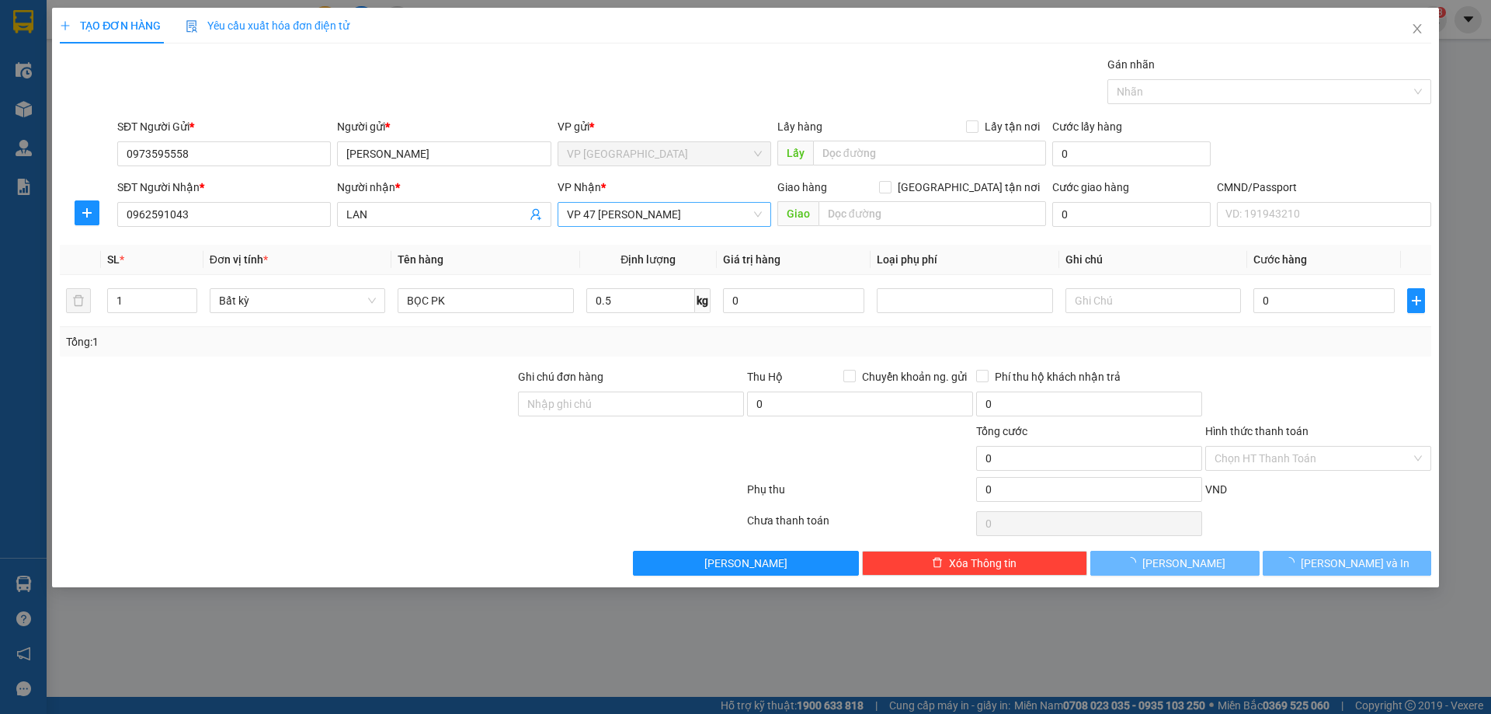
type input "25.000"
click at [1368, 564] on span "[PERSON_NAME] và In" at bounding box center [1355, 562] width 109 height 17
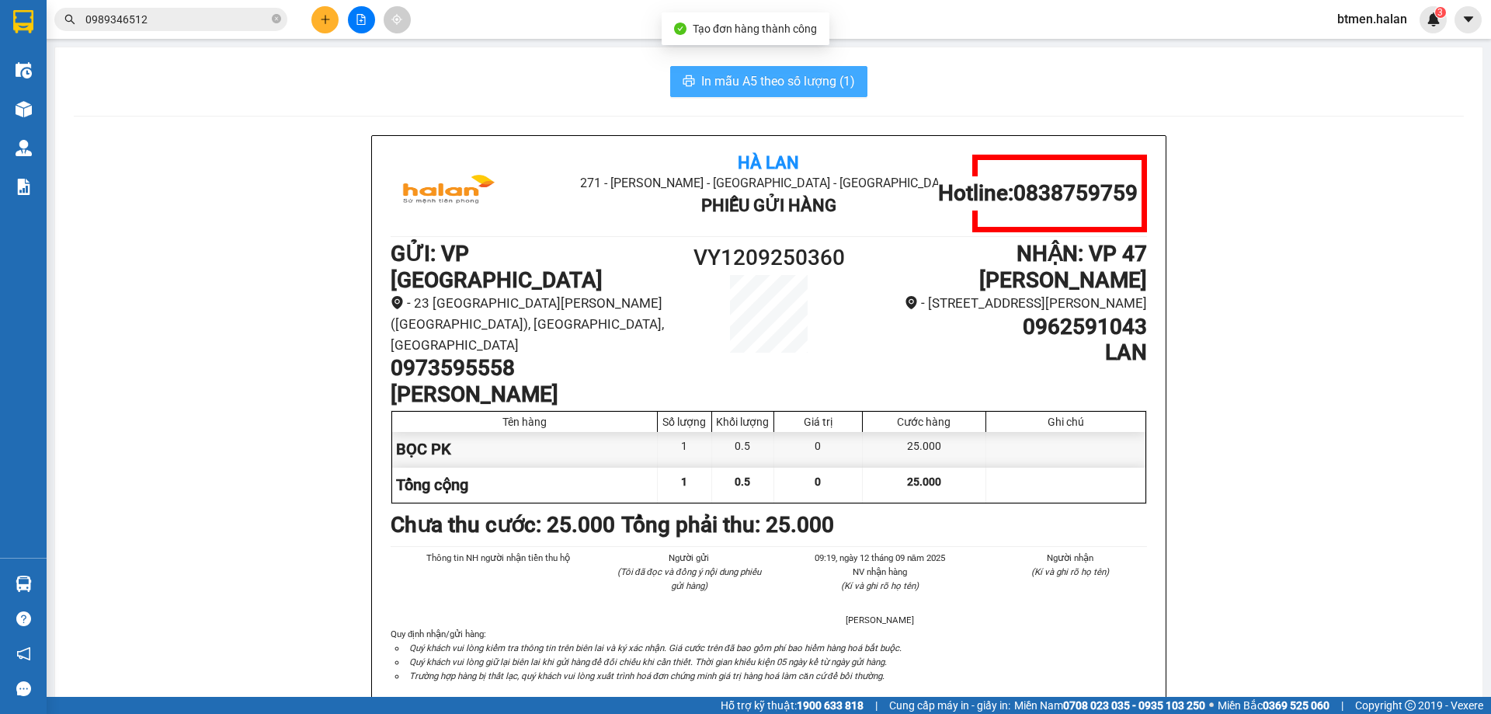
click at [819, 83] on span "In mẫu A5 theo số lượng (1)" at bounding box center [778, 80] width 154 height 19
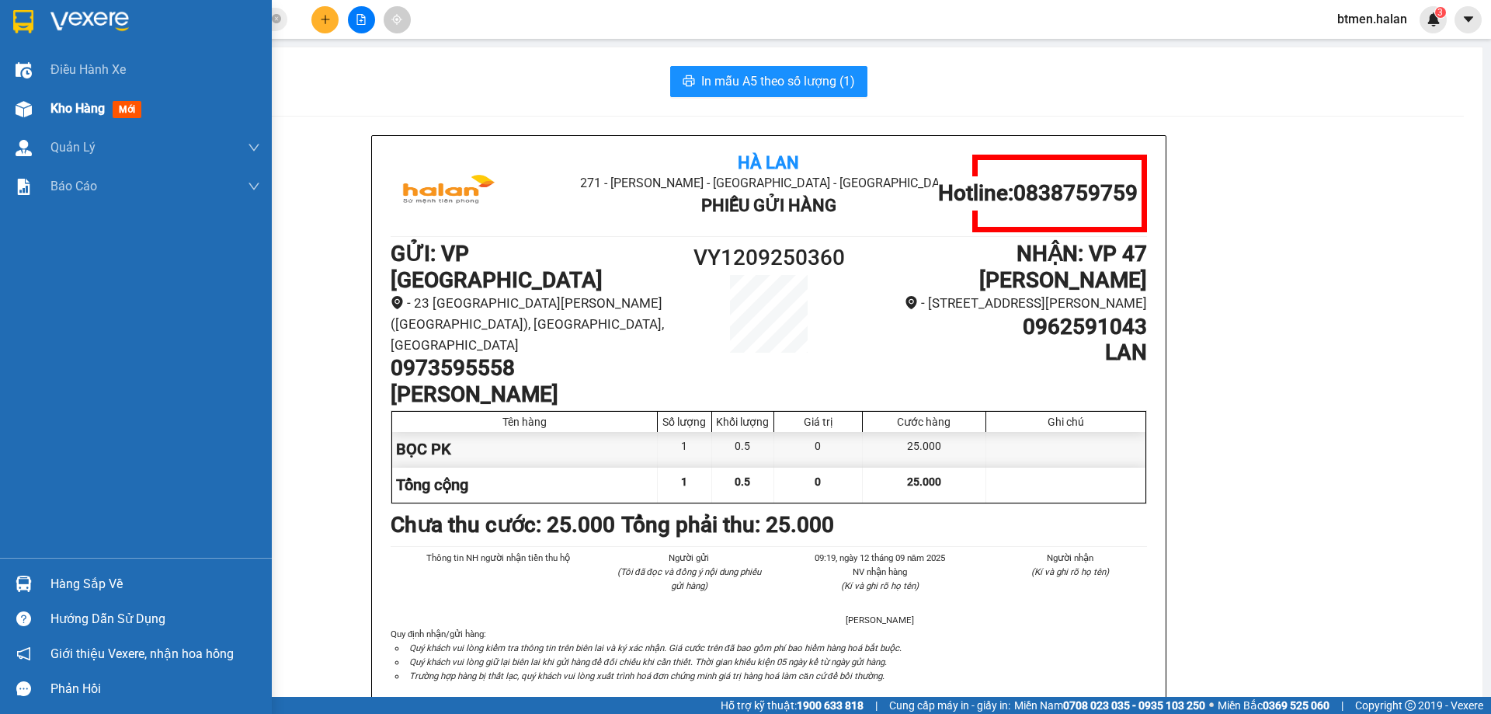
click at [79, 114] on span "Kho hàng" at bounding box center [77, 108] width 54 height 15
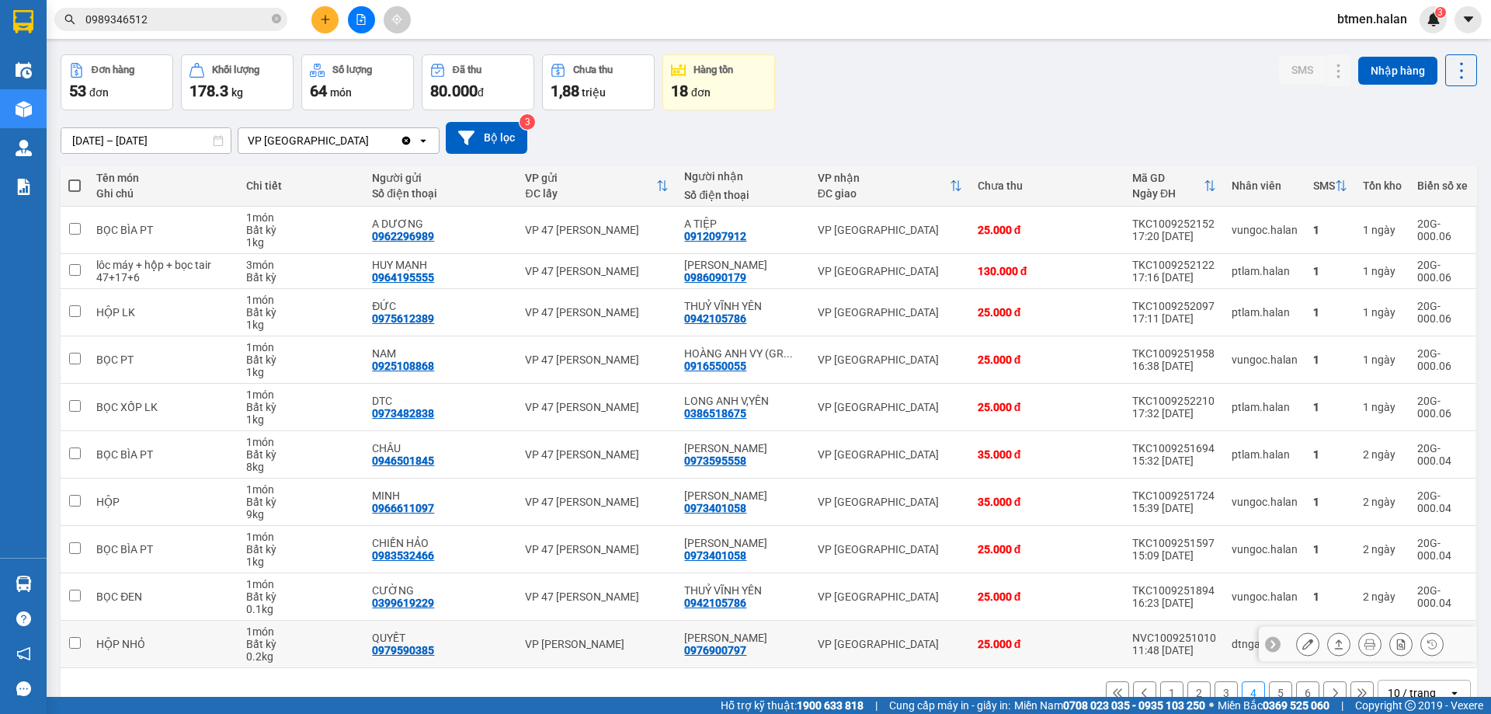
scroll to position [89, 0]
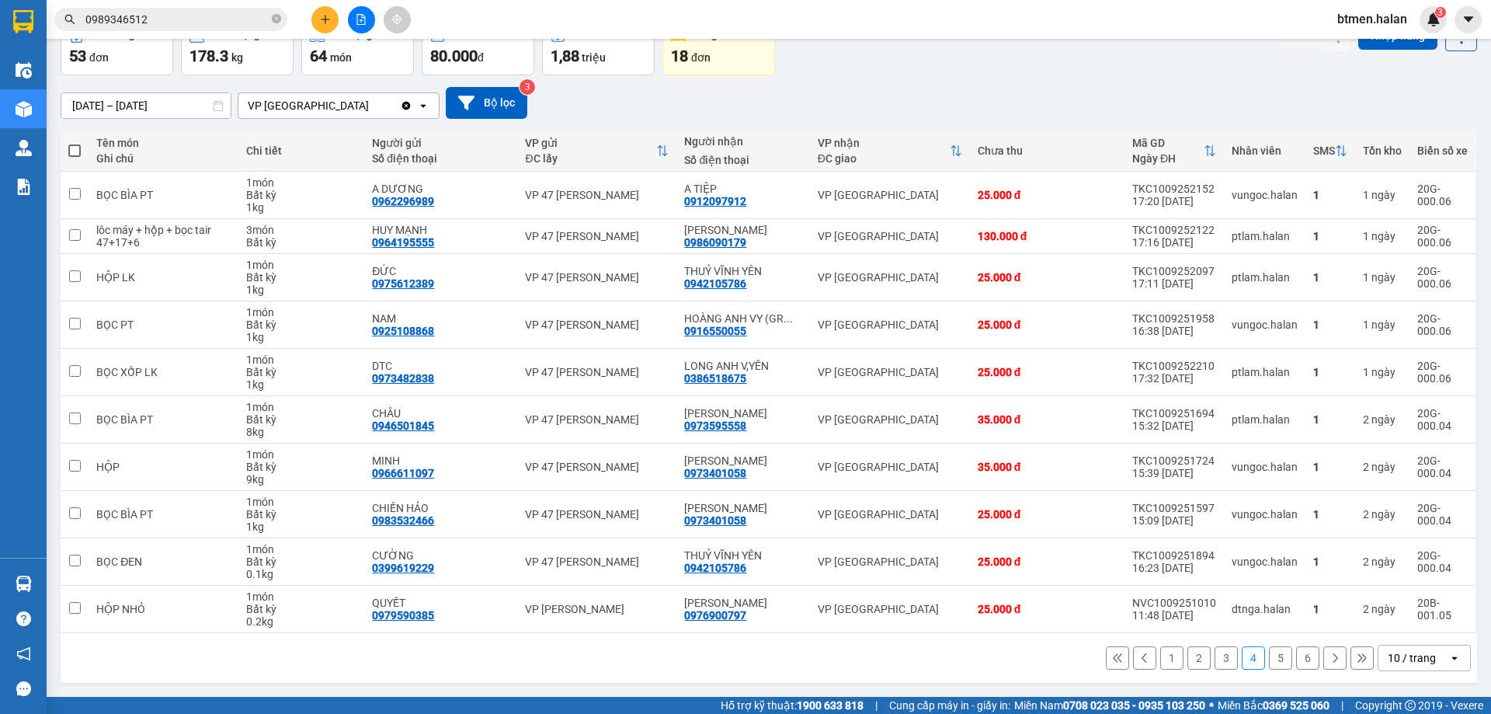
click at [1160, 655] on button "1" at bounding box center [1171, 657] width 23 height 23
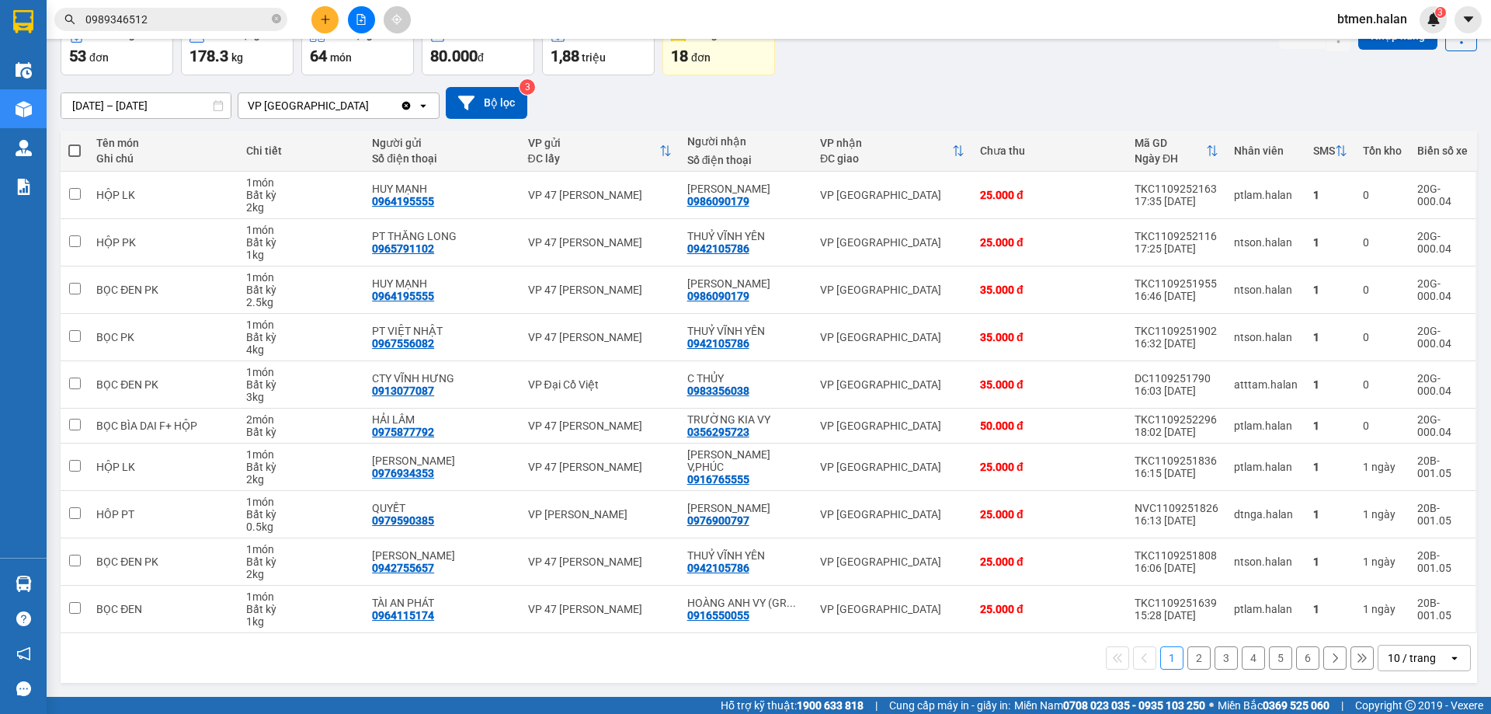
click at [1190, 651] on button "2" at bounding box center [1198, 657] width 23 height 23
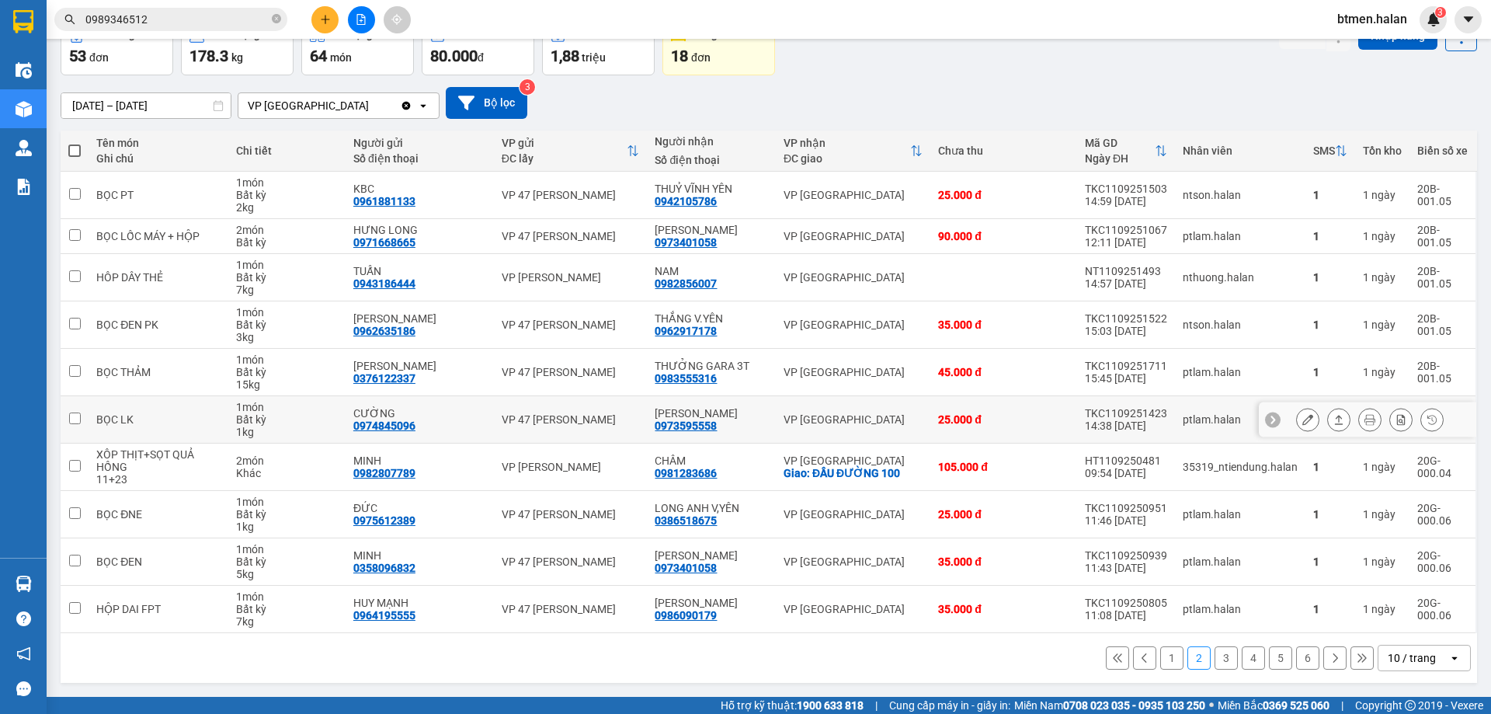
click at [1364, 422] on icon at bounding box center [1369, 419] width 11 height 11
